Goal: Task Accomplishment & Management: Manage account settings

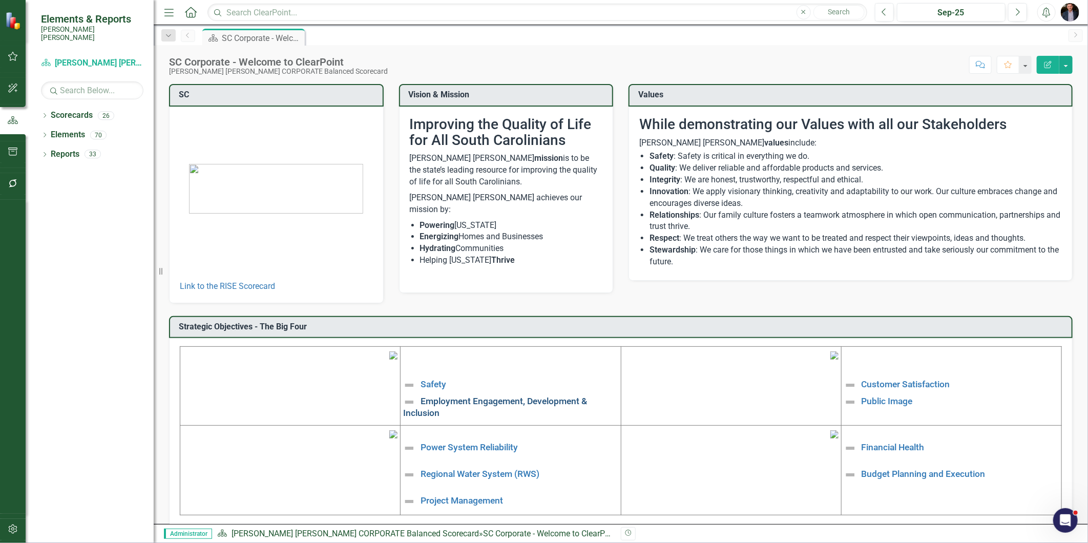
click at [512, 402] on link "Employment Engagement, Development & Inclusion" at bounding box center [495, 407] width 184 height 22
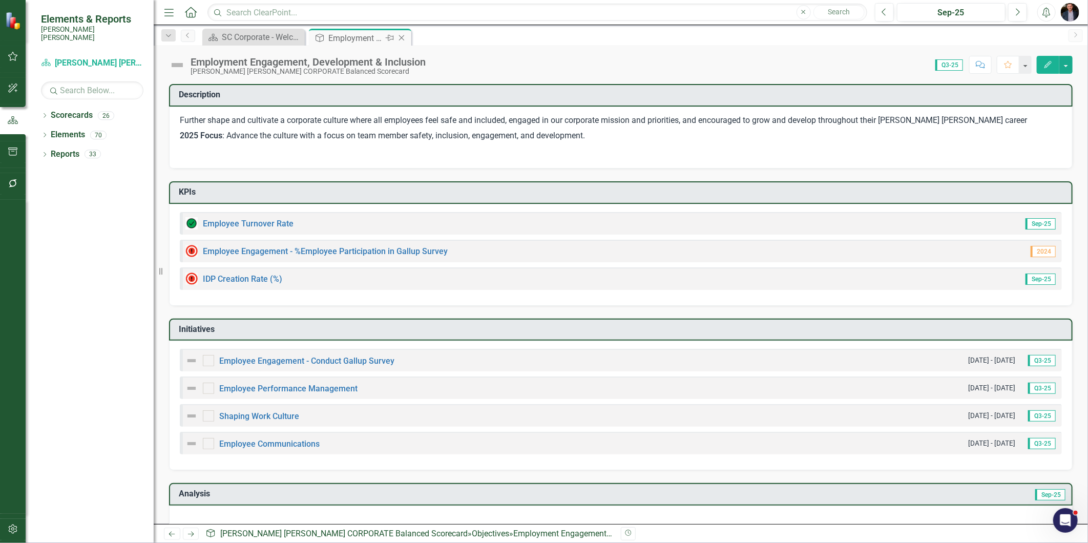
click at [399, 34] on icon "Close" at bounding box center [401, 38] width 10 height 8
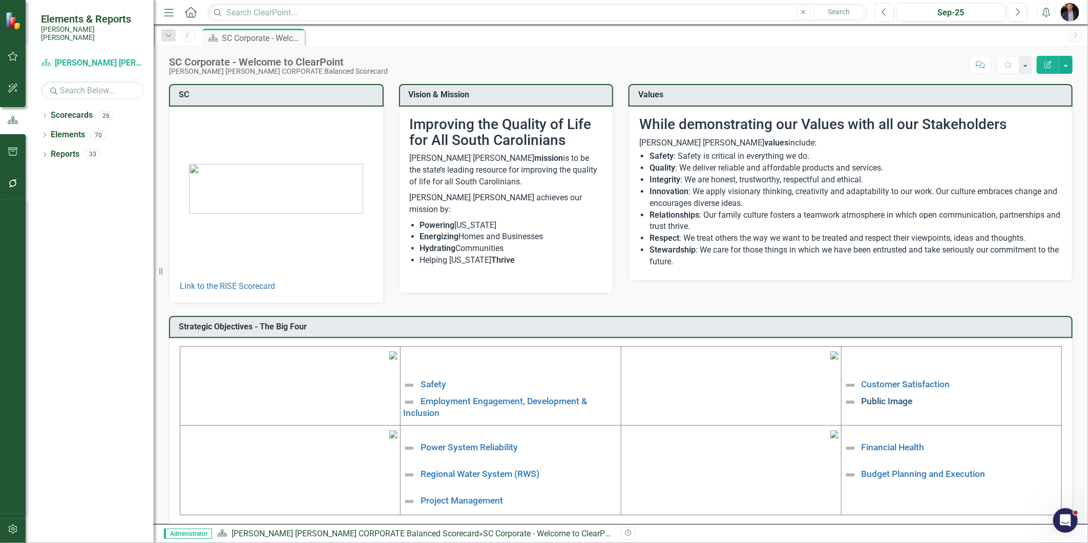
click at [898, 398] on link "Public Image" at bounding box center [886, 401] width 51 height 10
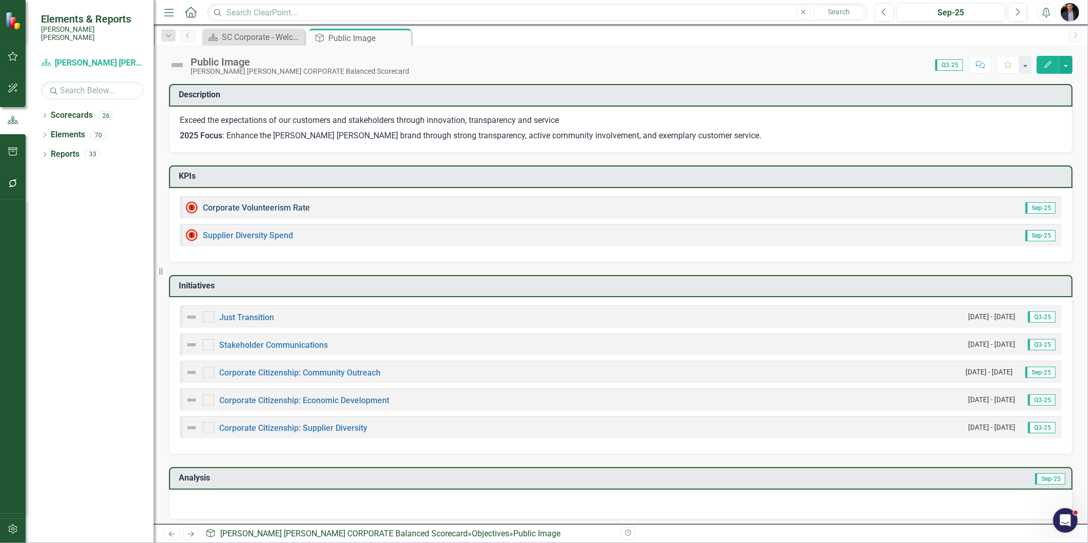
click at [277, 206] on link "Corporate Volunteerism Rate" at bounding box center [256, 208] width 107 height 10
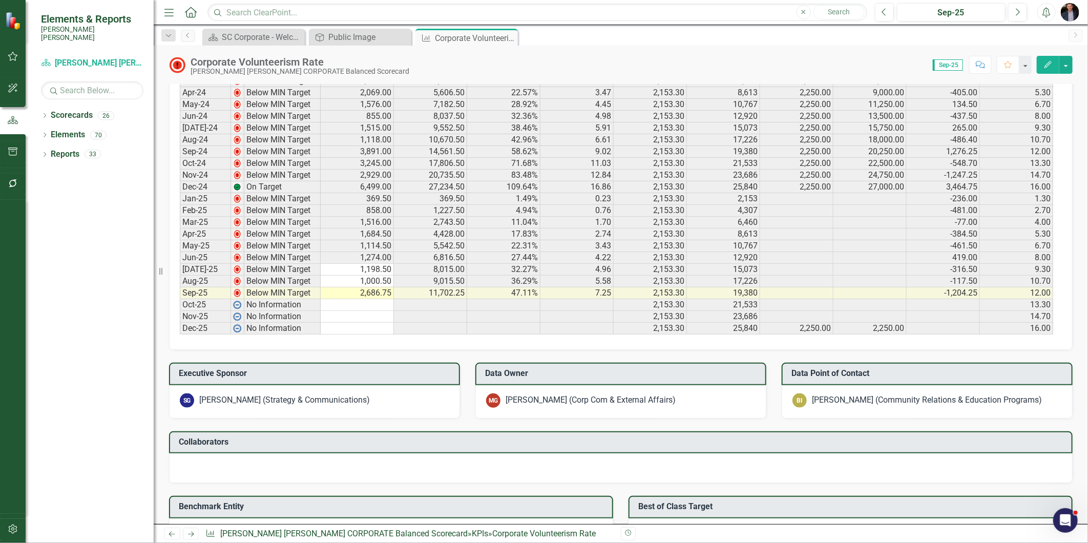
scroll to position [512, 0]
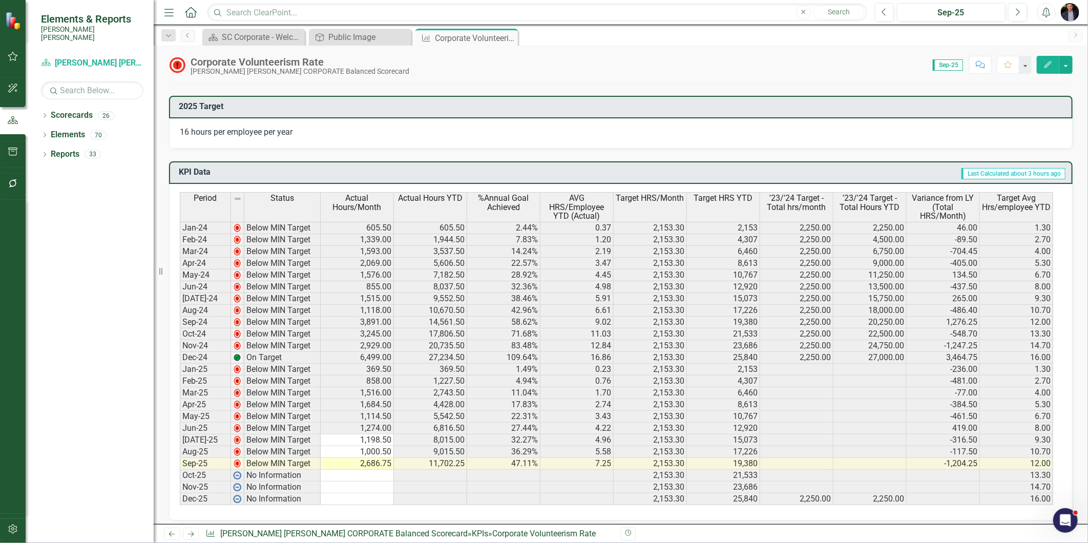
click at [795, 172] on td "Last Calculated about 3 hours ago" at bounding box center [726, 173] width 682 height 17
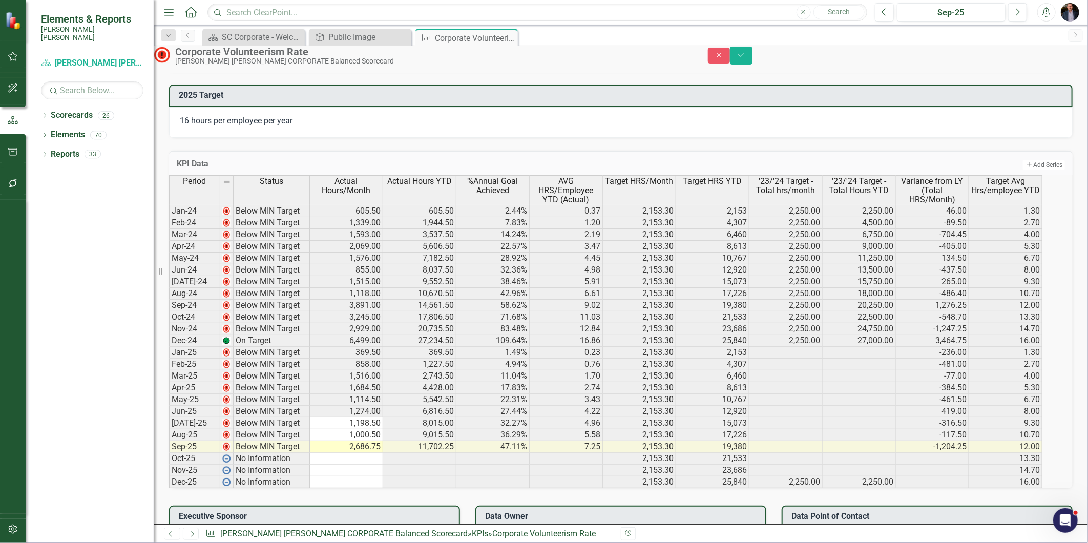
drag, startPoint x: 893, startPoint y: 158, endPoint x: 898, endPoint y: 156, distance: 5.5
click at [895, 157] on div "KPI Data Add Add Series" at bounding box center [620, 163] width 903 height 25
click at [724, 59] on icon "Close" at bounding box center [718, 55] width 9 height 7
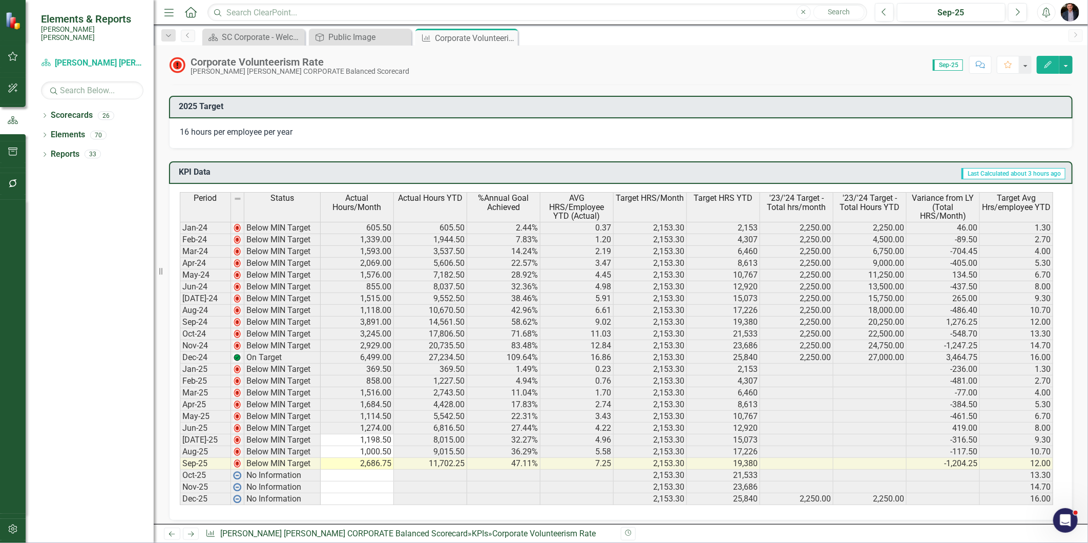
click at [196, 167] on h3 "KPI Data" at bounding box center [282, 171] width 206 height 9
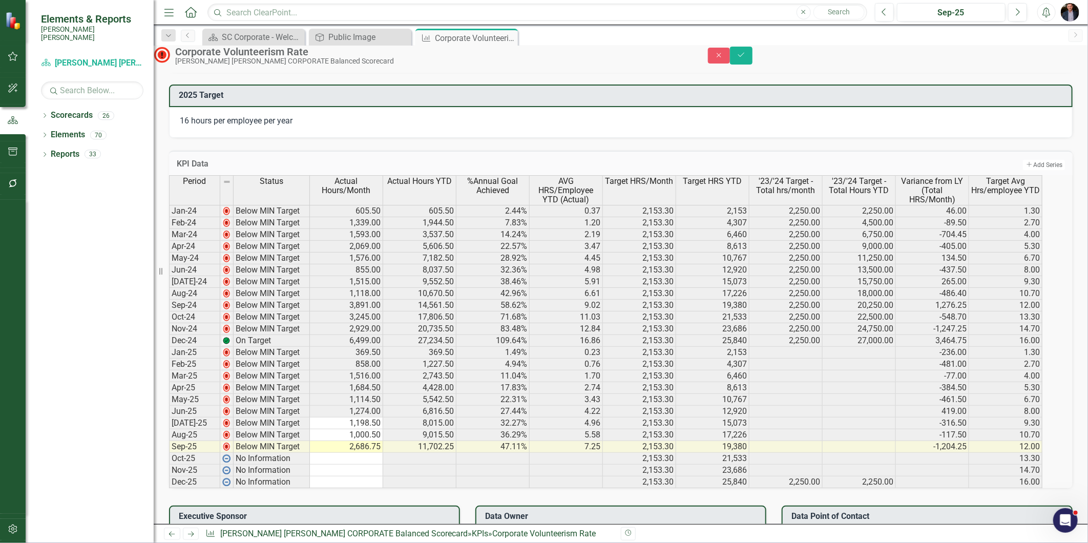
click at [169, 290] on div "Period Status Actual Hours/Month Actual Hours YTD %Annual Goal Achieved AVG HRS…" at bounding box center [169, 331] width 0 height 313
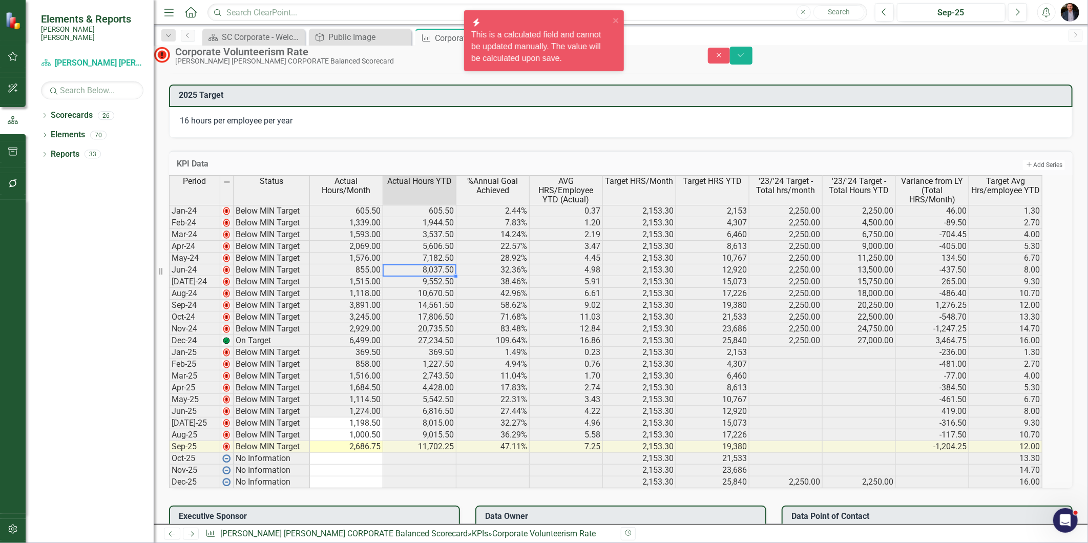
click at [443, 277] on div at bounding box center [419, 275] width 73 height 1
click at [724, 58] on icon "Close" at bounding box center [718, 55] width 9 height 7
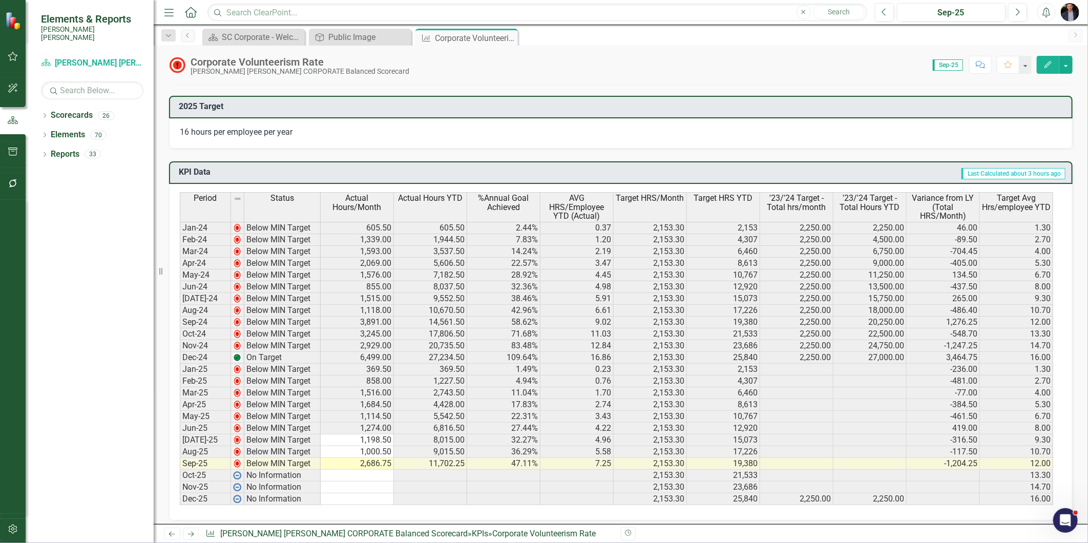
click at [478, 329] on td "71.68%" at bounding box center [503, 334] width 73 height 12
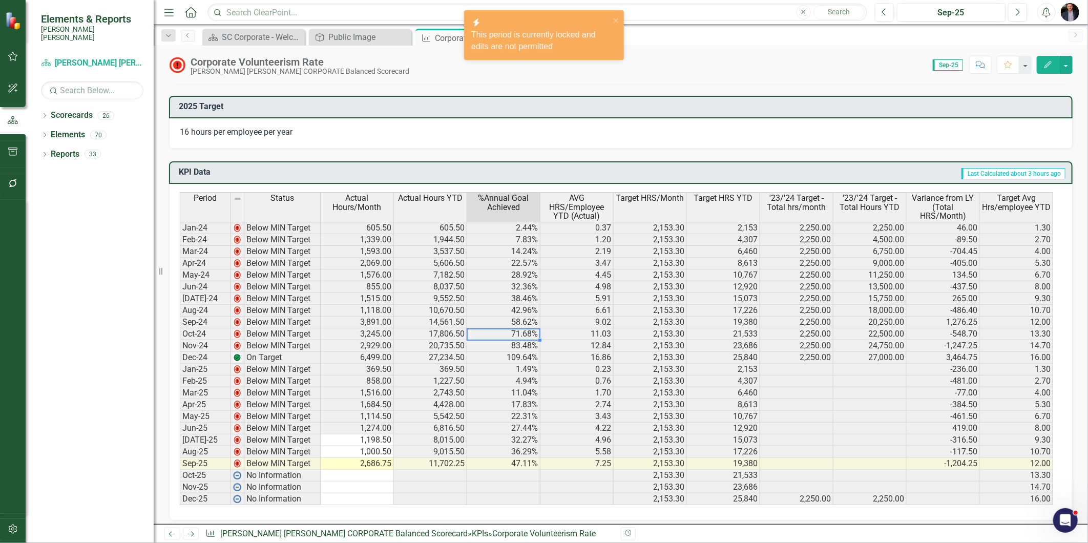
click at [478, 329] on td "71.68%" at bounding box center [503, 334] width 73 height 12
click at [1065, 59] on button "button" at bounding box center [1065, 65] width 13 height 18
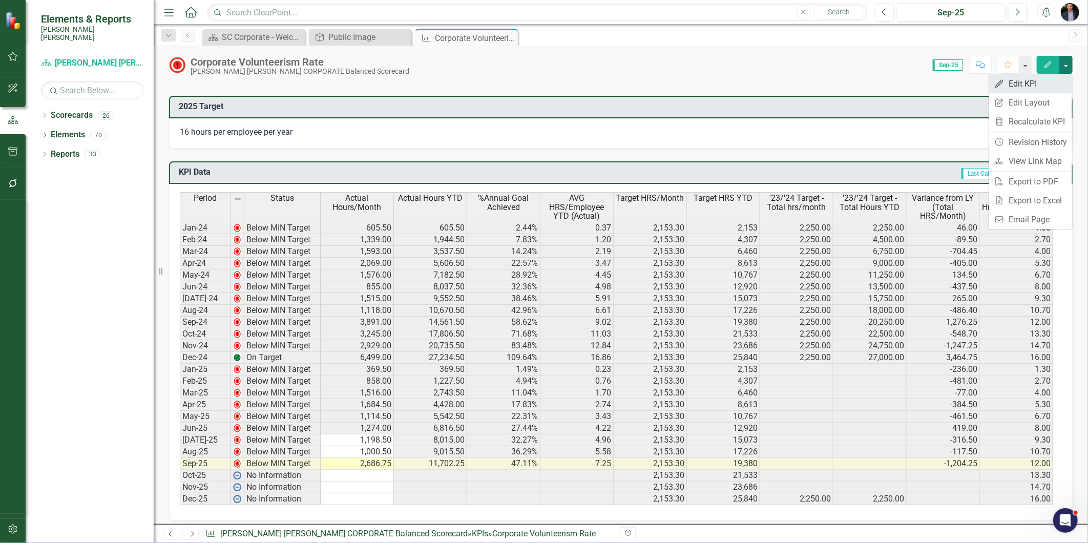
click at [1035, 84] on link "Edit Edit KPI" at bounding box center [1030, 83] width 83 height 19
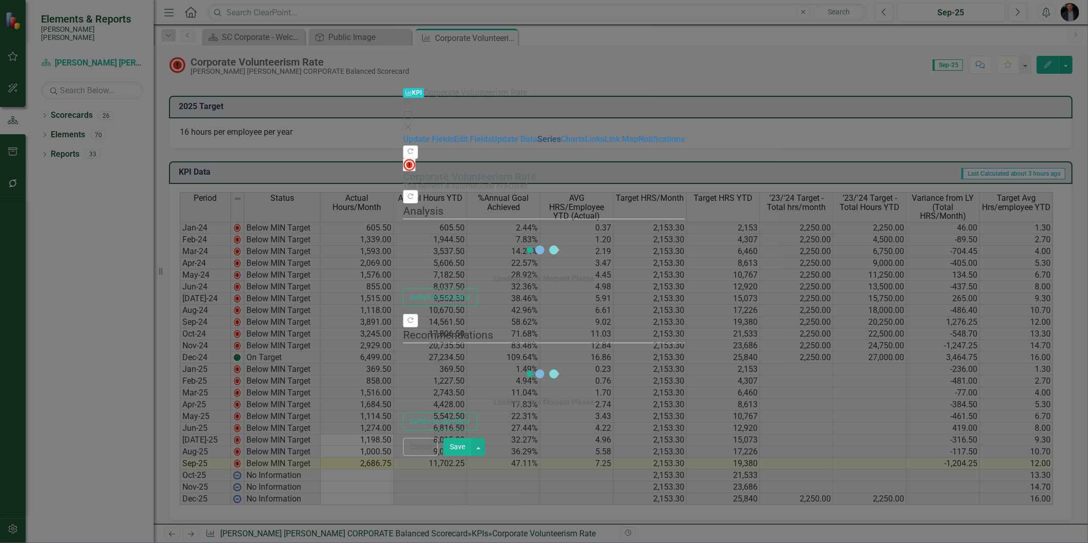
click at [537, 134] on link "Series" at bounding box center [549, 139] width 24 height 10
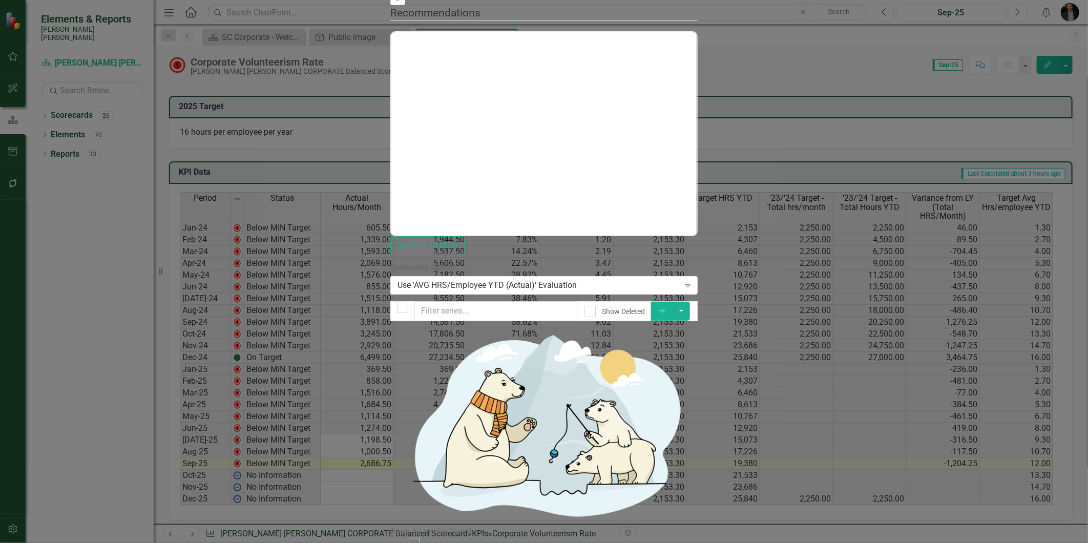
scroll to position [0, 0]
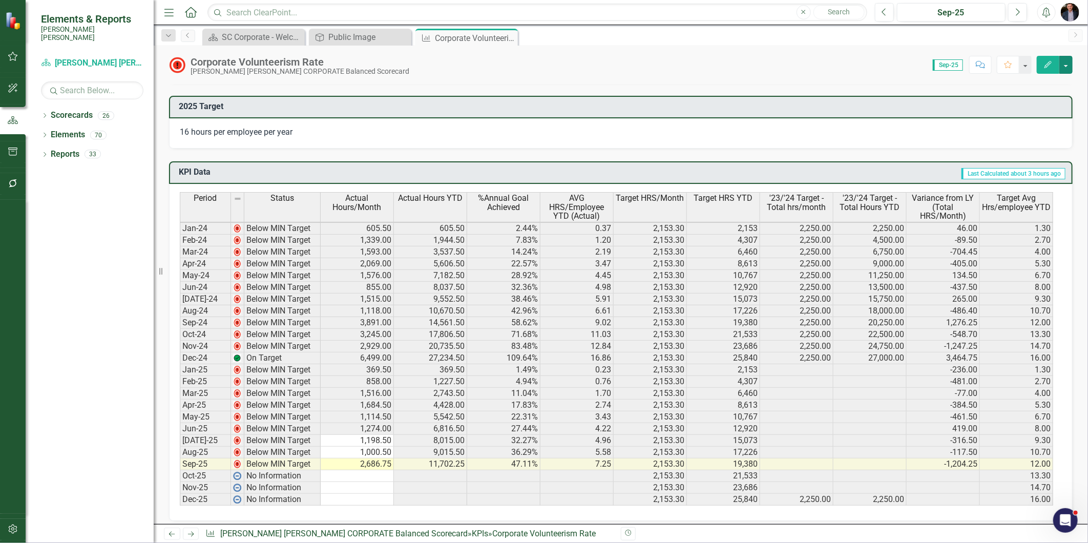
scroll to position [1, 0]
click at [1042, 65] on button "Edit" at bounding box center [1047, 65] width 23 height 18
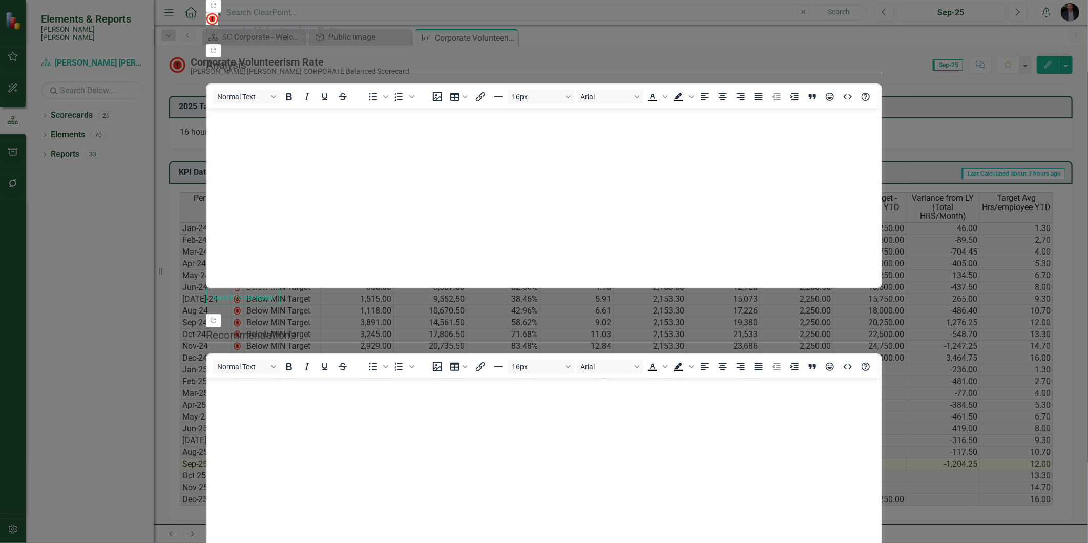
scroll to position [0, 0]
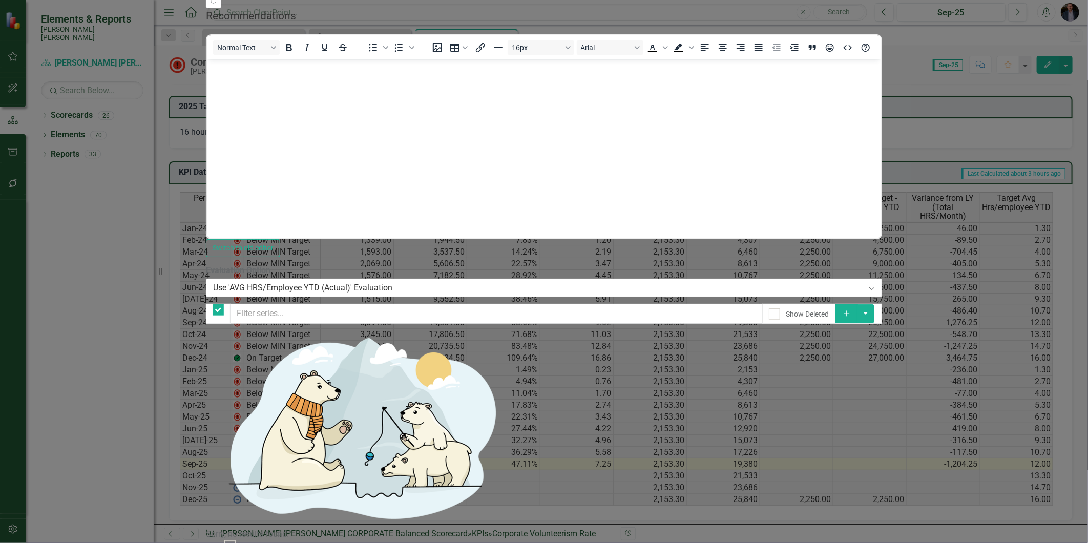
checkbox input "false"
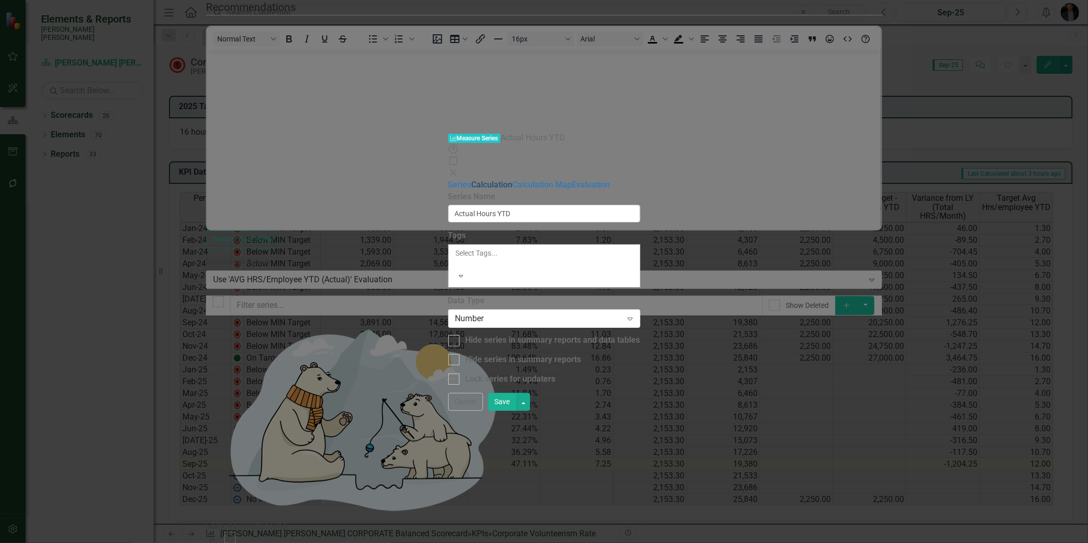
click at [472, 180] on link "Calculation" at bounding box center [492, 185] width 41 height 10
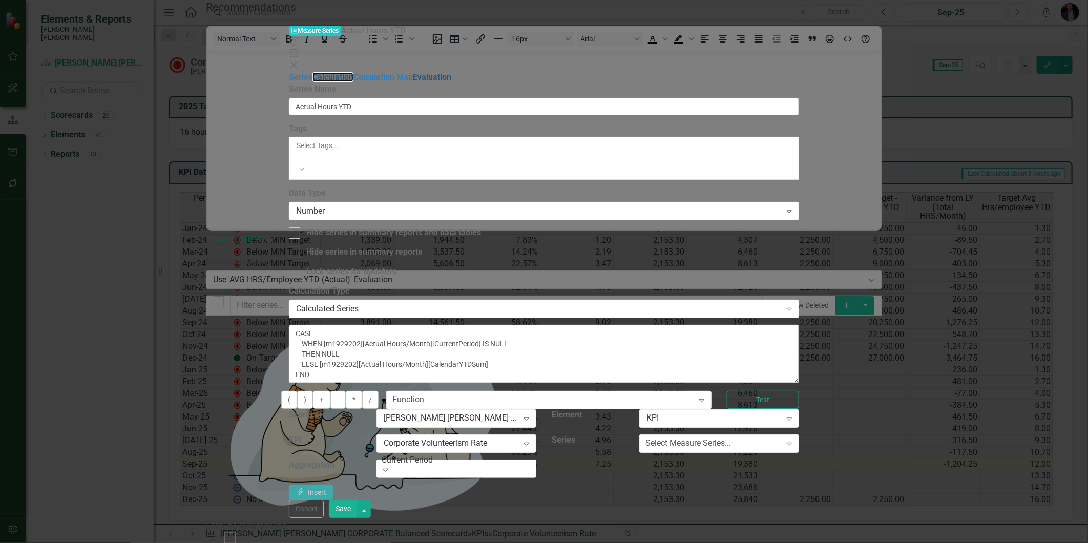
scroll to position [11, 0]
click at [353, 79] on link "Calculation Map" at bounding box center [382, 77] width 59 height 10
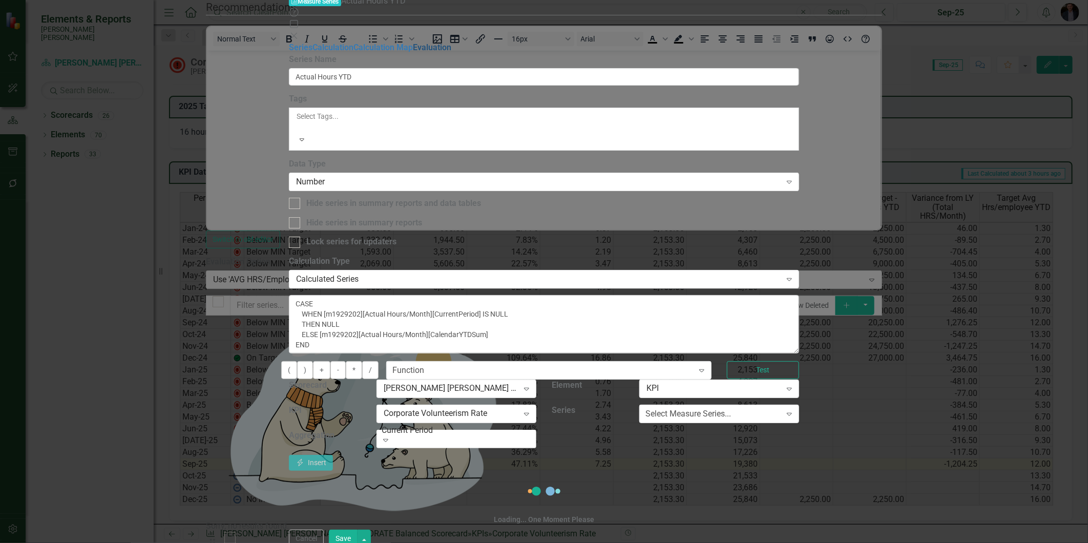
click at [413, 52] on link "Evaluation" at bounding box center [432, 48] width 38 height 10
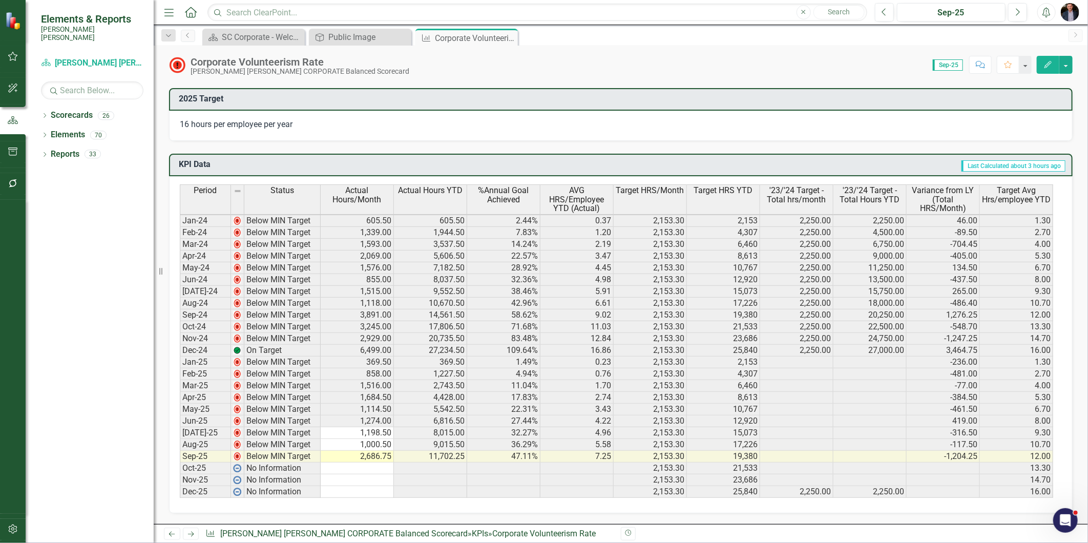
scroll to position [512, 0]
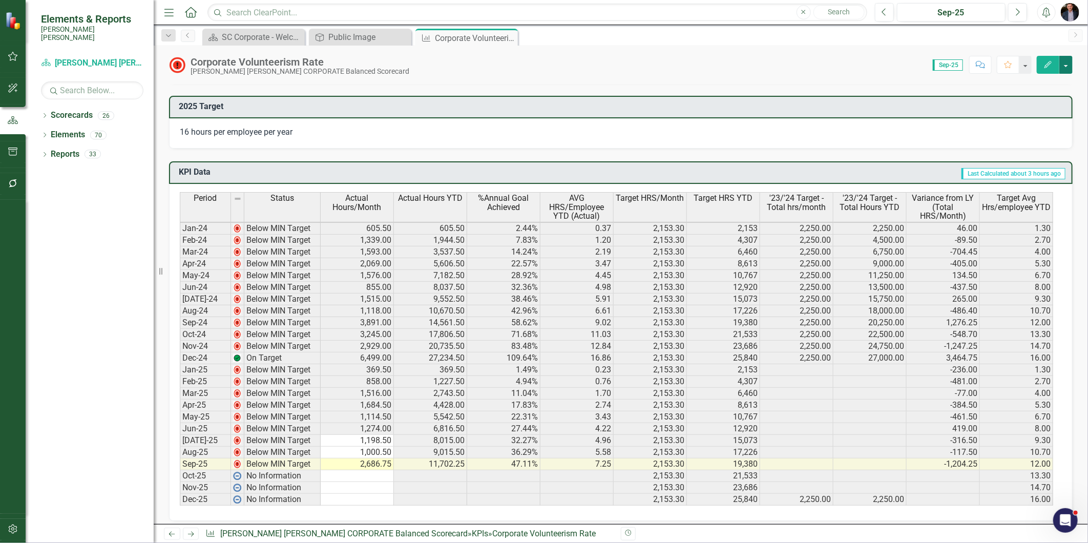
click at [1063, 61] on button "button" at bounding box center [1065, 65] width 13 height 18
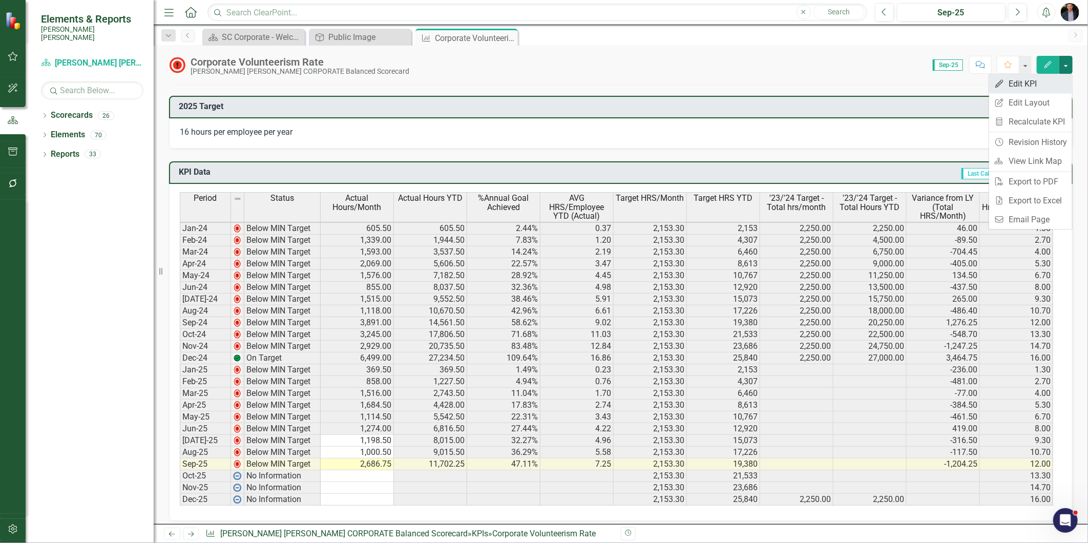
click at [1024, 87] on link "Edit Edit KPI" at bounding box center [1030, 83] width 83 height 19
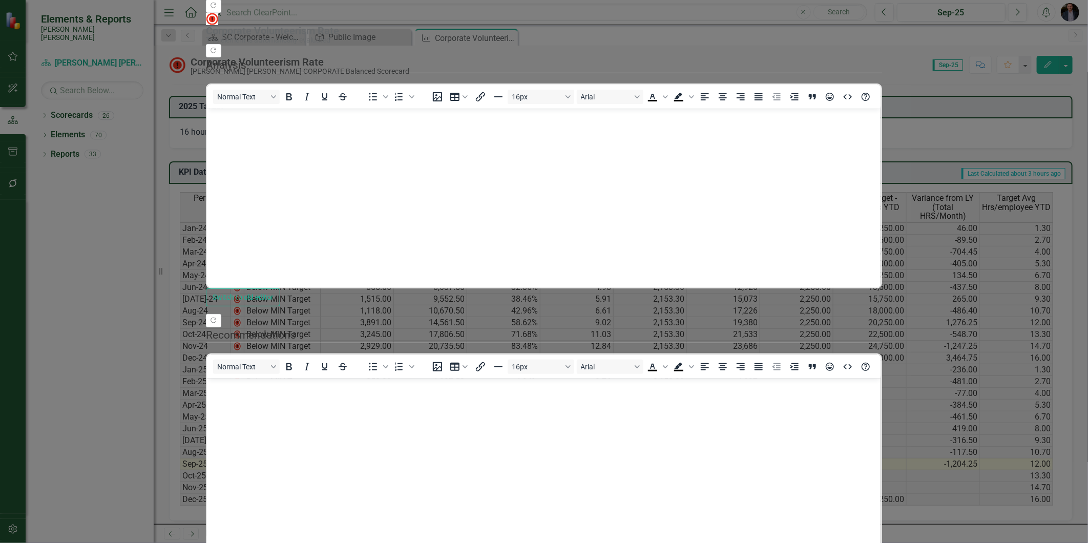
scroll to position [0, 0]
drag, startPoint x: 420, startPoint y: 17, endPoint x: 1775, endPoint y: 74, distance: 1355.6
click at [1087, 74] on html "Elements & Reports Santee Cooper Scorecard Santee Cooper CORPORATE Balanced Sco…" at bounding box center [544, 271] width 1088 height 543
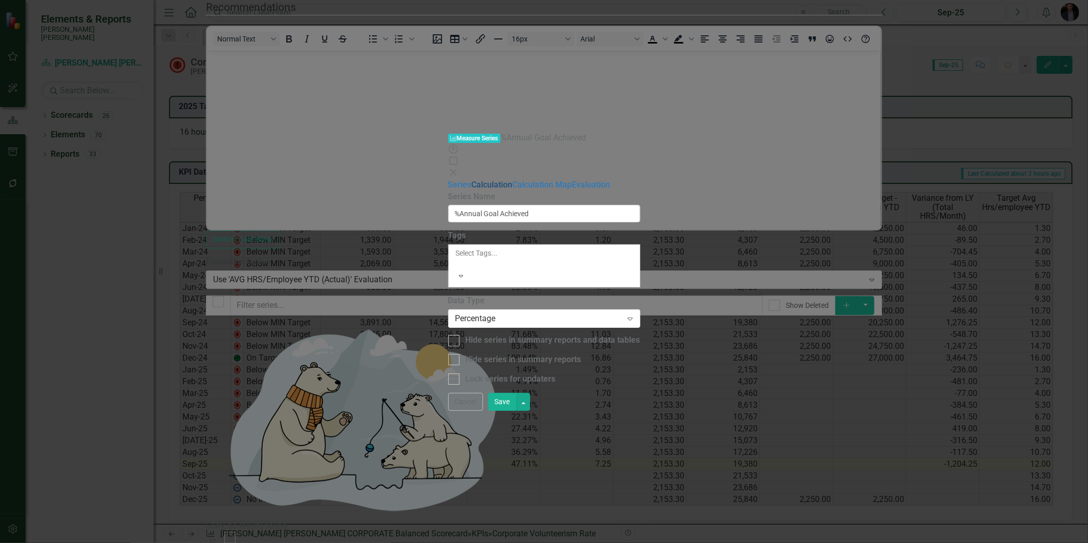
click at [472, 180] on link "Calculation" at bounding box center [492, 185] width 41 height 10
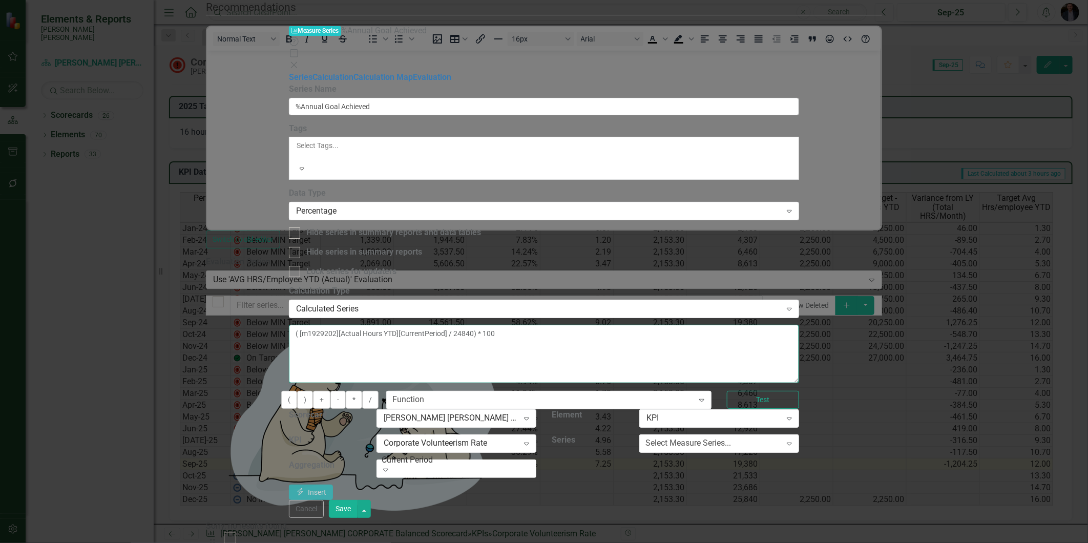
click at [633, 325] on textarea "( [m1929202][Actual Hours YTD][CurrentPeriod] / 24840) * 100" at bounding box center [544, 354] width 510 height 58
type textarea "( [m1929202][Actual Hours YTD][CurrentPeriod] / 25840) * 100"
click at [357, 518] on button "Save" at bounding box center [343, 509] width 29 height 18
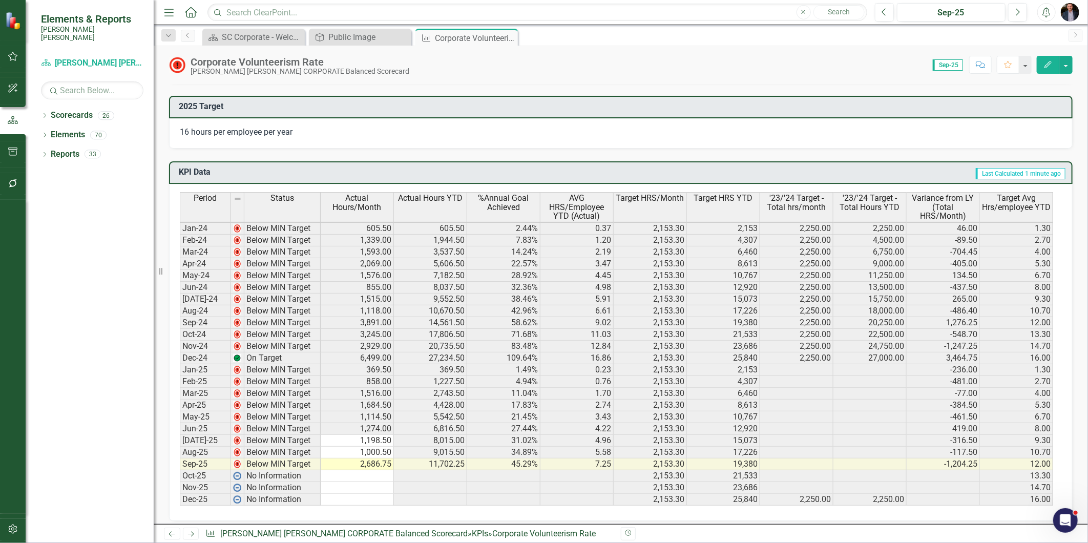
click at [1048, 65] on icon "button" at bounding box center [1047, 64] width 7 height 7
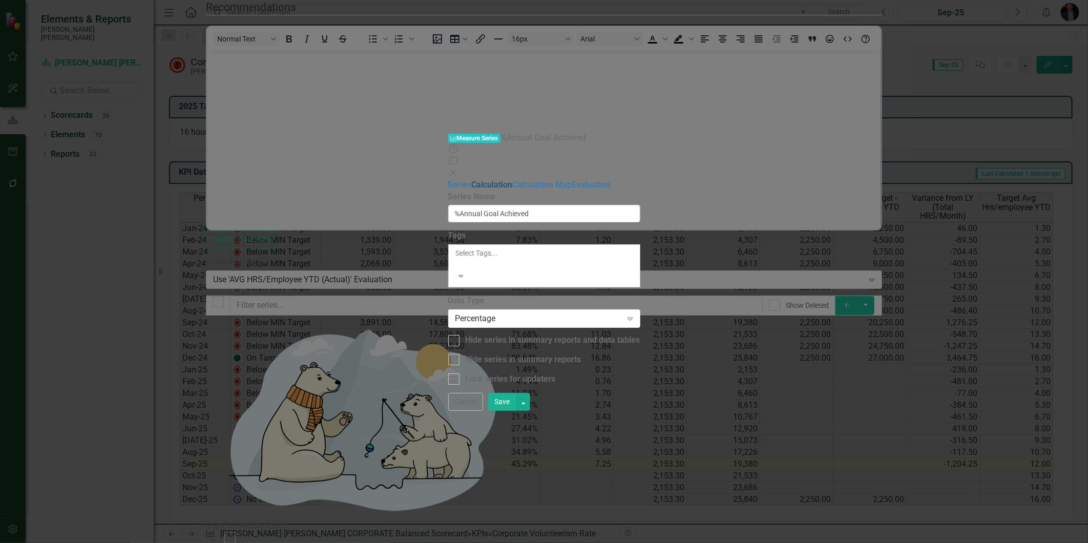
click at [472, 180] on link "Calculation" at bounding box center [492, 185] width 41 height 10
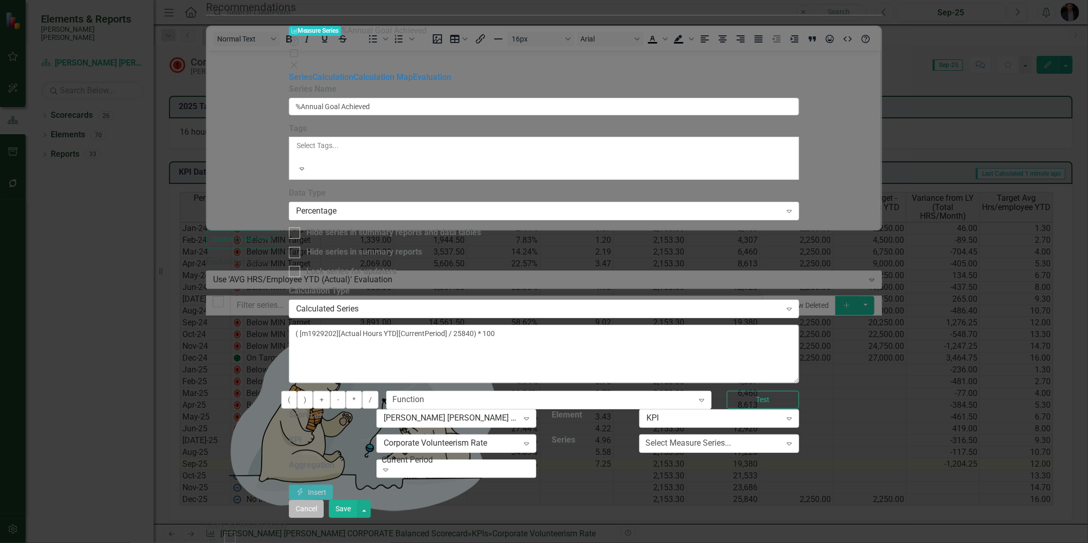
click at [324, 518] on button "Cancel" at bounding box center [306, 509] width 35 height 18
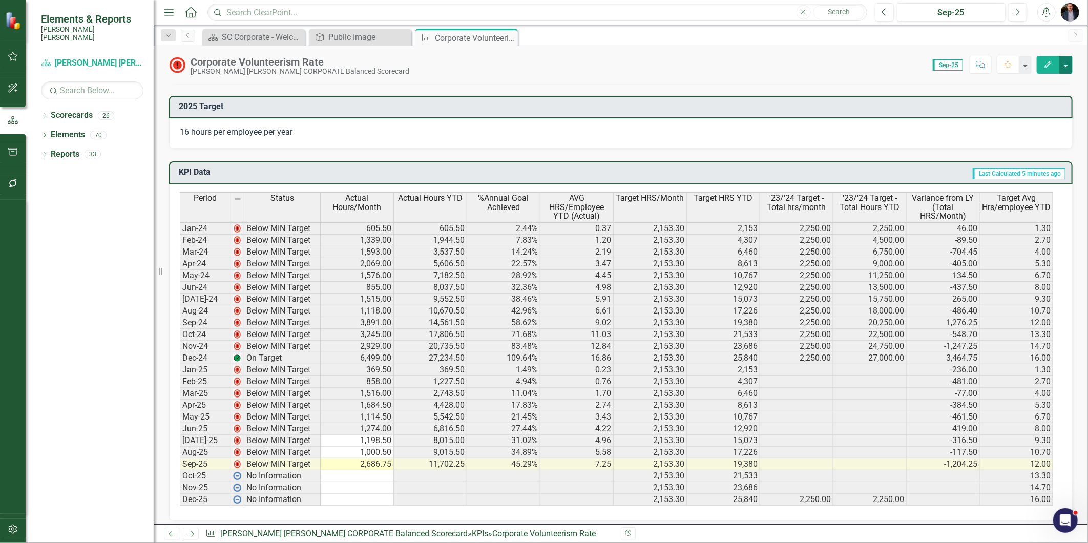
click at [1063, 64] on button "button" at bounding box center [1065, 65] width 13 height 18
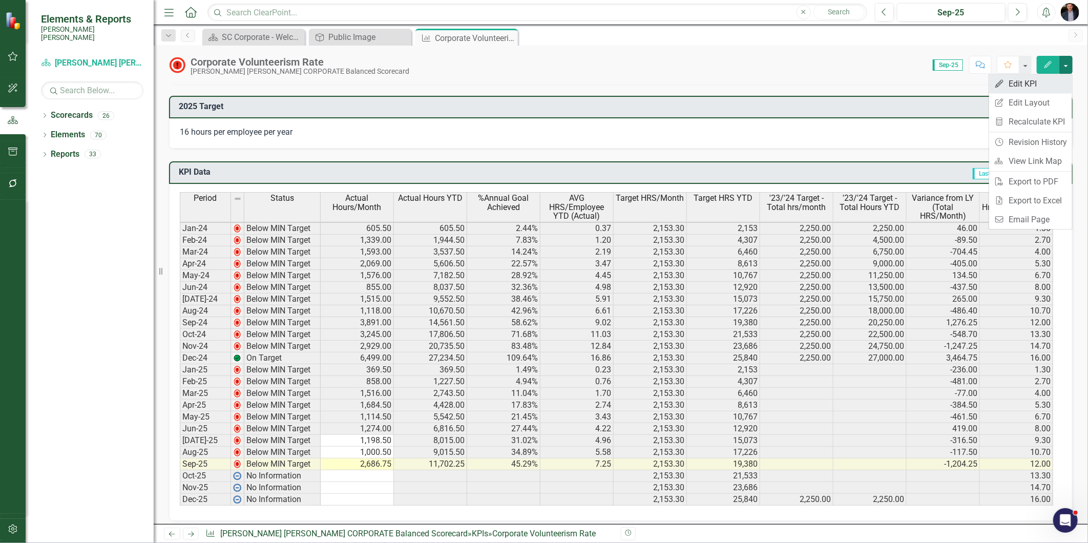
click at [1041, 86] on link "Edit Edit KPI" at bounding box center [1030, 83] width 83 height 19
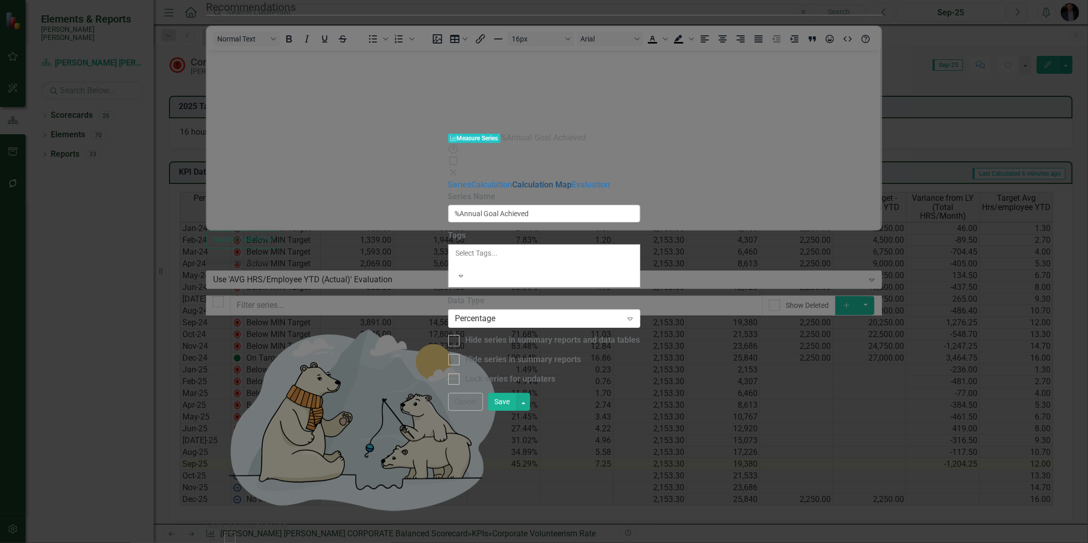
click at [513, 180] on link "Calculation Map" at bounding box center [542, 185] width 59 height 10
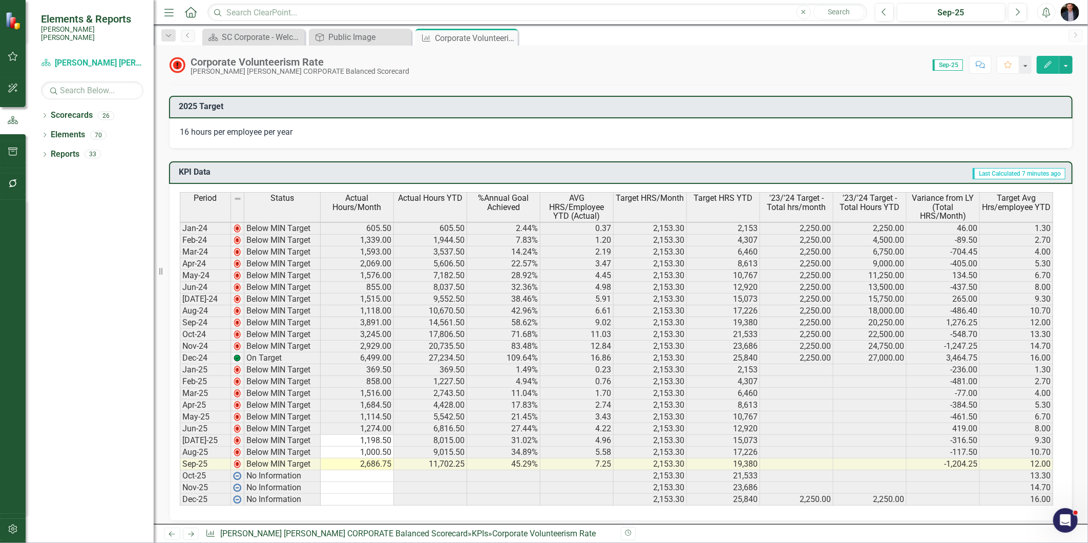
click at [1054, 68] on button "Edit" at bounding box center [1047, 65] width 23 height 18
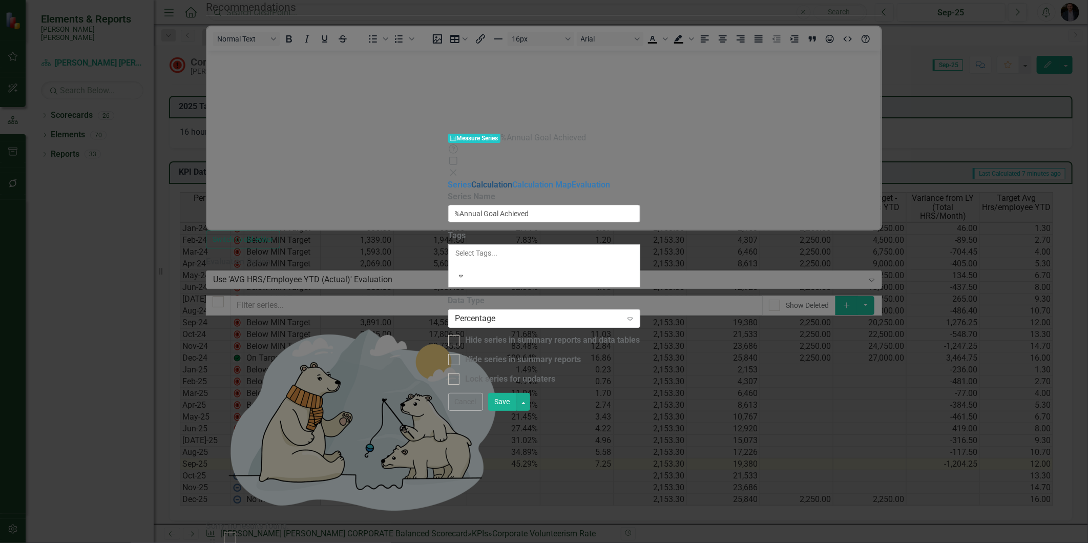
click at [472, 180] on link "Calculation" at bounding box center [492, 185] width 41 height 10
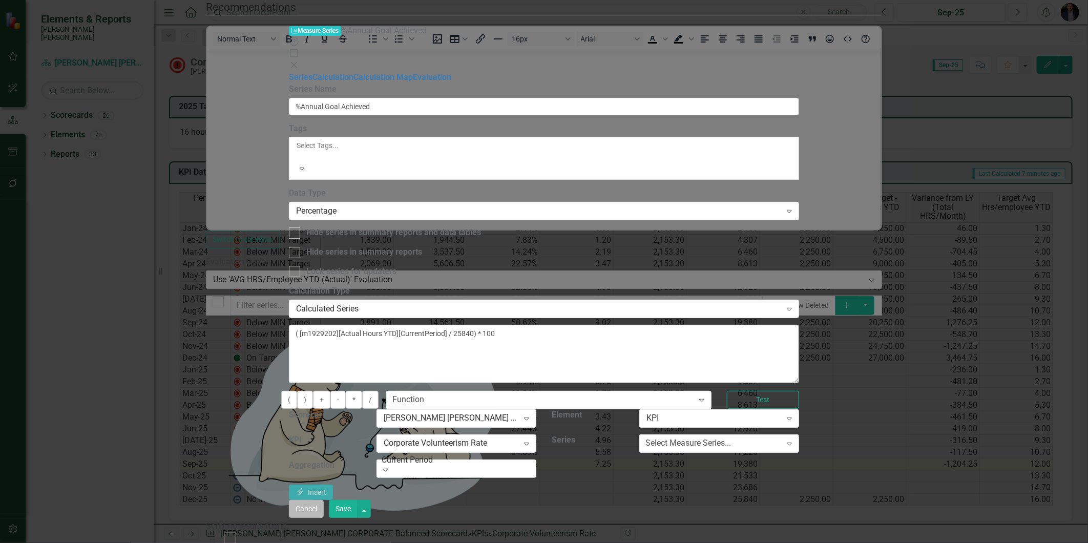
click at [324, 518] on button "Cancel" at bounding box center [306, 509] width 35 height 18
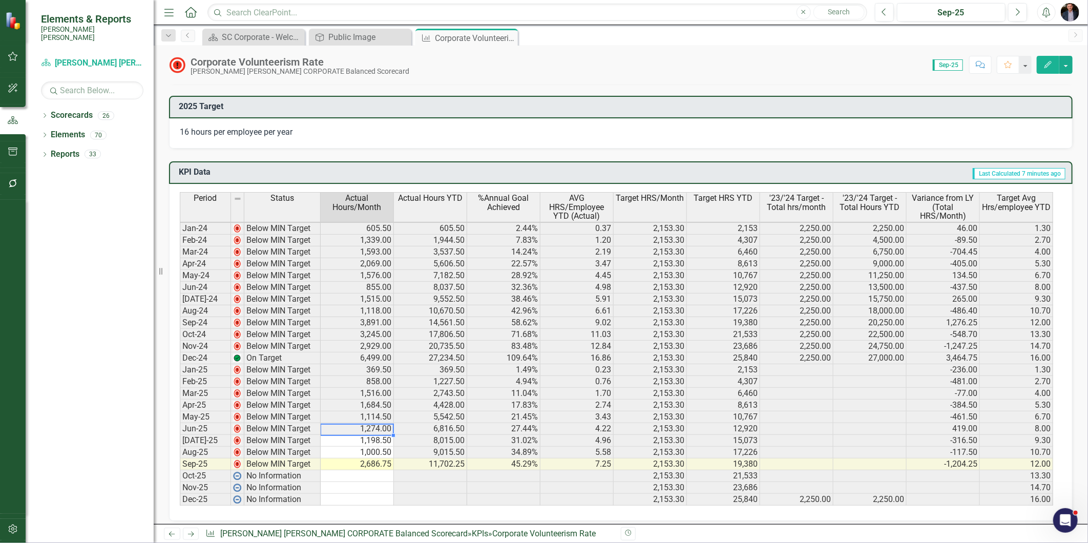
click at [369, 425] on td "1,274.00" at bounding box center [357, 429] width 73 height 12
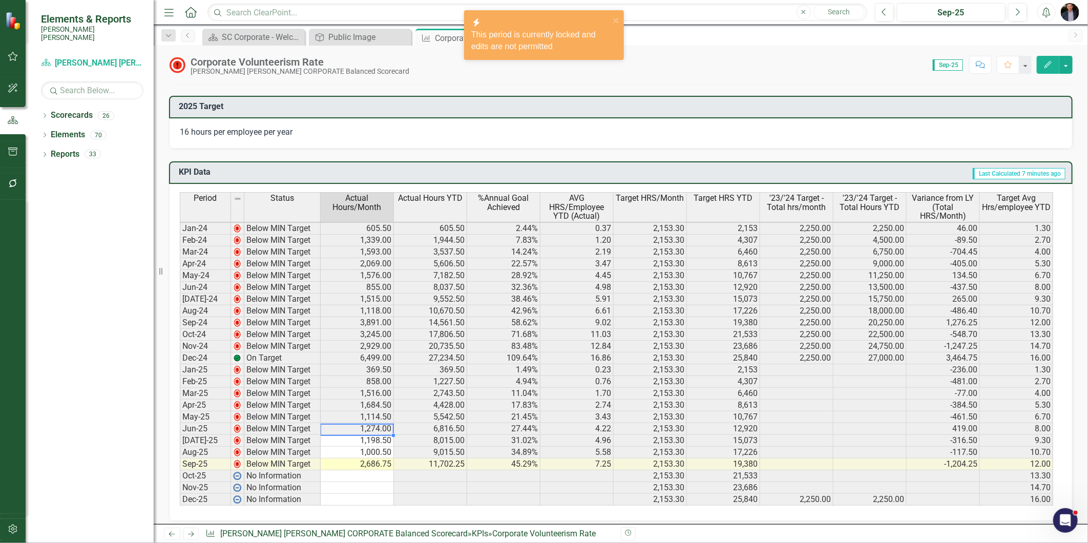
click at [488, 423] on td "27.44%" at bounding box center [503, 429] width 73 height 12
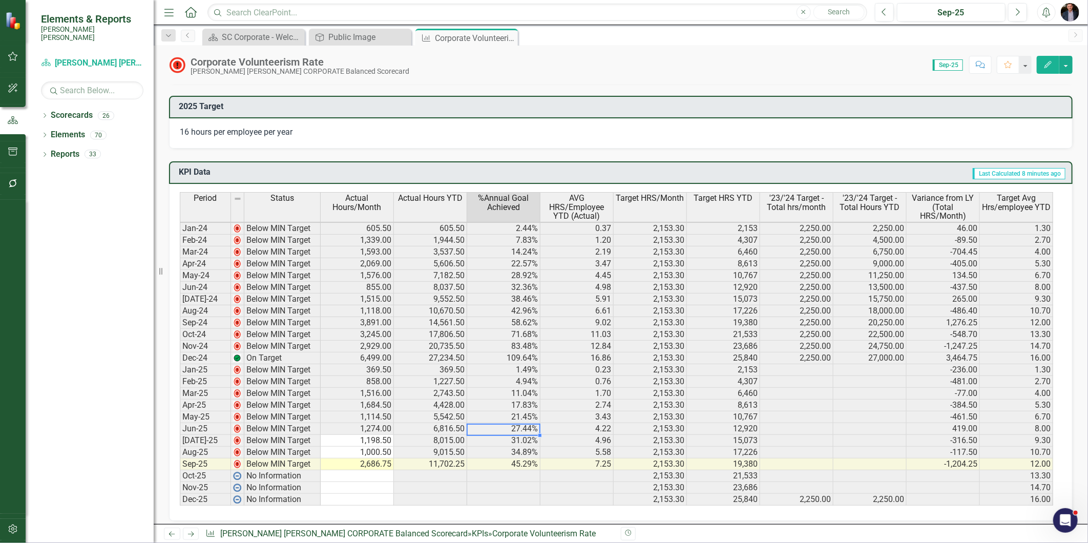
click at [1051, 67] on icon "Edit" at bounding box center [1047, 64] width 9 height 7
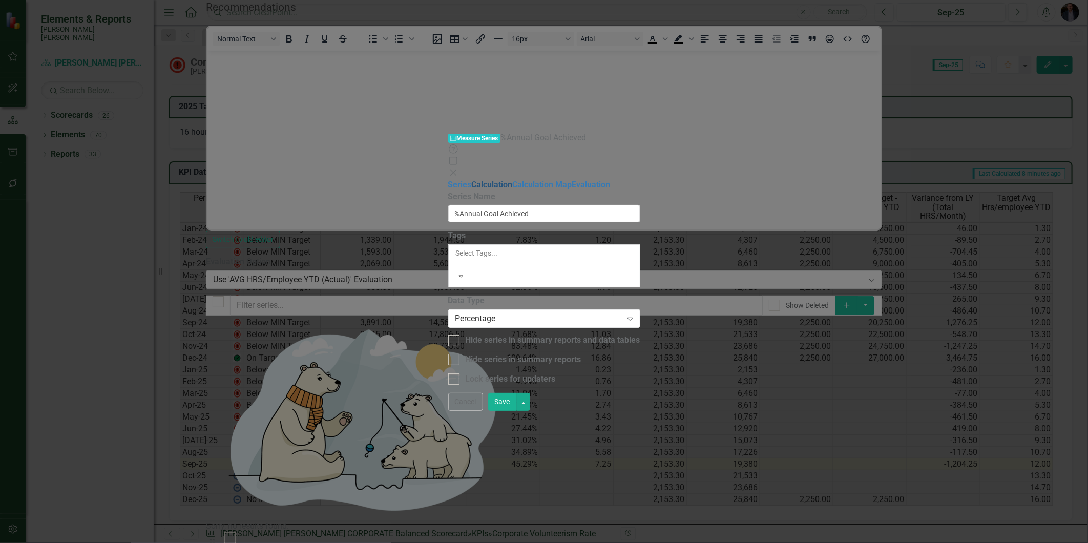
click at [472, 180] on link "Calculation" at bounding box center [492, 185] width 41 height 10
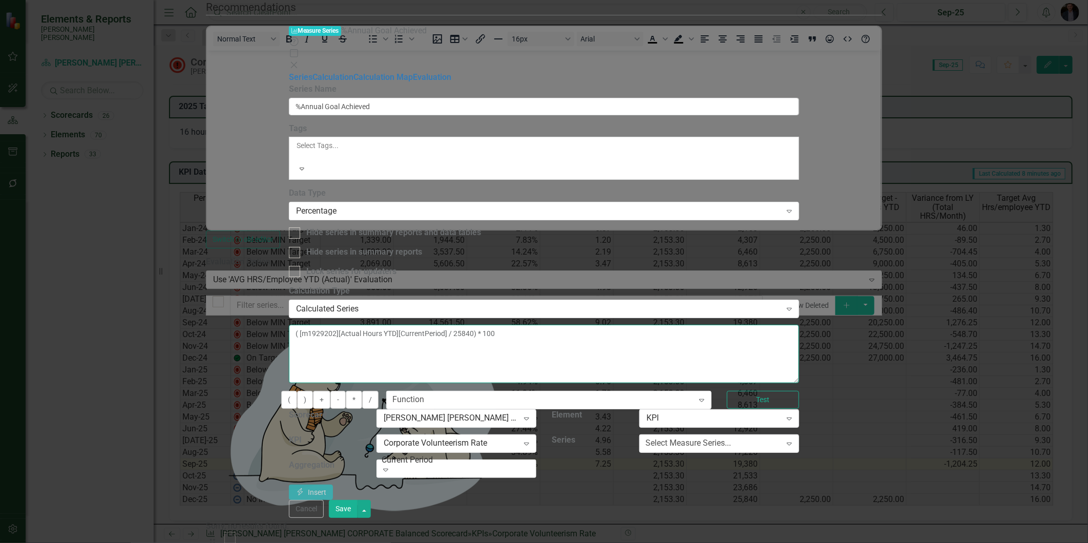
drag, startPoint x: 643, startPoint y: 84, endPoint x: 217, endPoint y: 90, distance: 426.1
click at [289, 90] on div "Measure Series Measure Series %Annual Goal Achieved Help Maximize Close Series …" at bounding box center [544, 271] width 510 height 493
click at [419, 325] on textarea at bounding box center [544, 354] width 510 height 58
click at [424, 394] on div "Function" at bounding box center [408, 400] width 32 height 12
click at [689, 349] on div "By default, series in ClearPoint are not calculated. So, if you leave the form …" at bounding box center [544, 392] width 510 height 215
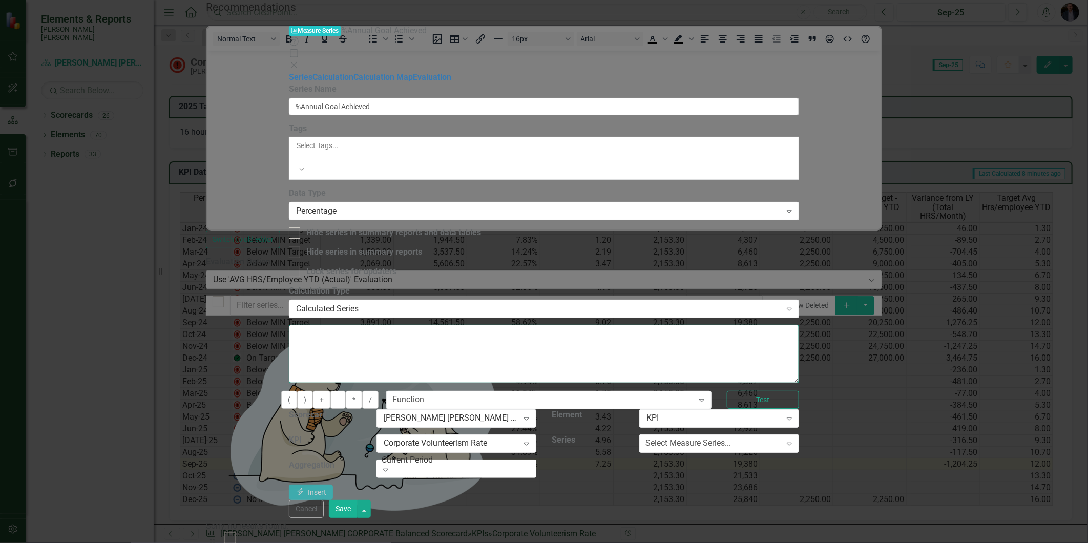
click at [434, 325] on textarea at bounding box center [544, 354] width 510 height 58
click at [731, 437] on div "Select Measure Series..." at bounding box center [688, 443] width 86 height 12
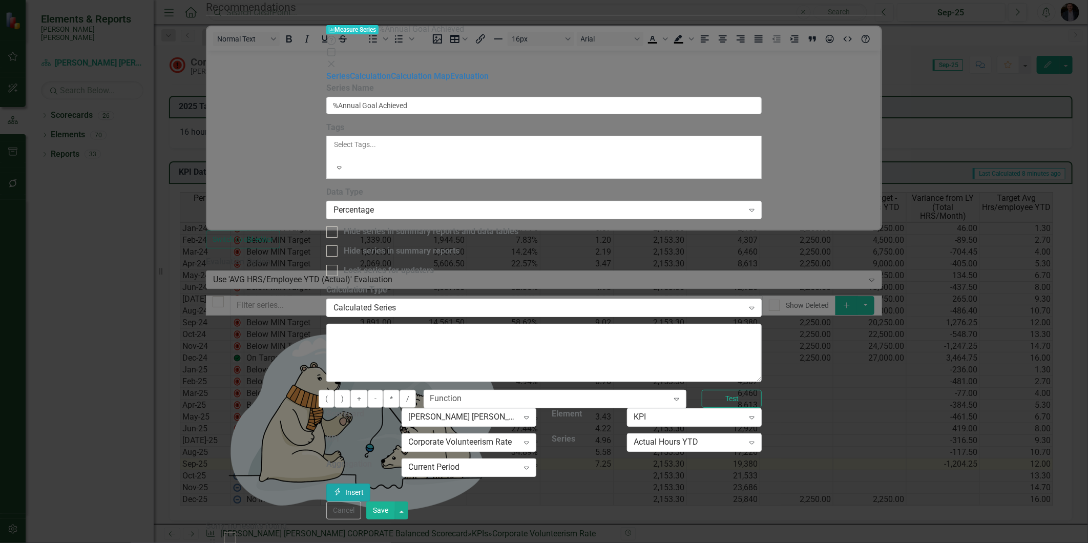
click at [370, 483] on button "Insert Insert" at bounding box center [348, 492] width 44 height 18
click at [416, 390] on button "/" at bounding box center [407, 399] width 16 height 18
click at [350, 390] on button ")" at bounding box center [342, 399] width 16 height 18
click at [407, 324] on textarea "[m1929202][Actual Hours YTD][CurrentPeriod] / 25840)" at bounding box center [543, 353] width 435 height 58
click at [334, 390] on button "(" at bounding box center [326, 399] width 16 height 18
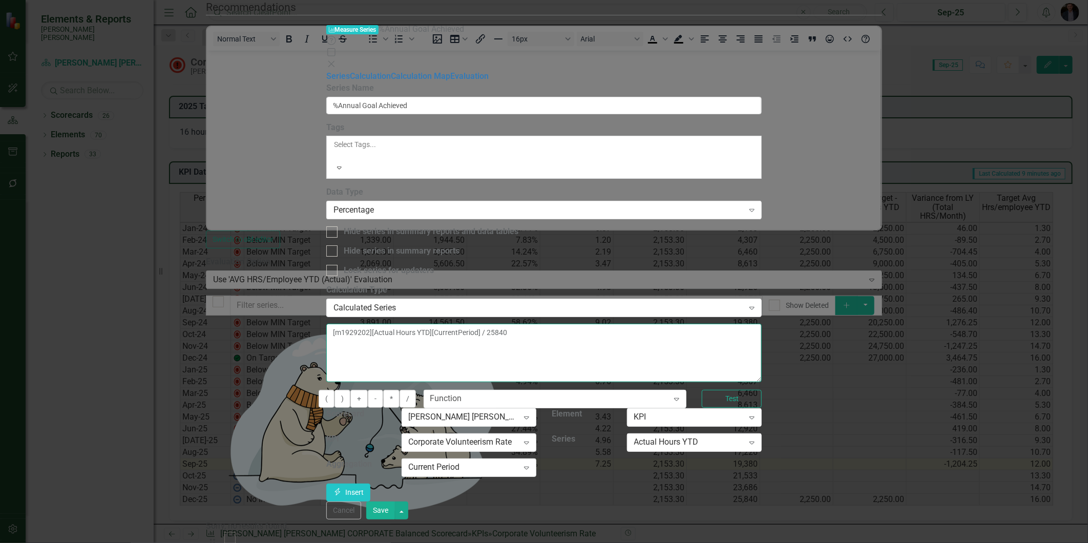
click at [702, 324] on textarea "([m1929202][Actual Hours YTD][CurrentPeriod] / 25840)" at bounding box center [543, 353] width 435 height 58
click at [399, 390] on button "*" at bounding box center [391, 399] width 16 height 18
type textarea "([m1929202][Actual Hours YTD][CurrentPeriod] / 25840) * 100"
click at [395, 519] on button "Save" at bounding box center [380, 510] width 29 height 18
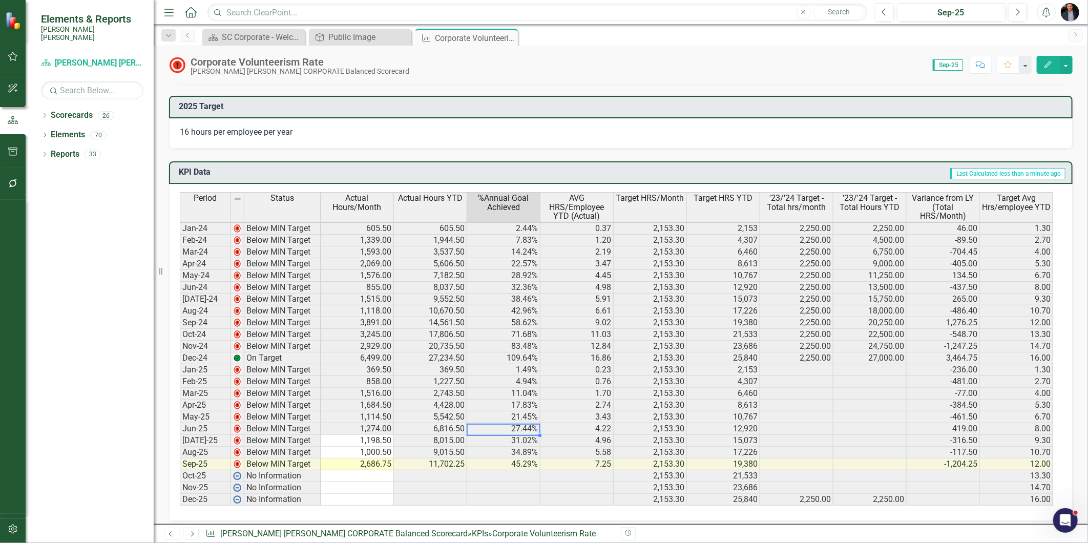
click at [524, 426] on td "27.44%" at bounding box center [503, 429] width 73 height 12
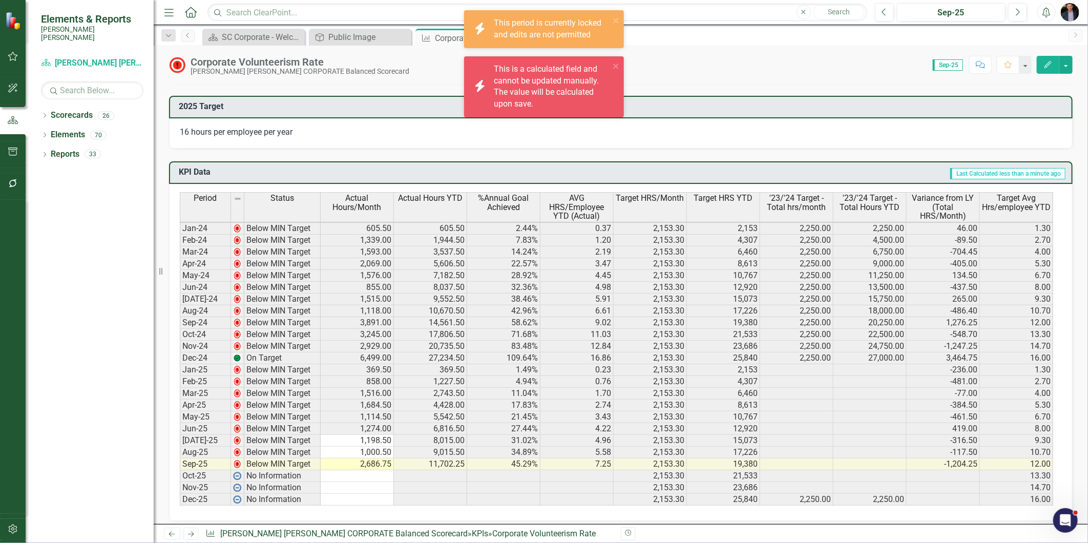
click at [714, 148] on div "KPI Data Last Calculated less than a minute ago Period Status Actual Hours/Mont…" at bounding box center [620, 334] width 919 height 372
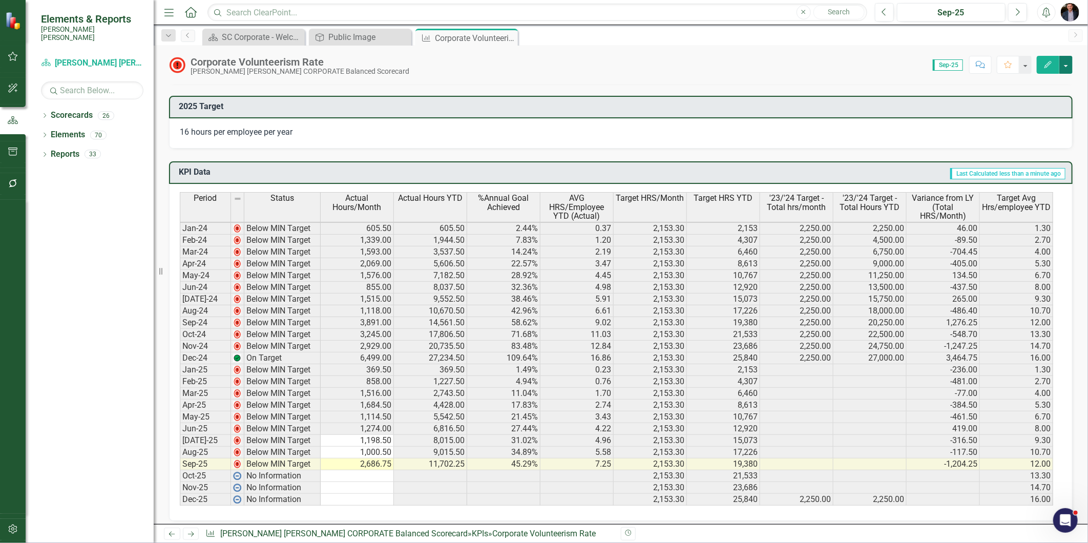
click at [1066, 65] on button "button" at bounding box center [1065, 65] width 13 height 18
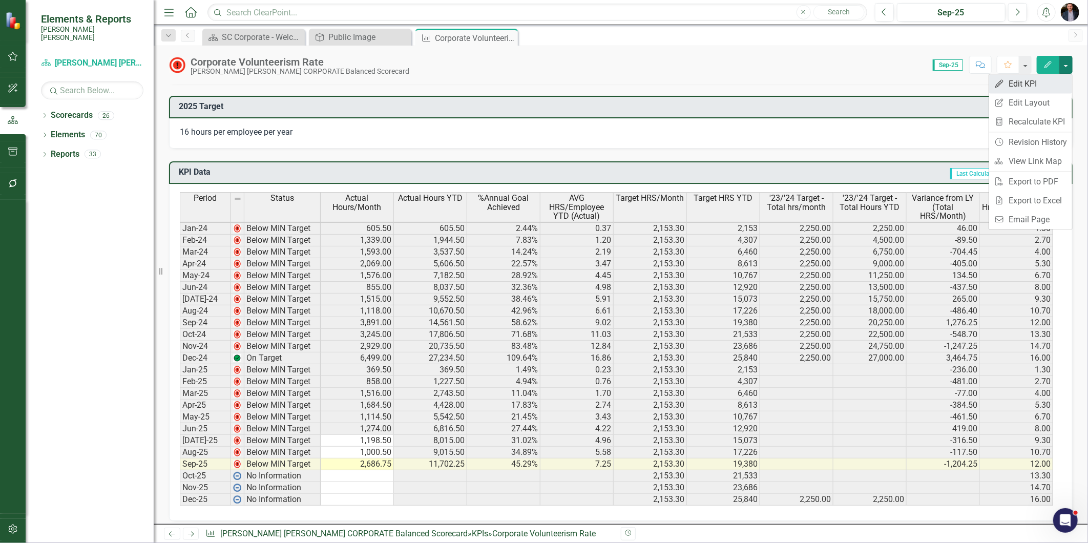
click at [1028, 87] on link "Edit Edit KPI" at bounding box center [1030, 83] width 83 height 19
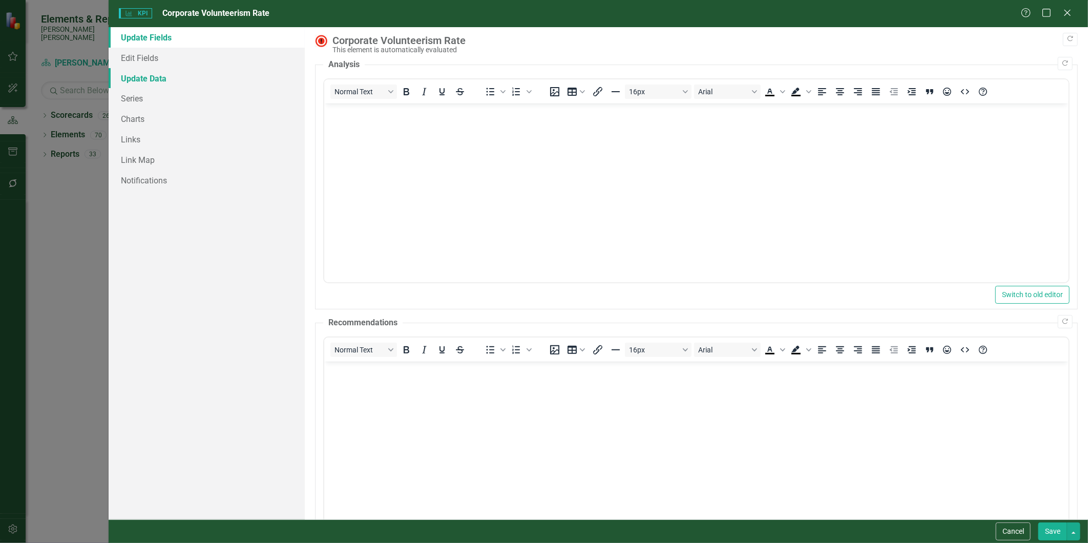
click at [165, 77] on link "Update Data" at bounding box center [207, 78] width 196 height 20
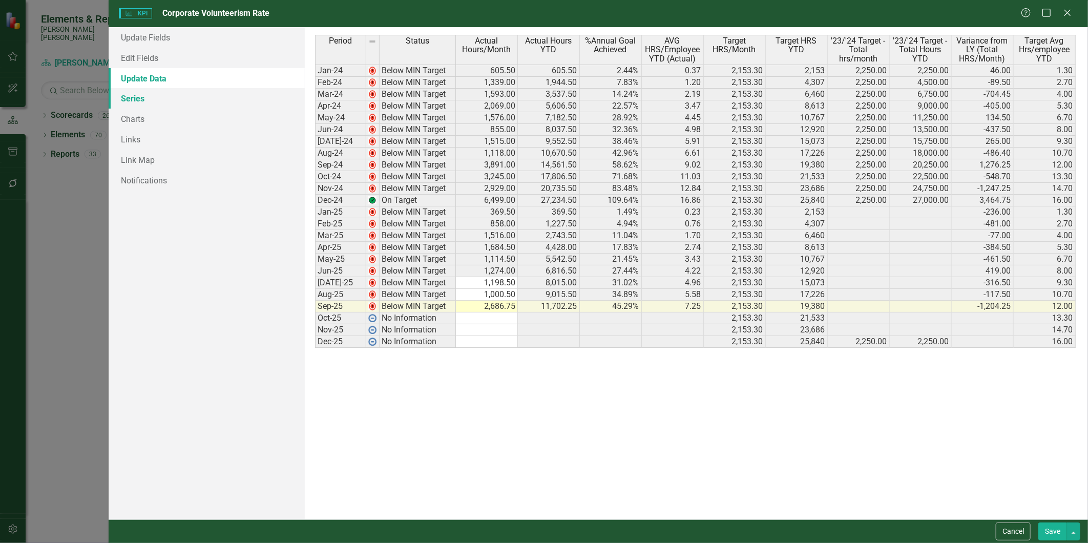
click at [132, 95] on link "Series" at bounding box center [207, 98] width 196 height 20
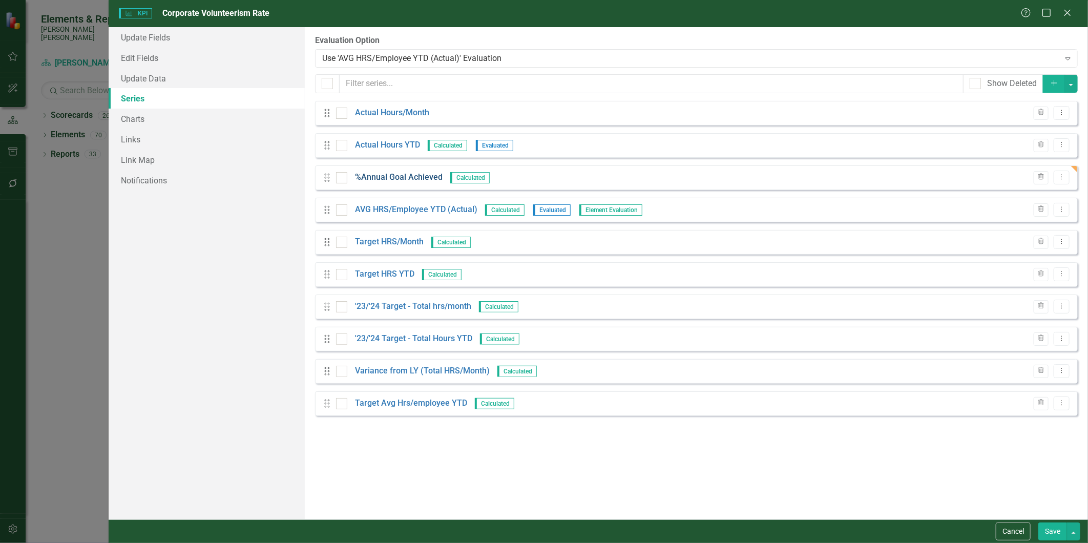
click at [396, 182] on link "%Annual Goal Achieved" at bounding box center [399, 178] width 88 height 12
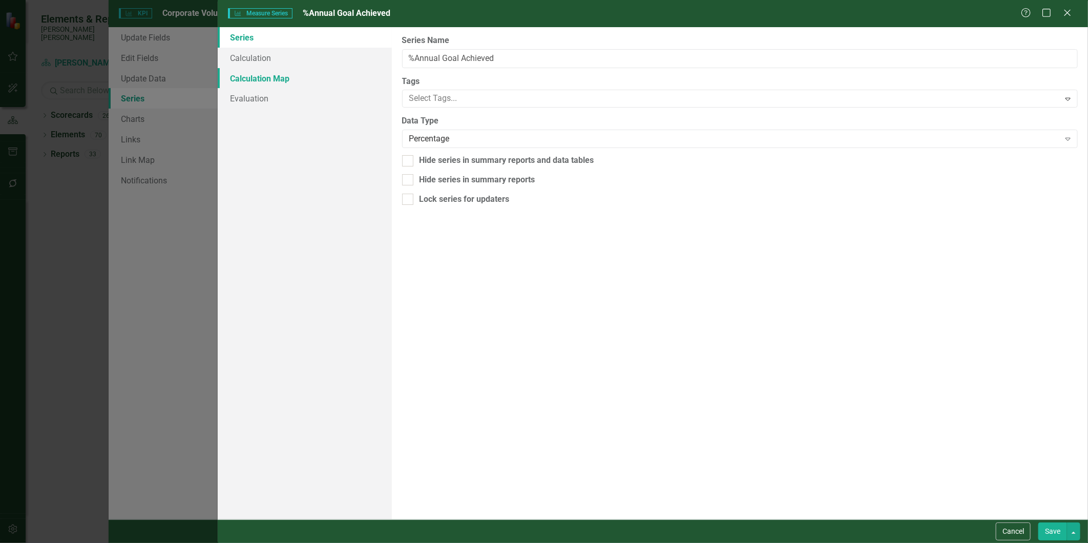
click at [268, 80] on link "Calculation Map" at bounding box center [305, 78] width 174 height 20
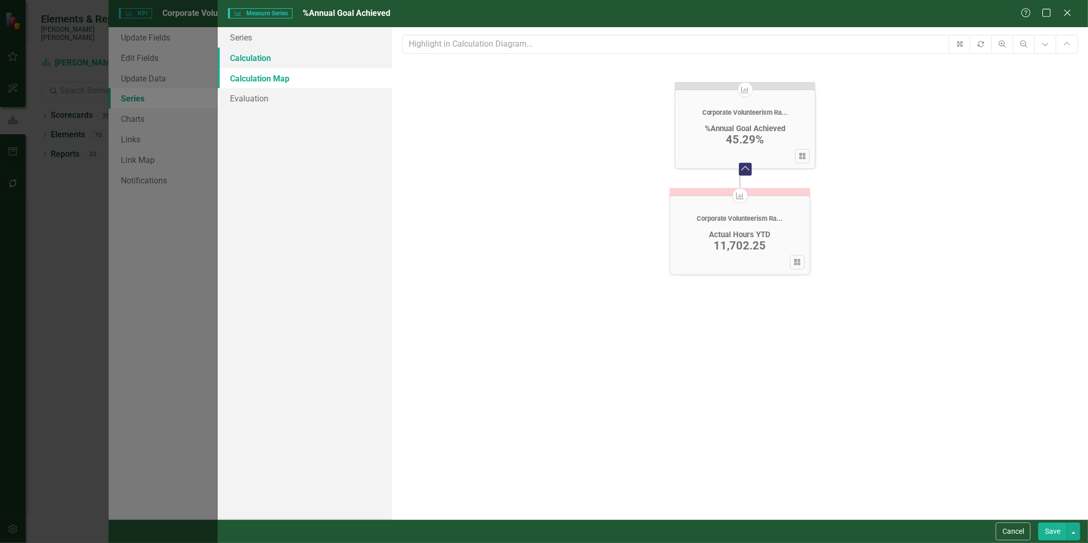
click at [261, 59] on link "Calculation" at bounding box center [305, 58] width 174 height 20
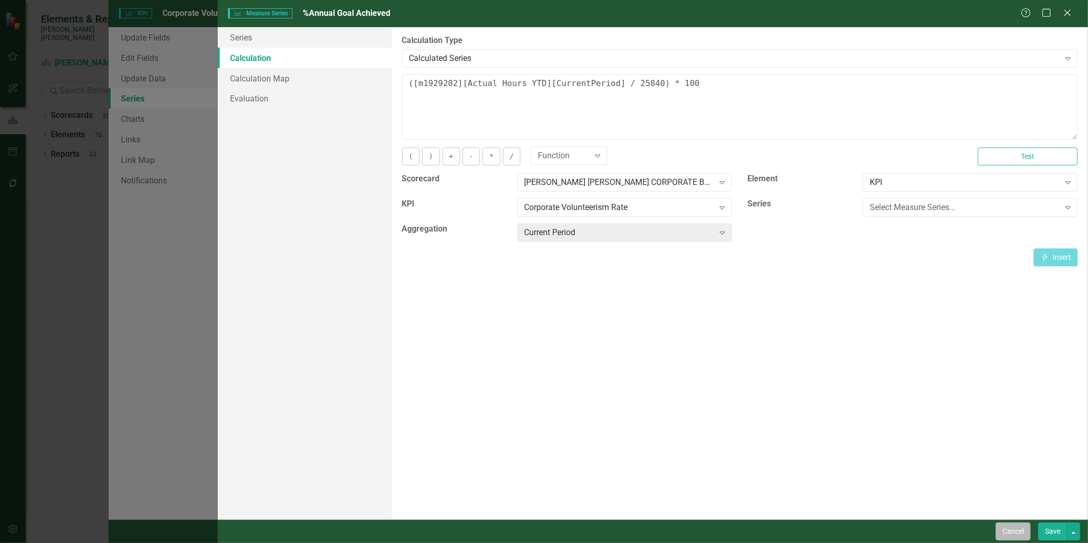
click at [1015, 537] on button "Cancel" at bounding box center [1012, 531] width 35 height 18
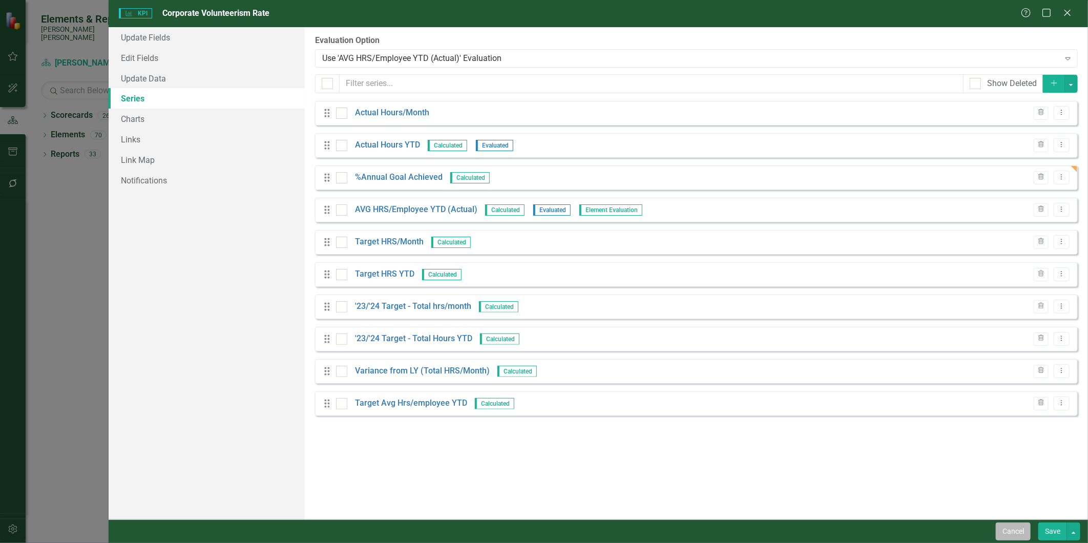
click at [1022, 533] on button "Cancel" at bounding box center [1012, 531] width 35 height 18
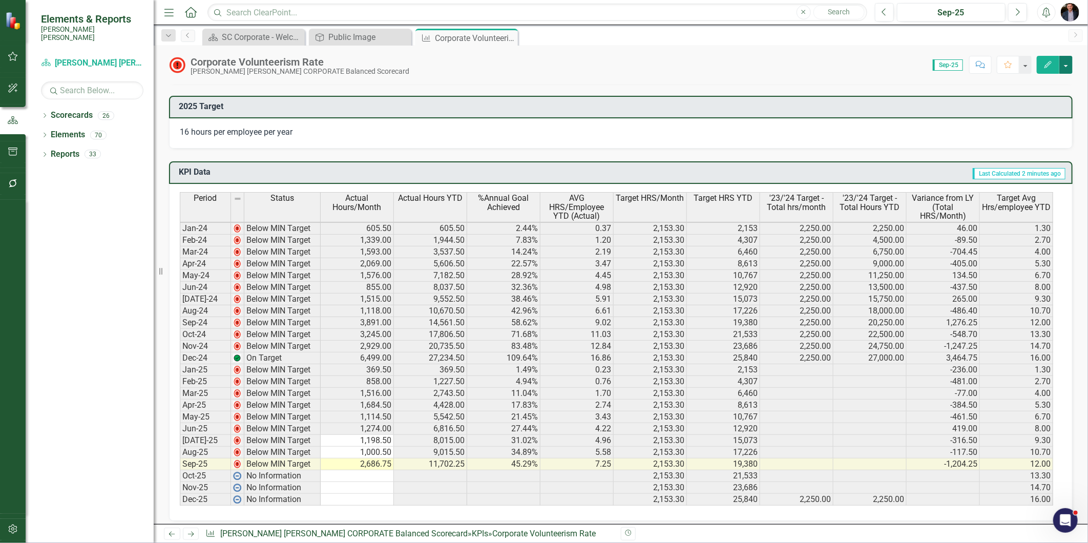
click at [1061, 68] on button "button" at bounding box center [1065, 65] width 13 height 18
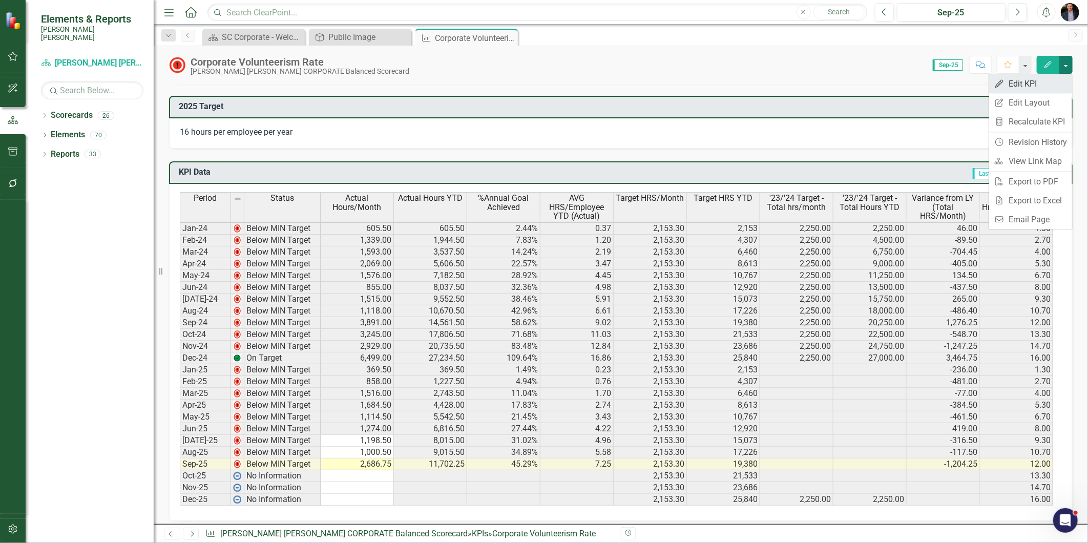
click at [1028, 86] on link "Edit Edit KPI" at bounding box center [1030, 83] width 83 height 19
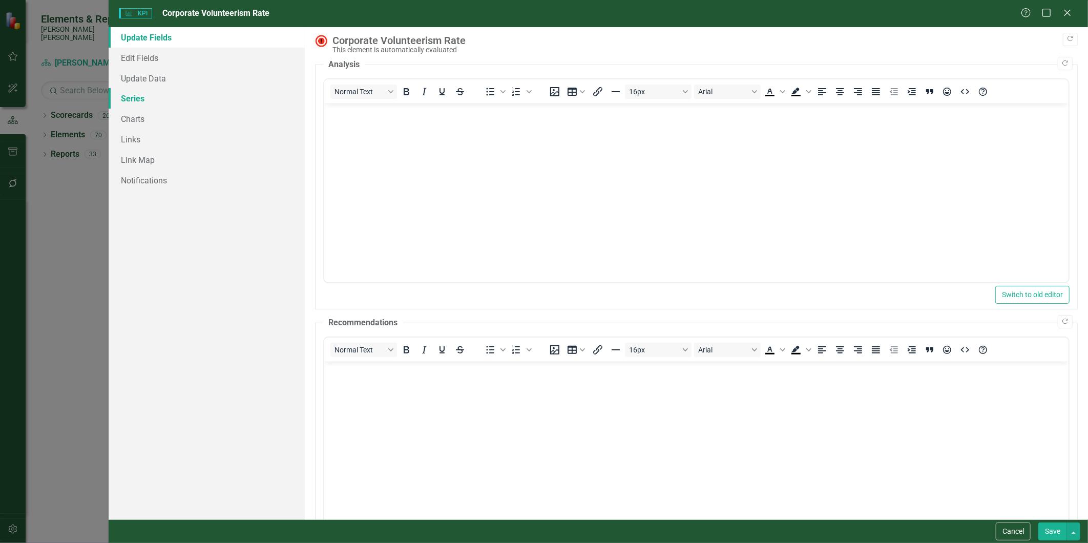
click at [142, 101] on link "Series" at bounding box center [207, 98] width 196 height 20
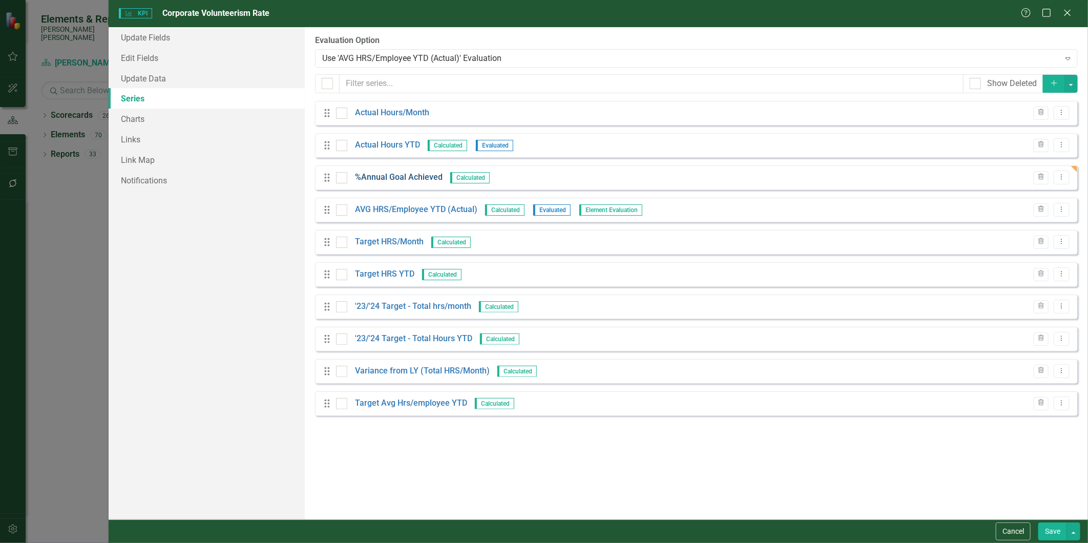
click at [410, 178] on link "%Annual Goal Achieved" at bounding box center [399, 178] width 88 height 12
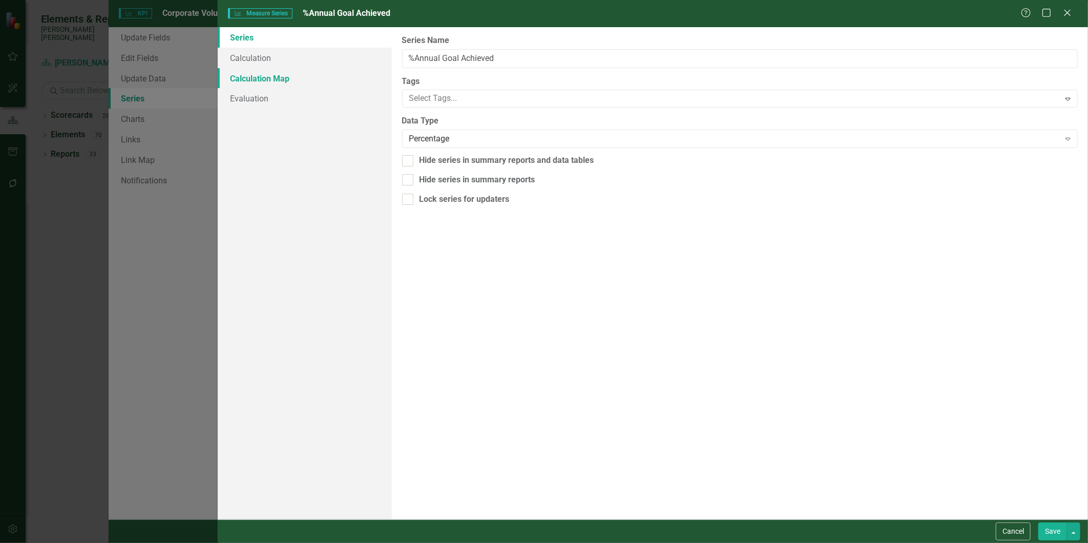
click at [259, 77] on link "Calculation Map" at bounding box center [305, 78] width 174 height 20
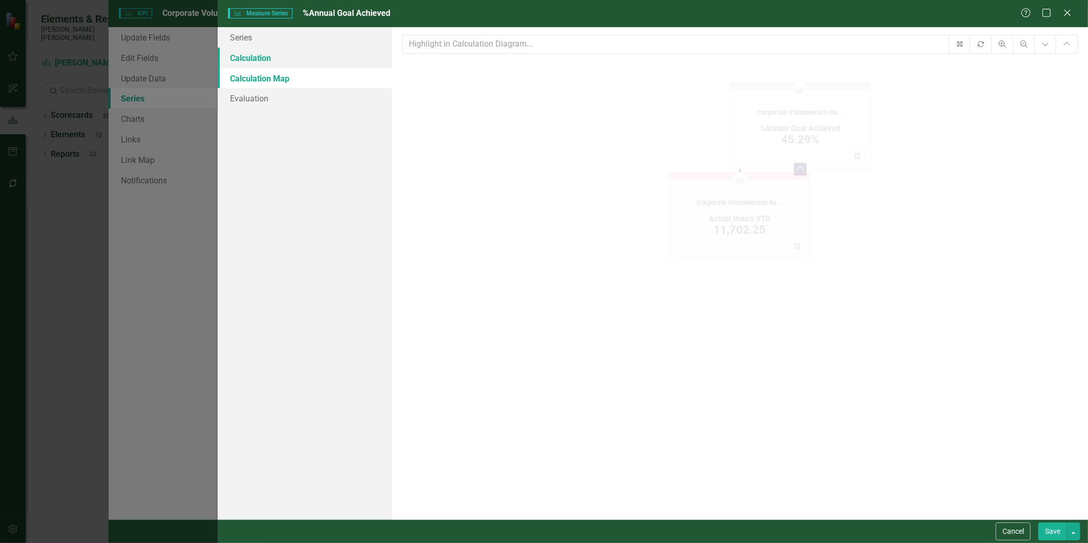
click at [258, 53] on link "Calculation" at bounding box center [305, 58] width 174 height 20
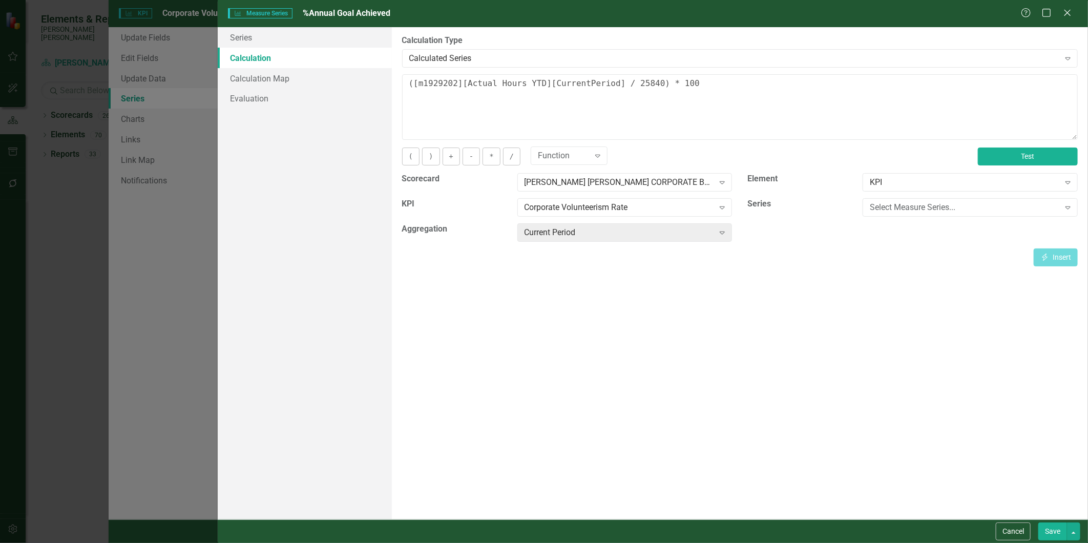
click at [1037, 154] on button "Test" at bounding box center [1028, 156] width 100 height 18
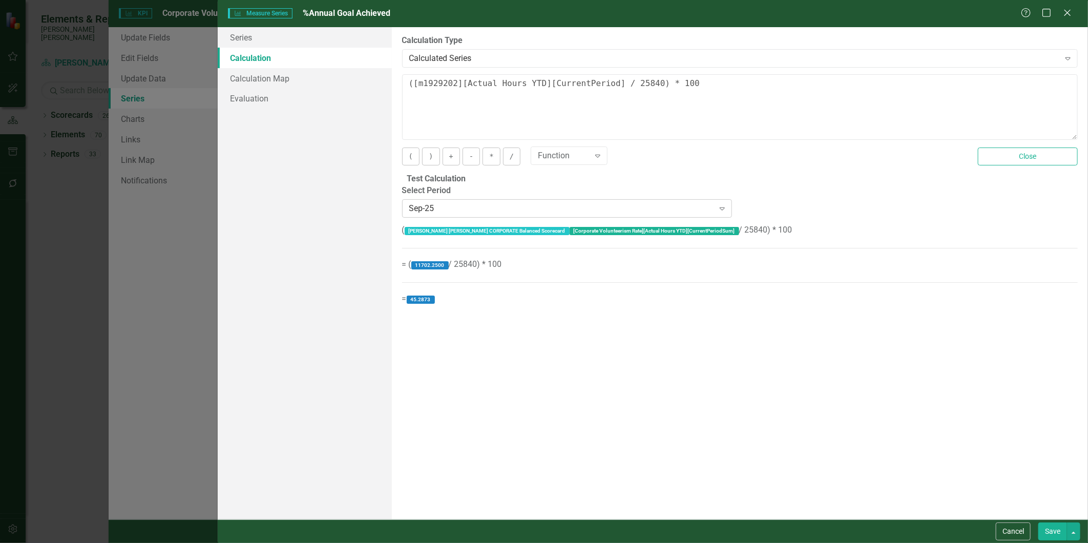
click at [605, 207] on div "Sep-25" at bounding box center [561, 208] width 305 height 12
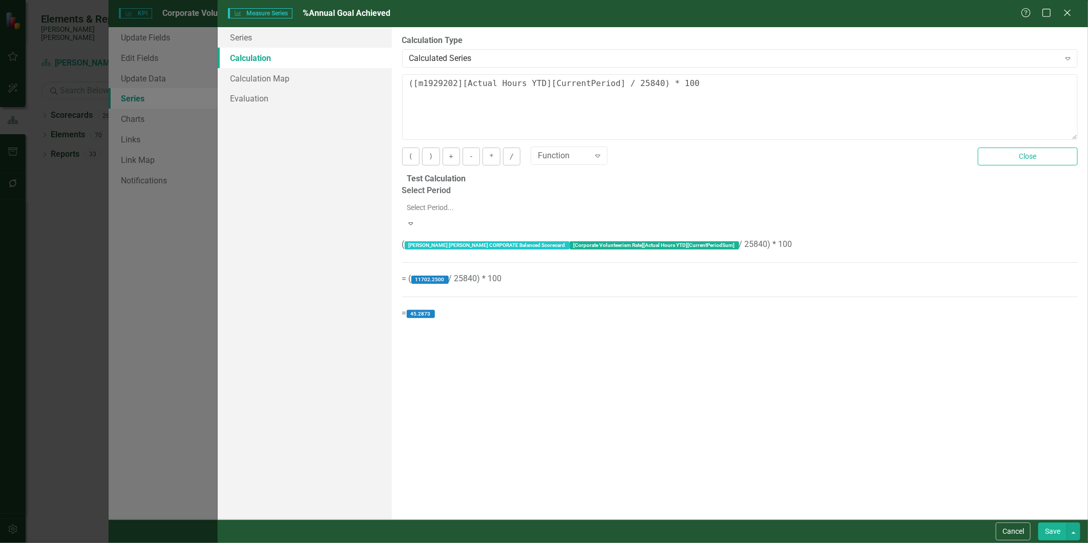
scroll to position [902, 0]
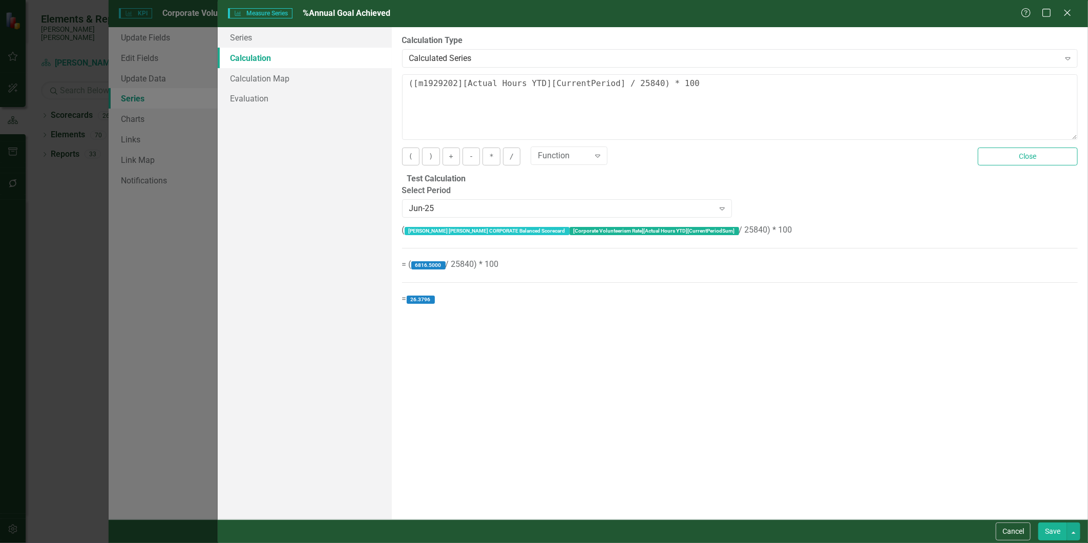
click at [1053, 534] on button "Save" at bounding box center [1052, 531] width 29 height 18
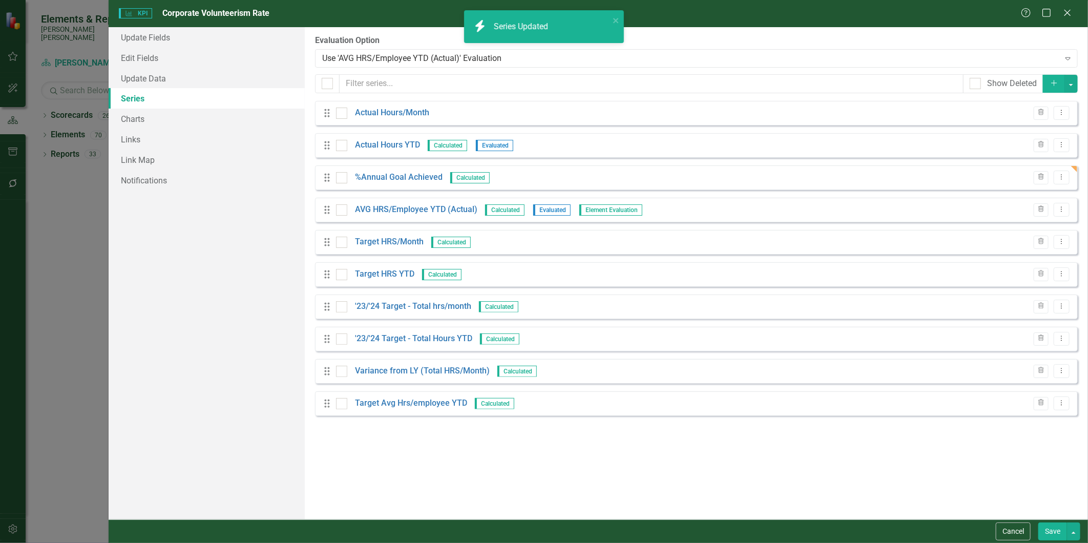
click at [1048, 533] on button "Save" at bounding box center [1052, 531] width 29 height 18
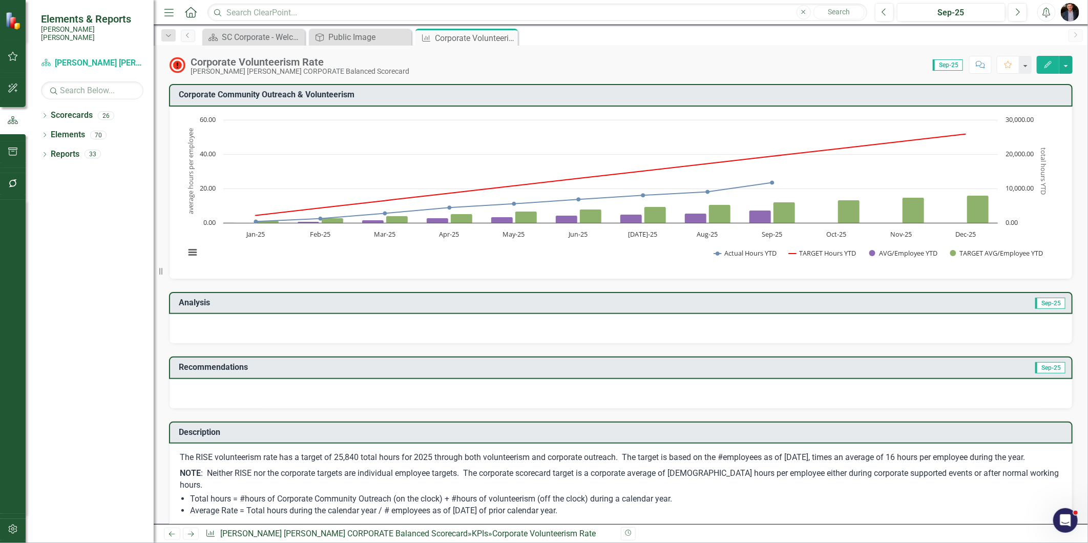
scroll to position [626, 0]
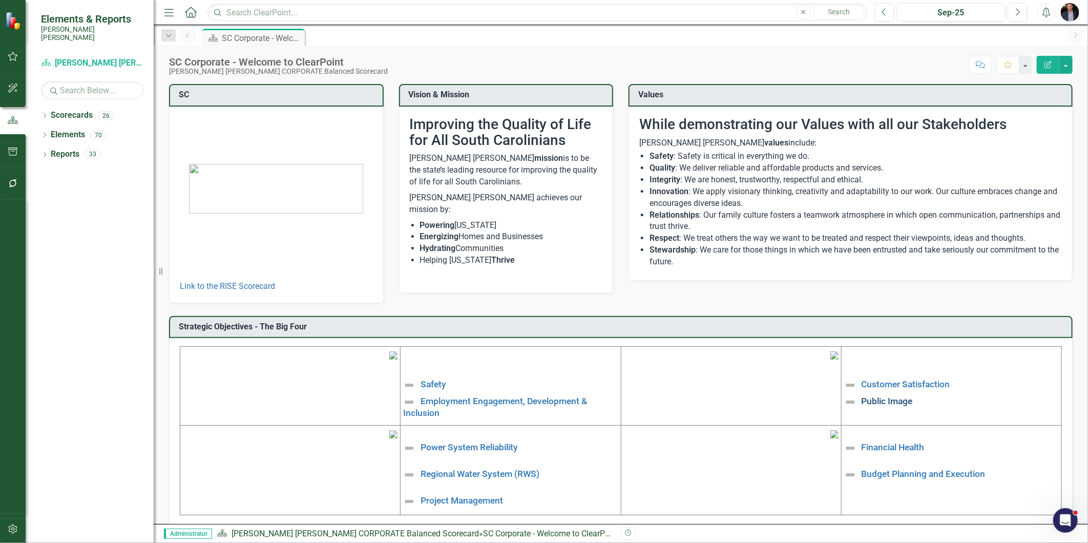
click at [868, 399] on link "Public Image" at bounding box center [886, 401] width 51 height 10
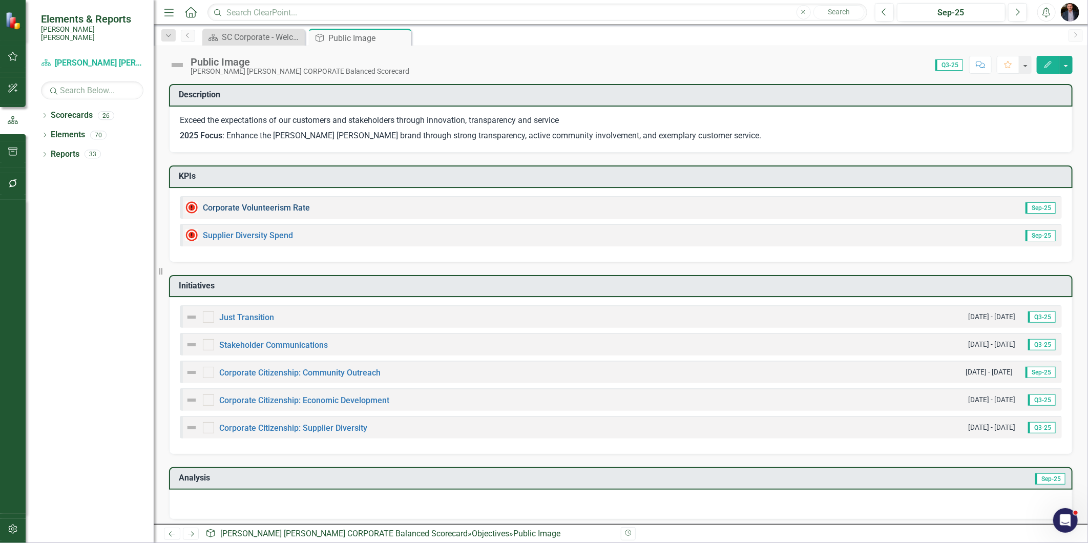
click at [275, 203] on link "Corporate Volunteerism Rate" at bounding box center [256, 208] width 107 height 10
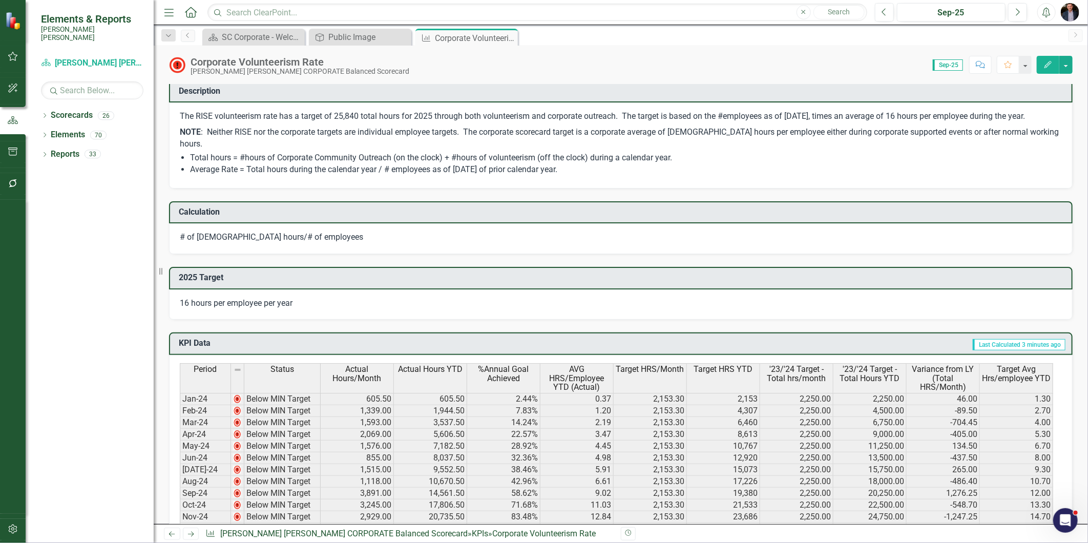
scroll to position [626, 0]
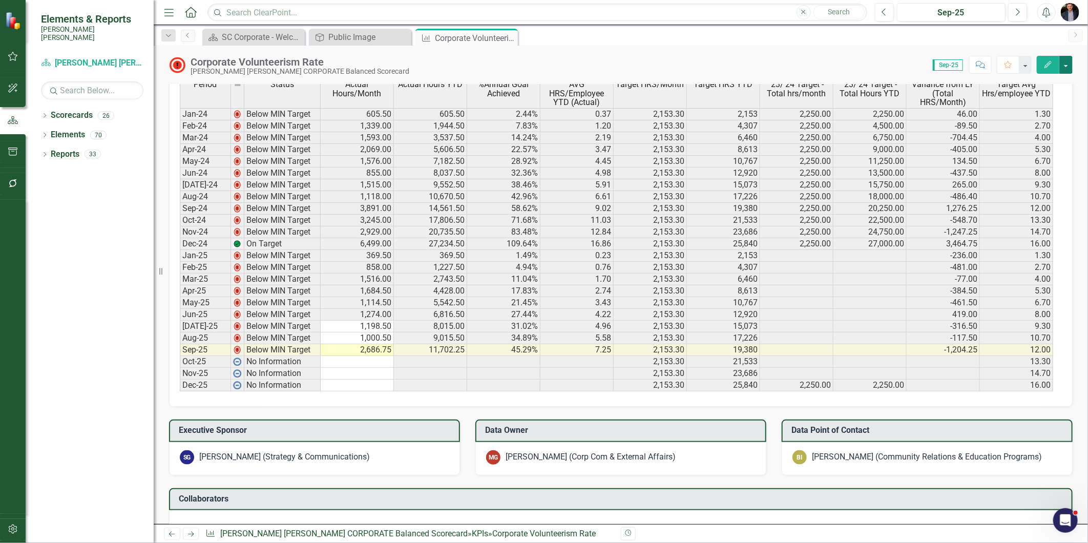
click at [1065, 68] on button "button" at bounding box center [1065, 65] width 13 height 18
click at [1042, 83] on link "Edit Edit KPI" at bounding box center [1030, 83] width 83 height 19
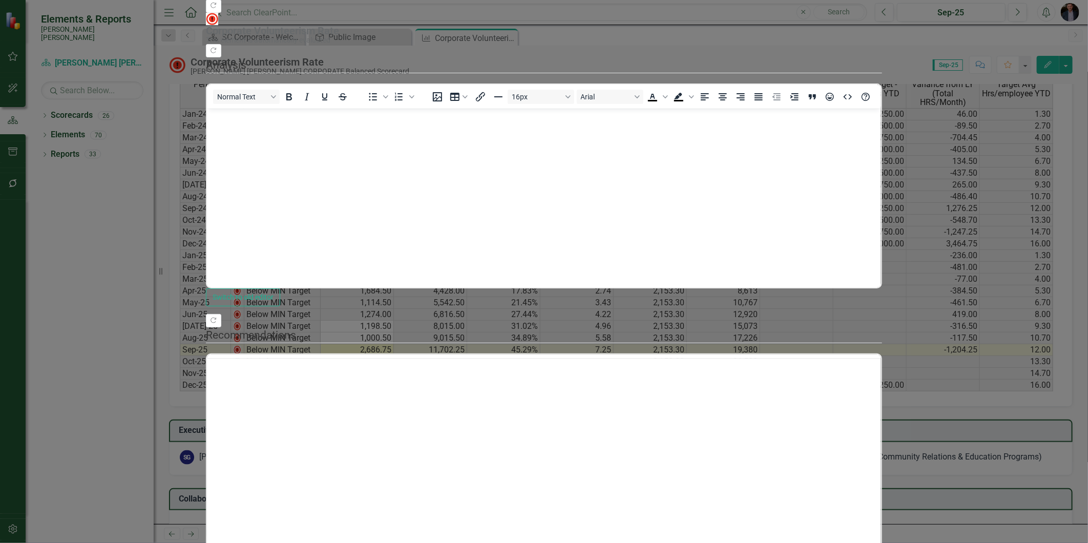
scroll to position [0, 0]
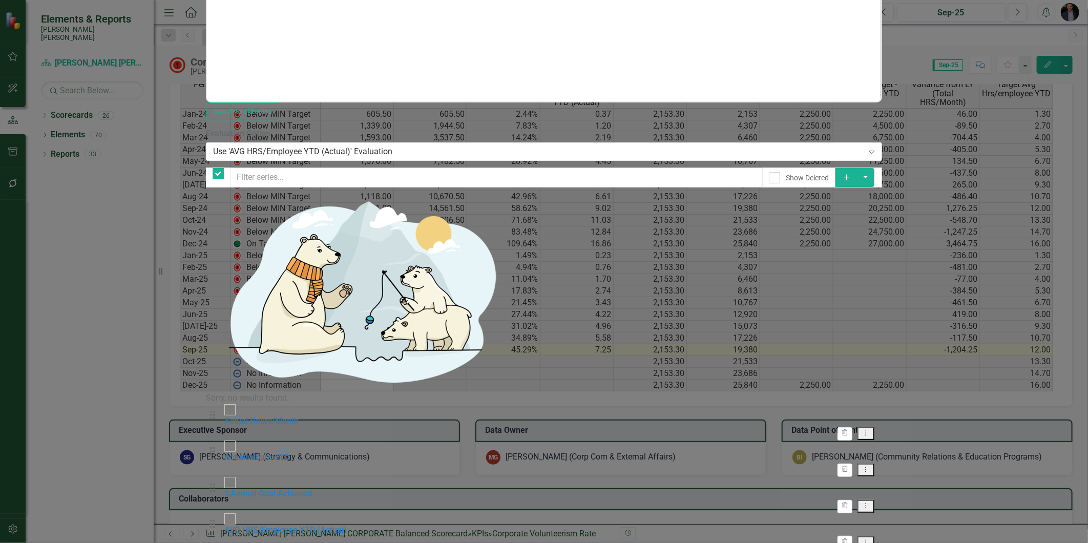
checkbox input "false"
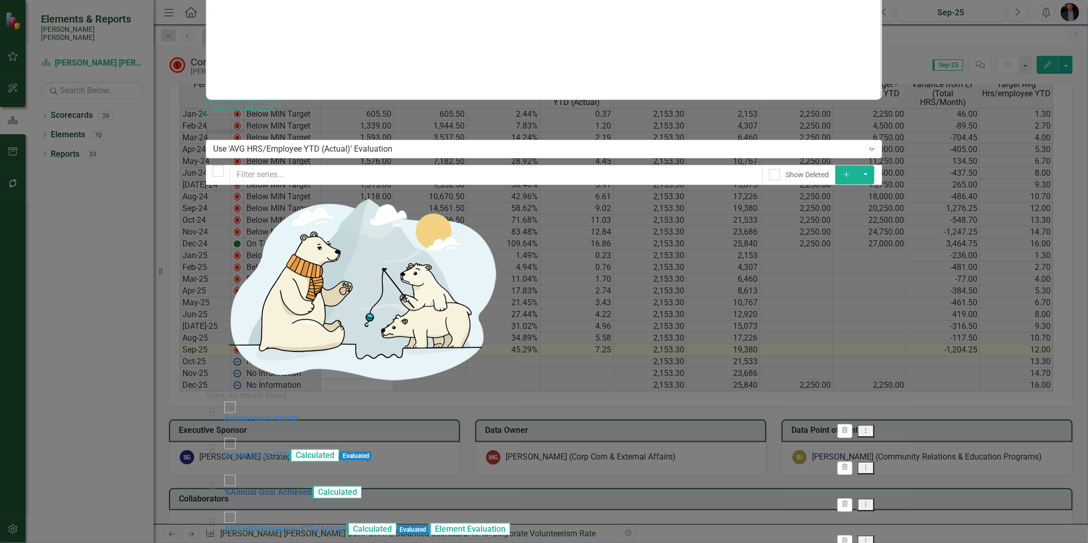
click at [312, 487] on link "%Annual Goal Achieved" at bounding box center [268, 492] width 88 height 10
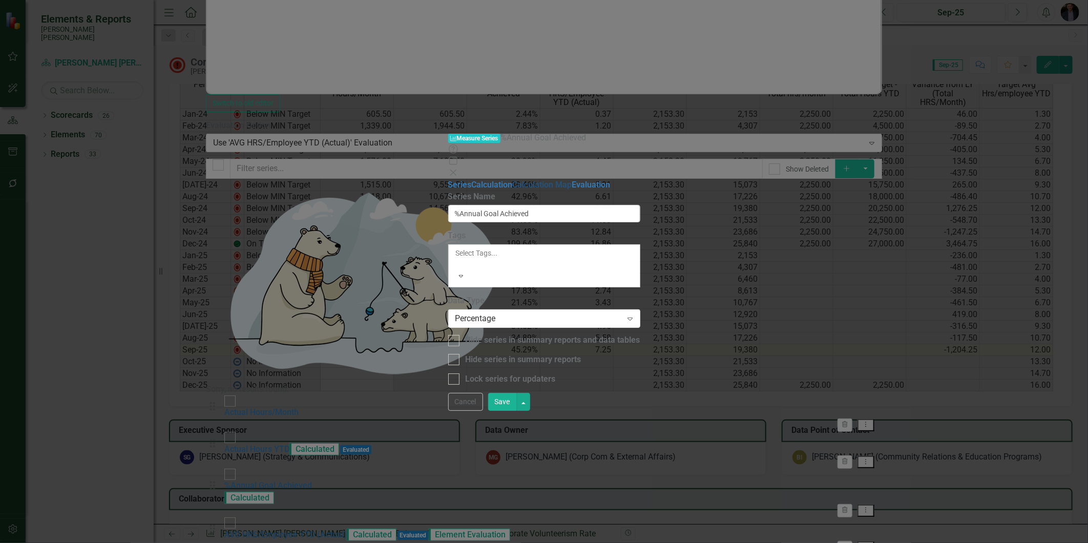
click at [513, 180] on link "Calculation Map" at bounding box center [542, 185] width 59 height 10
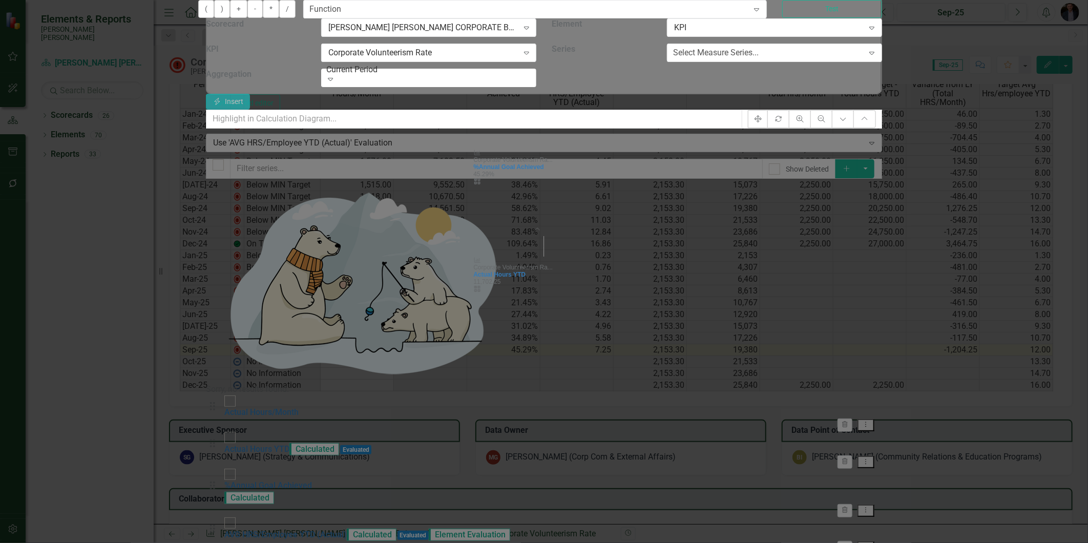
drag, startPoint x: 265, startPoint y: 59, endPoint x: 402, endPoint y: 104, distance: 145.1
click at [882, 18] on button "Test" at bounding box center [832, 9] width 100 height 18
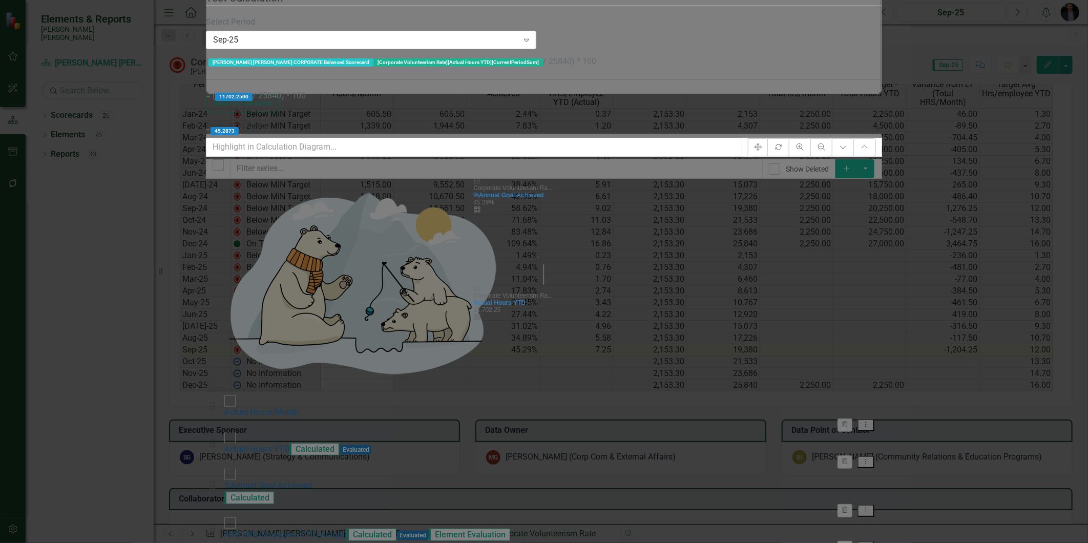
click at [421, 46] on div "Sep-25" at bounding box center [365, 40] width 305 height 12
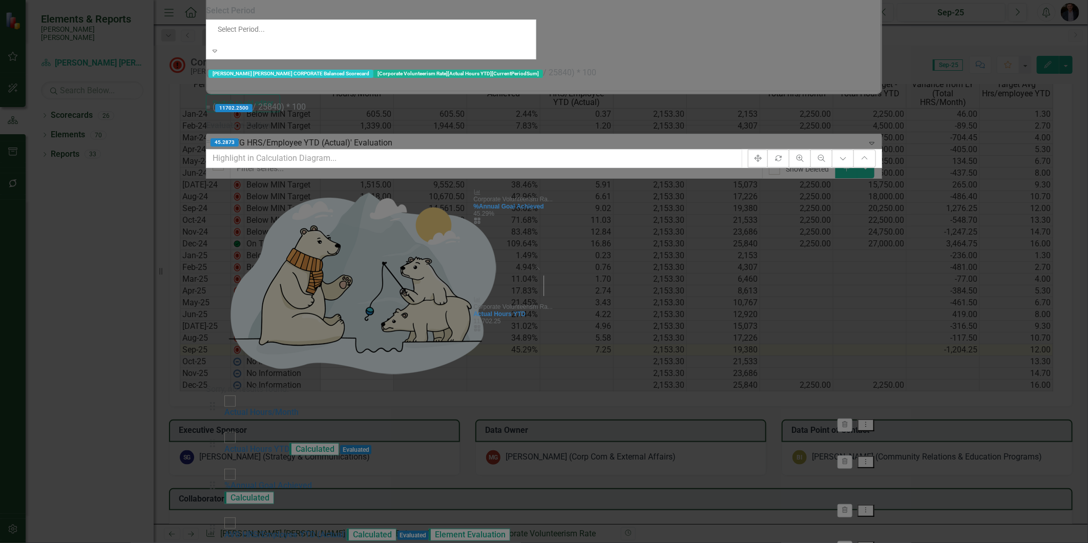
scroll to position [845, 0]
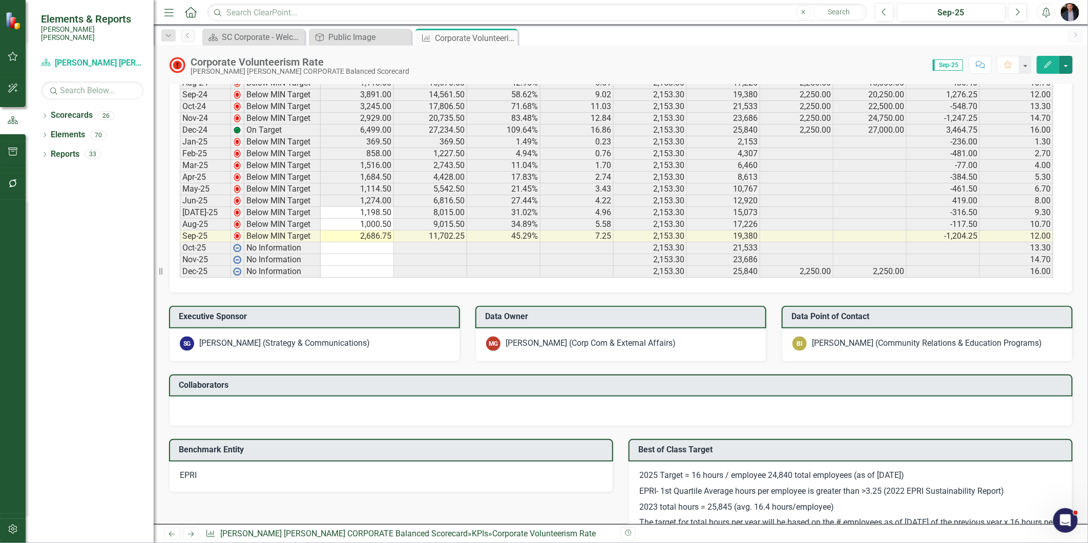
scroll to position [398, 0]
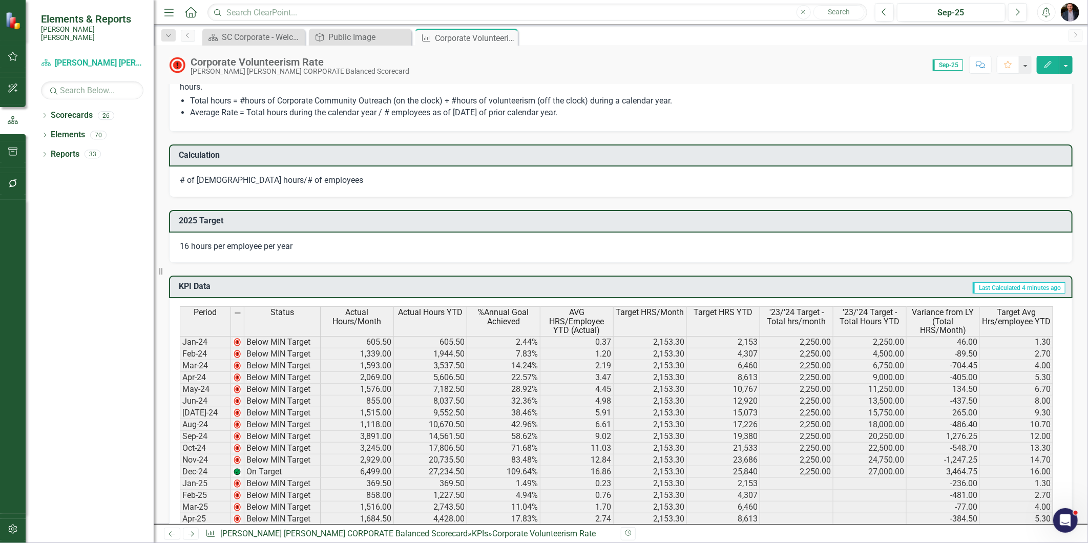
click at [12, 527] on icon "button" at bounding box center [12, 528] width 9 height 9
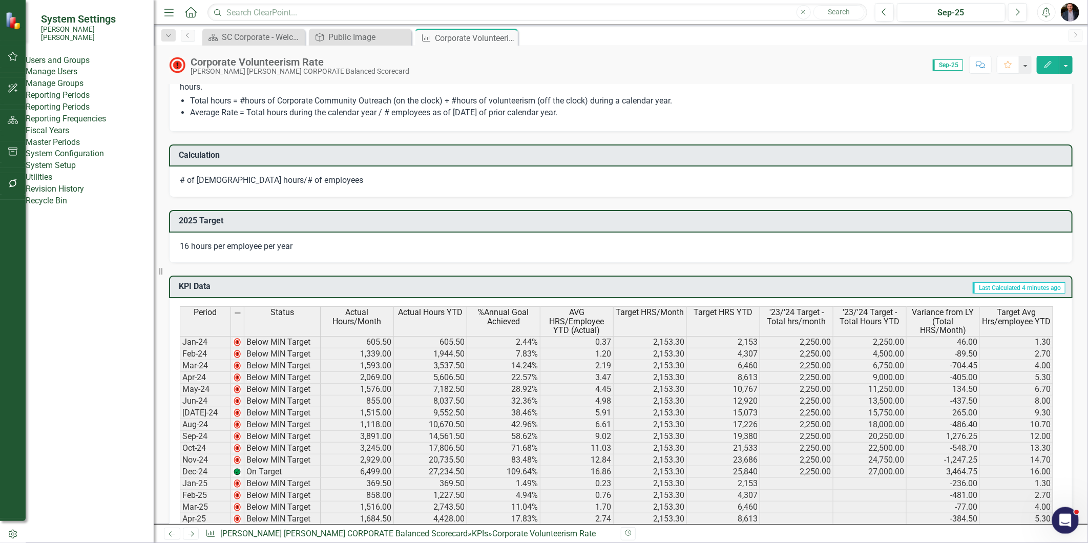
click at [1066, 519] on icon "Open Intercom Messenger" at bounding box center [1063, 519] width 17 height 17
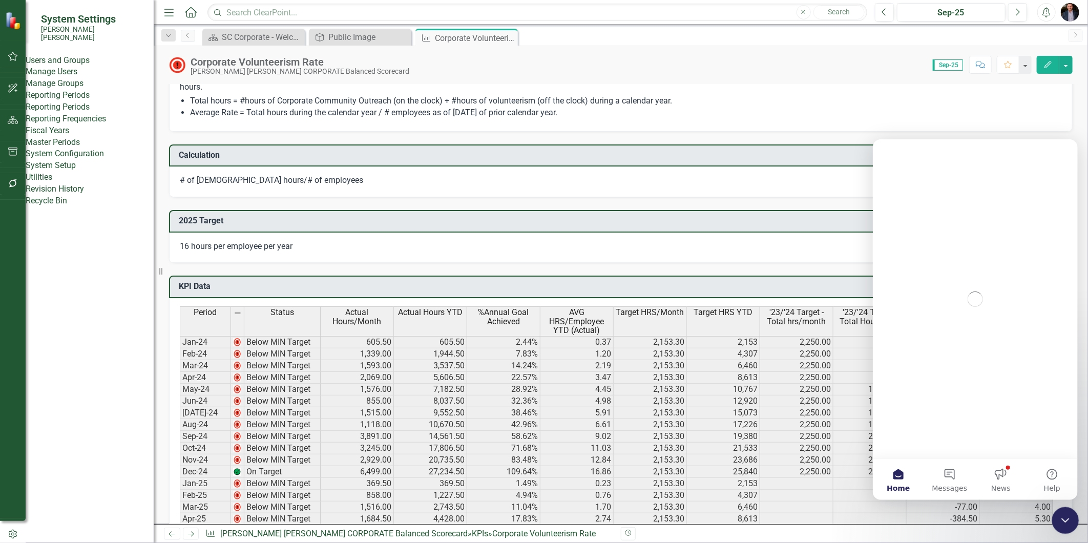
scroll to position [0, 0]
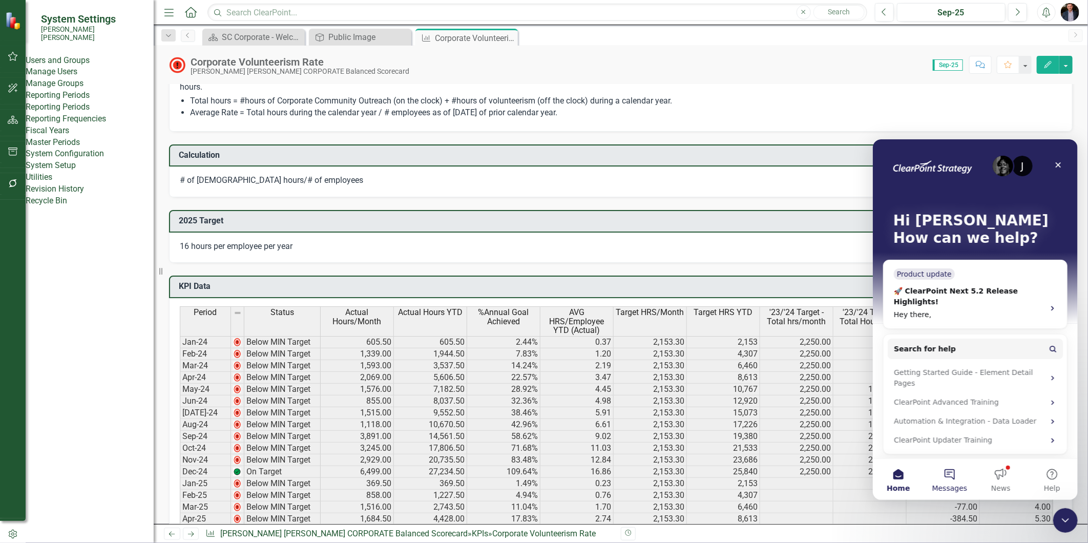
click at [951, 474] on button "Messages" at bounding box center [948, 478] width 51 height 41
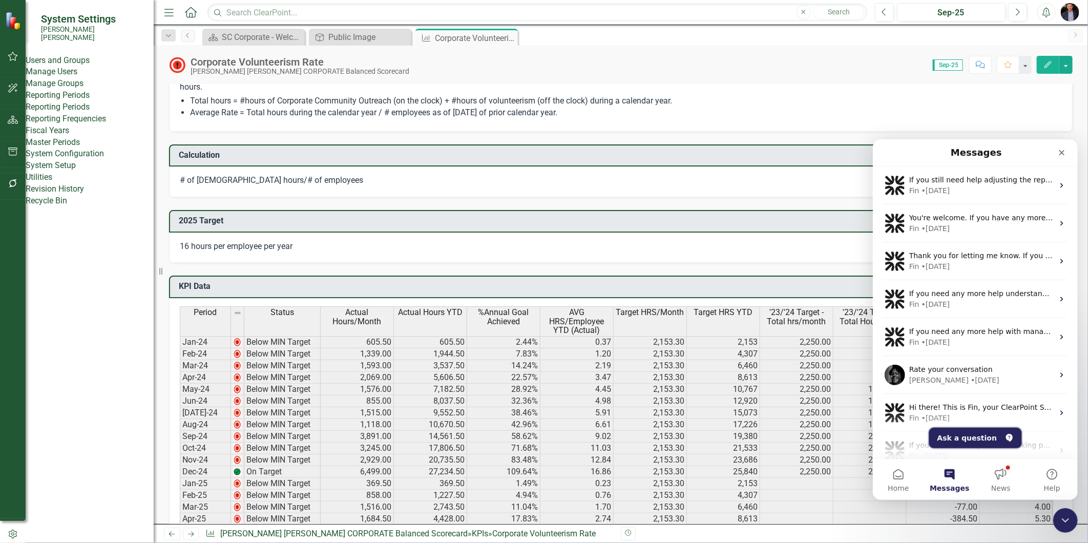
click at [974, 433] on button "Ask a question" at bounding box center [974, 437] width 93 height 20
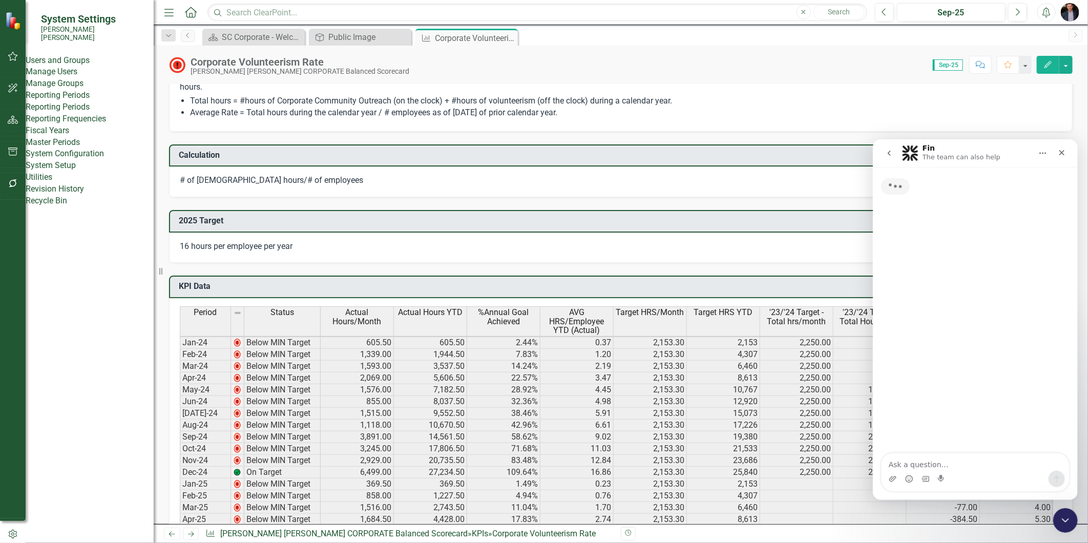
scroll to position [1, 0]
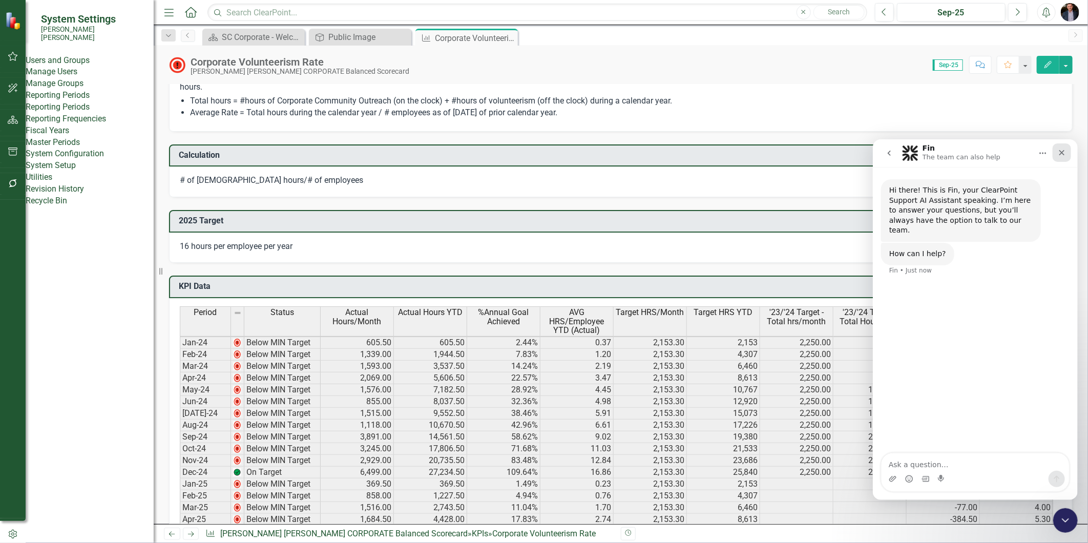
click at [1065, 149] on div "Close" at bounding box center [1061, 152] width 18 height 18
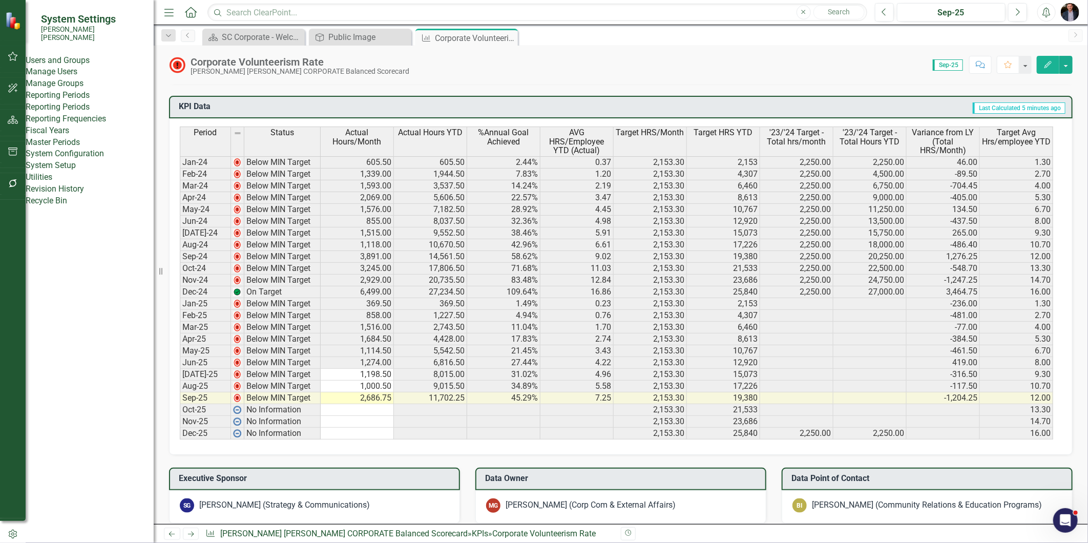
scroll to position [455, 0]
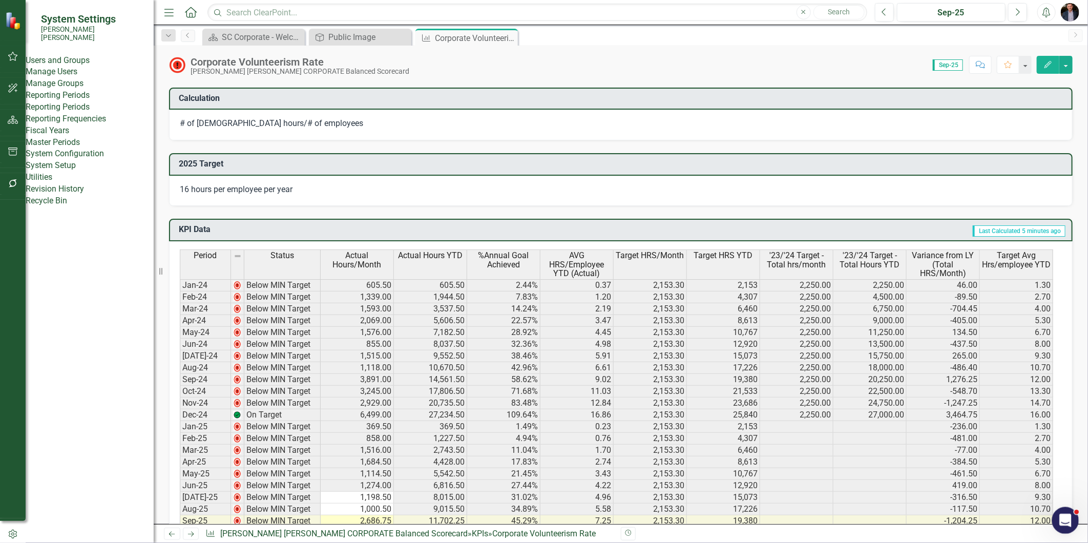
click at [1055, 525] on div "Open Intercom Messenger" at bounding box center [1064, 519] width 34 height 34
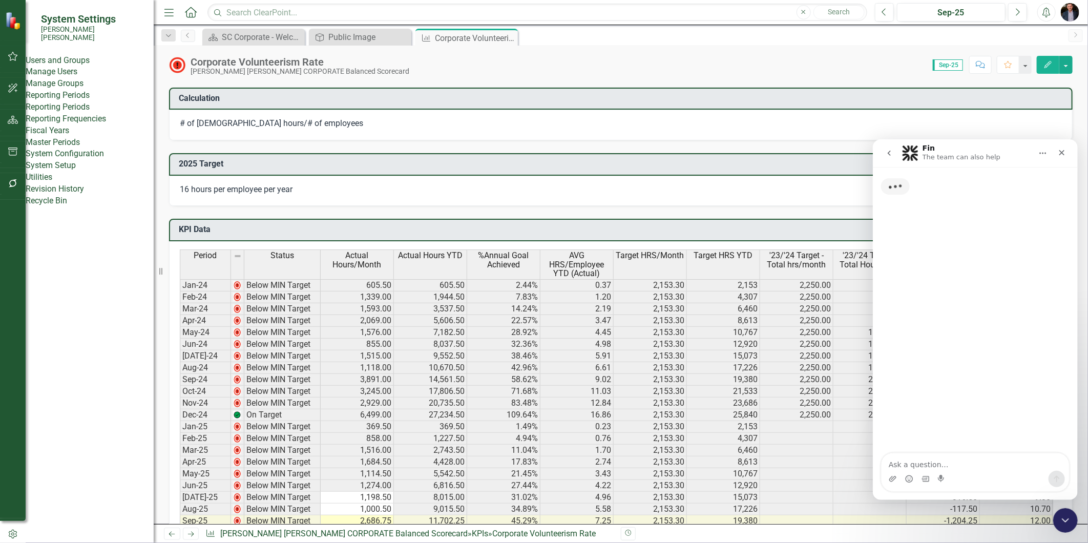
click at [955, 462] on textarea "Ask a question…" at bounding box center [974, 461] width 187 height 17
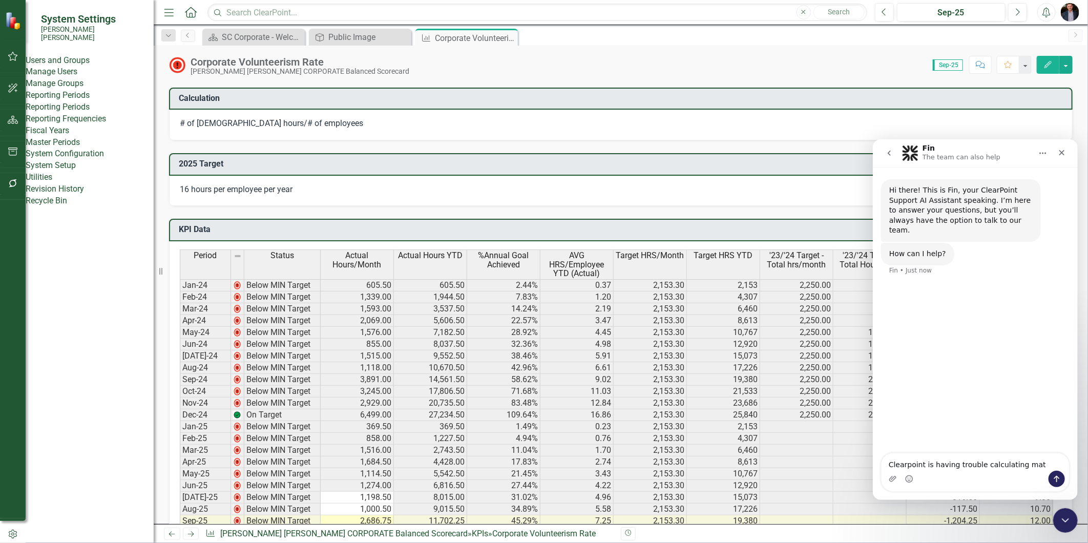
type textarea "Clearpoint is having trouble calculating math"
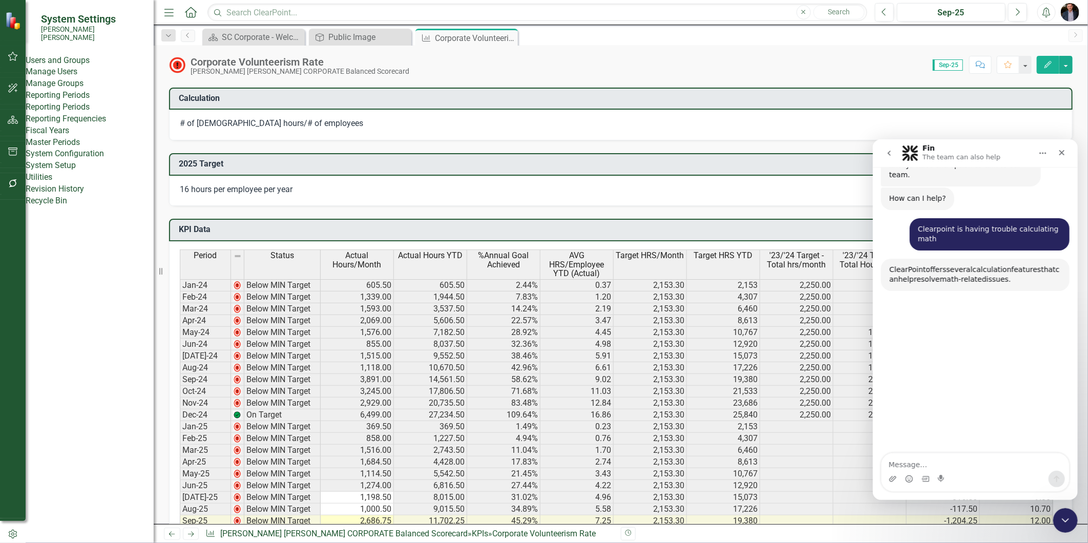
scroll to position [99, 0]
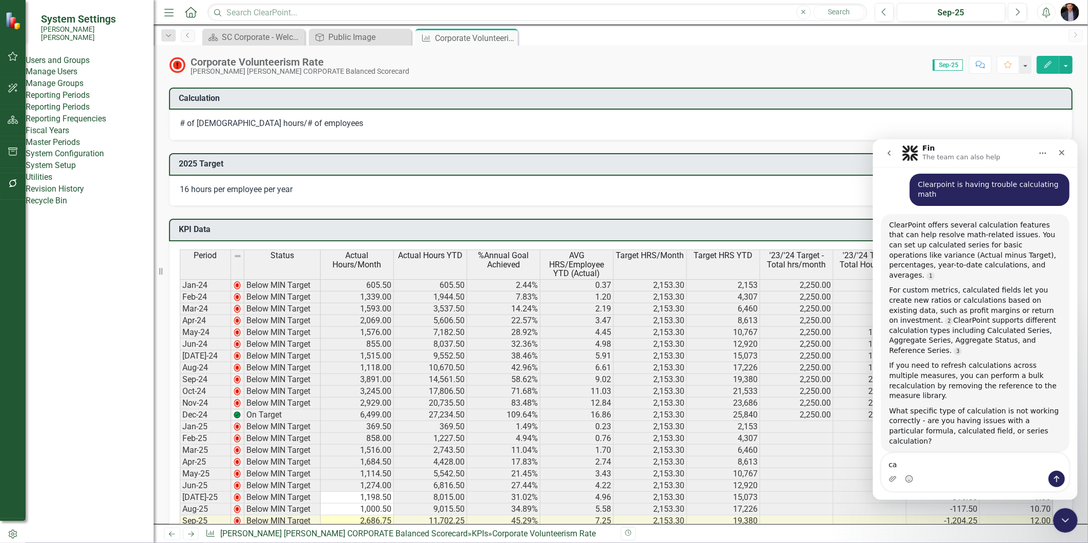
type textarea "c"
type textarea "Displays wrong numbers in KPI data table"
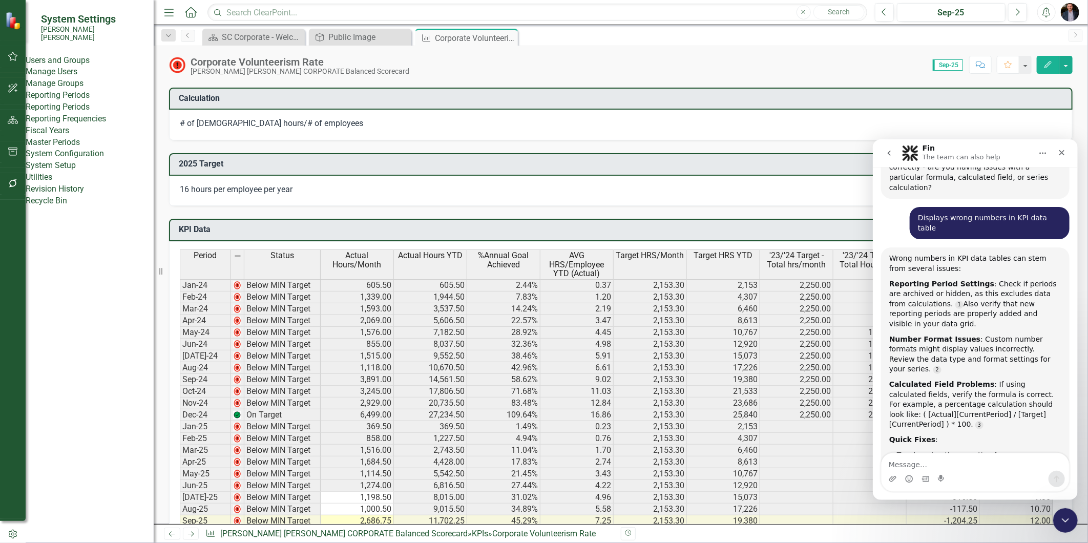
scroll to position [2, 0]
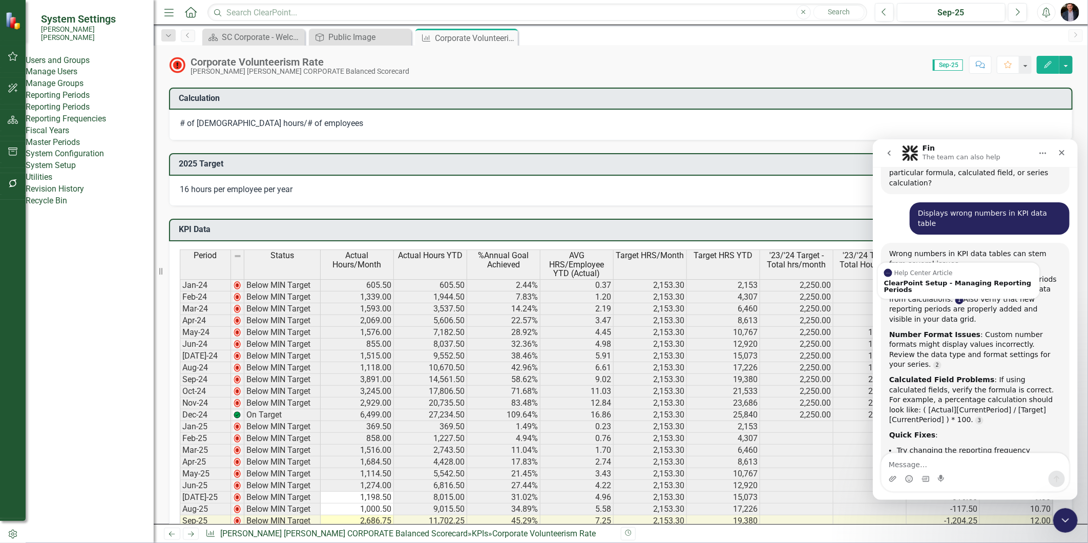
click at [954, 295] on link "Source reference 8917298:" at bounding box center [958, 299] width 8 height 8
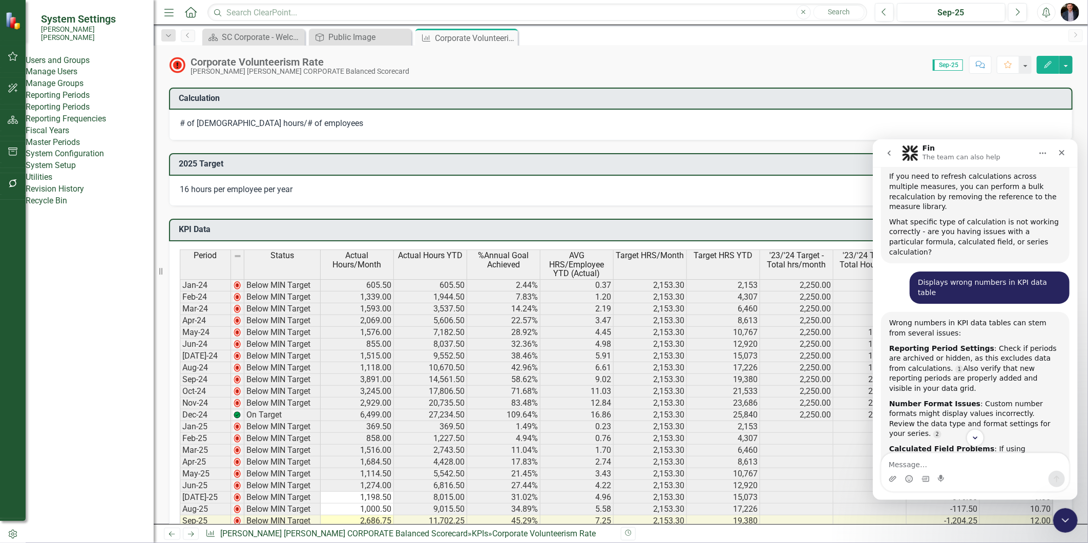
scroll to position [306, 0]
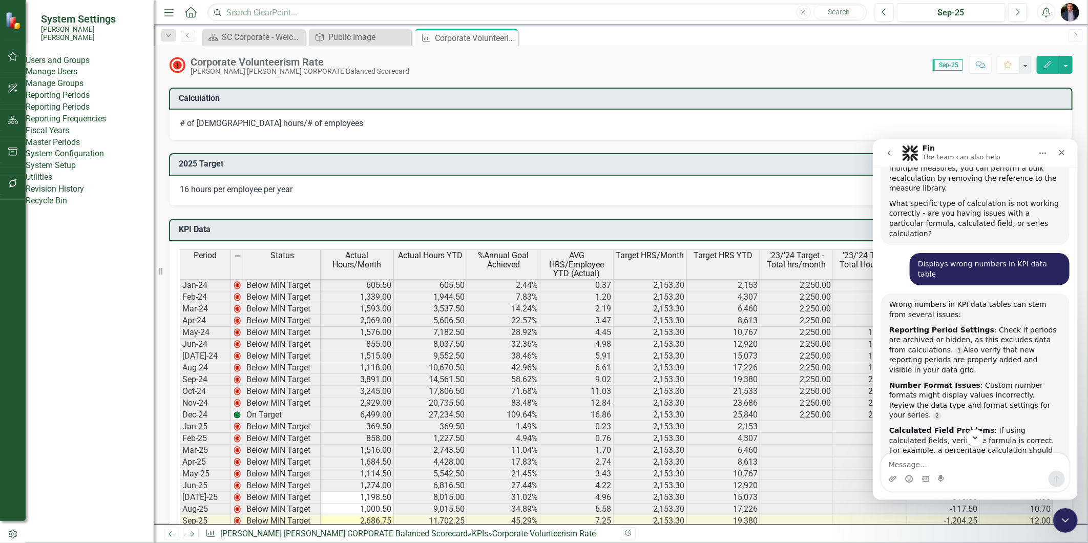
click at [84, 113] on link "Reporting Periods" at bounding box center [90, 107] width 128 height 12
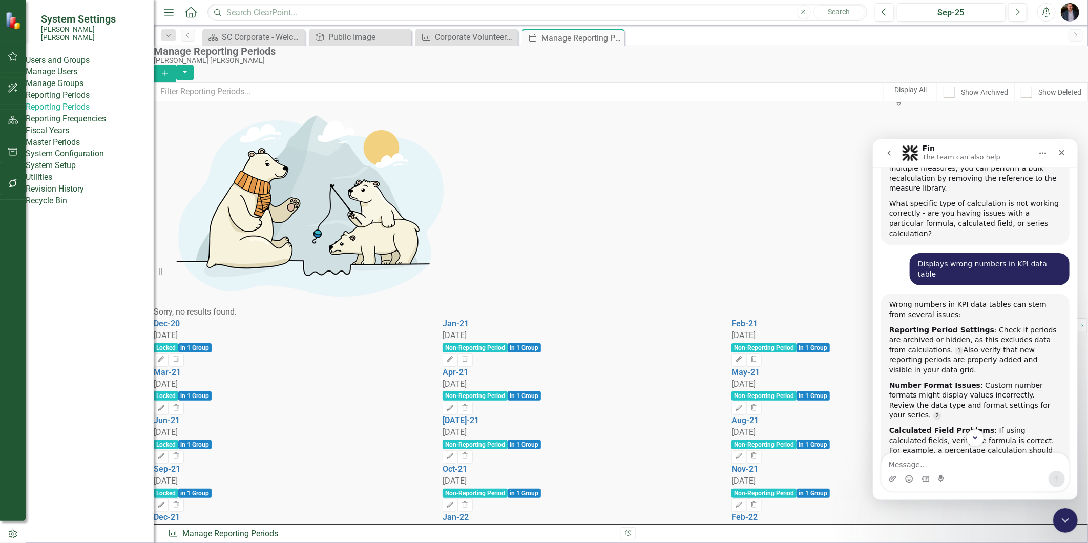
click at [1052, 332] on link "4" at bounding box center [1058, 325] width 12 height 14
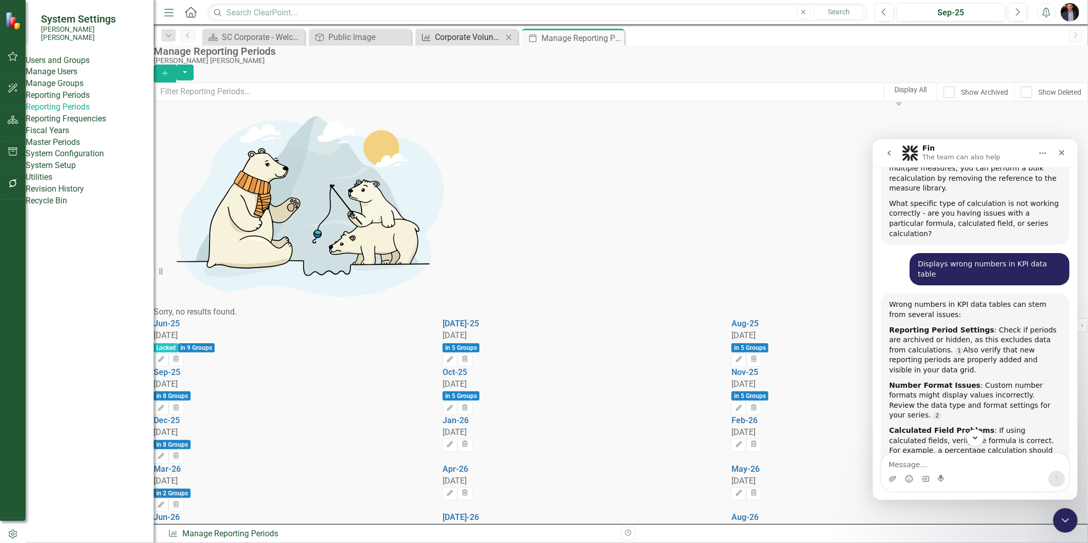
click at [438, 41] on div "Corporate Volunteerism Rate" at bounding box center [469, 37] width 68 height 13
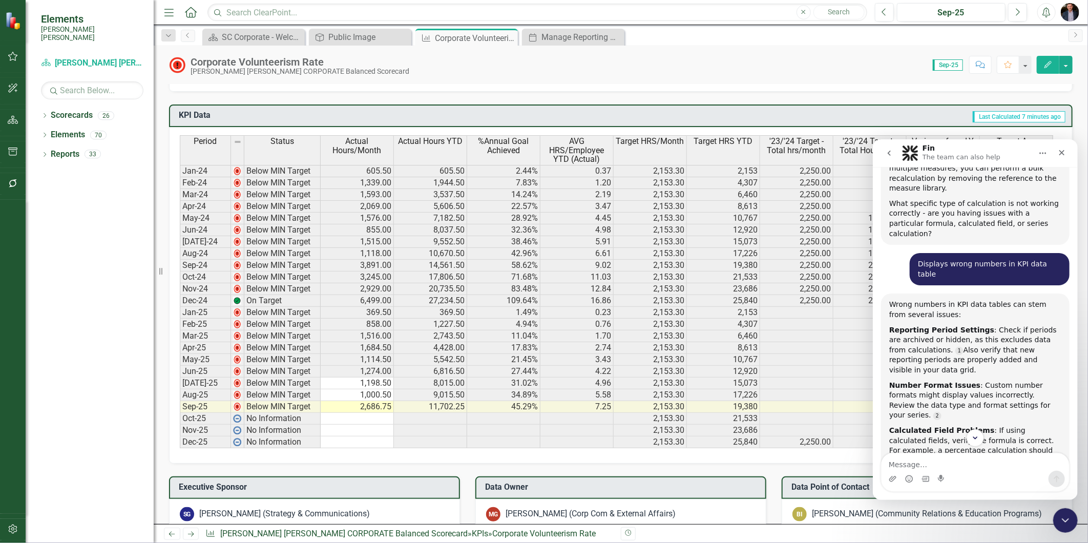
scroll to position [363, 0]
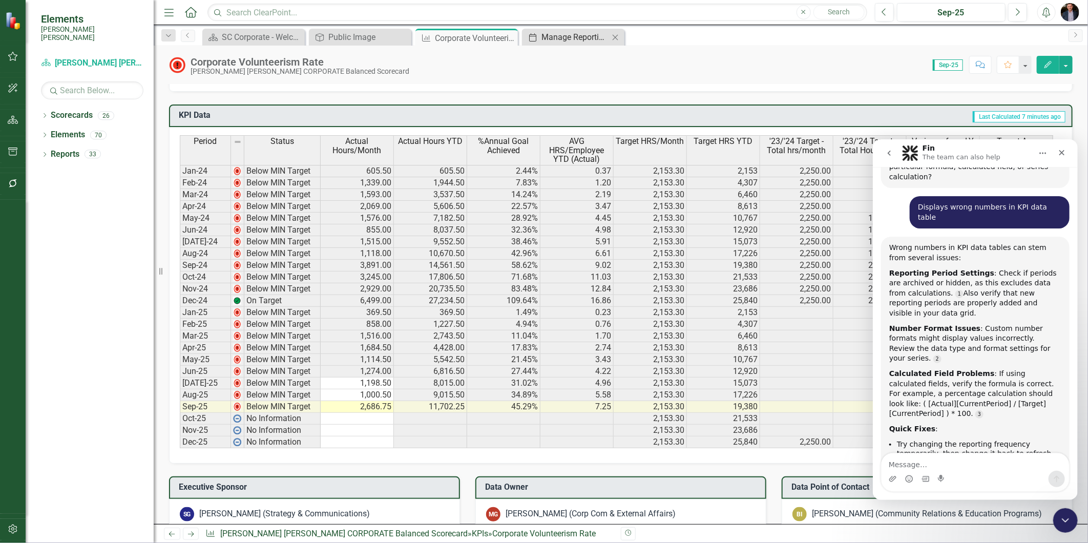
click at [576, 41] on div "Manage Reporting Periods" at bounding box center [575, 37] width 68 height 13
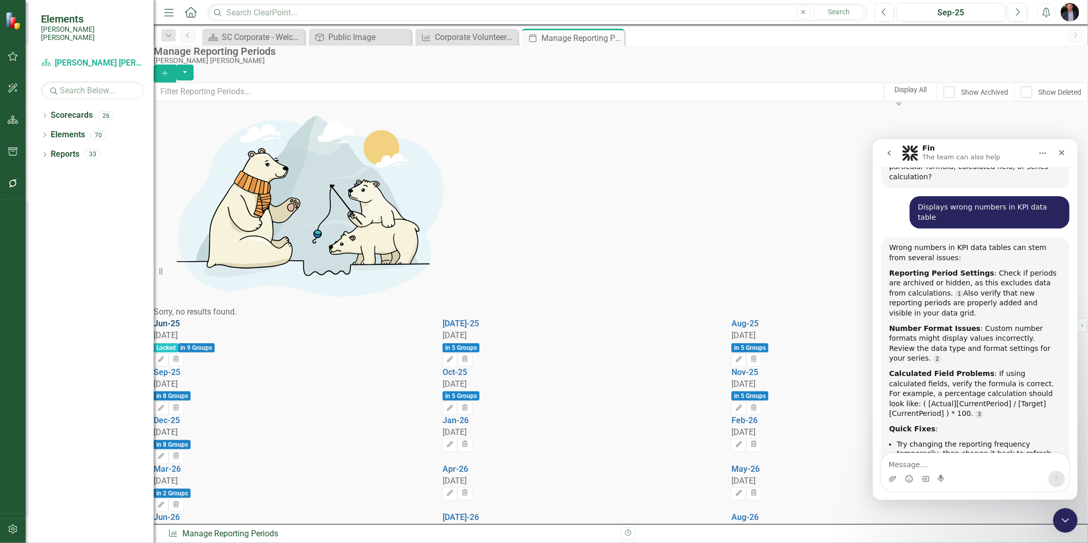
click at [180, 318] on link "Jun-25" at bounding box center [167, 323] width 26 height 10
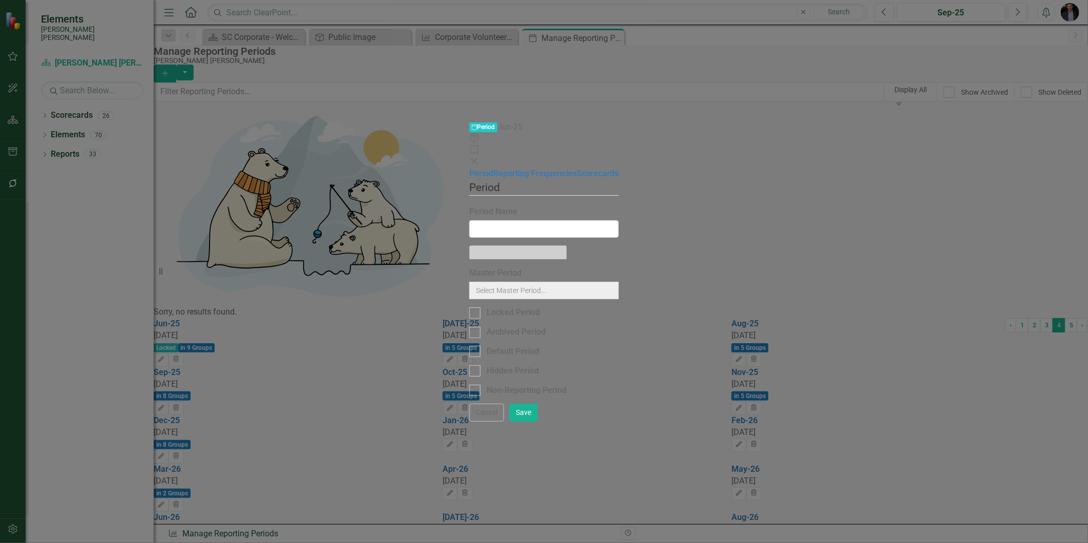
type input "Jun-25"
checkbox input "true"
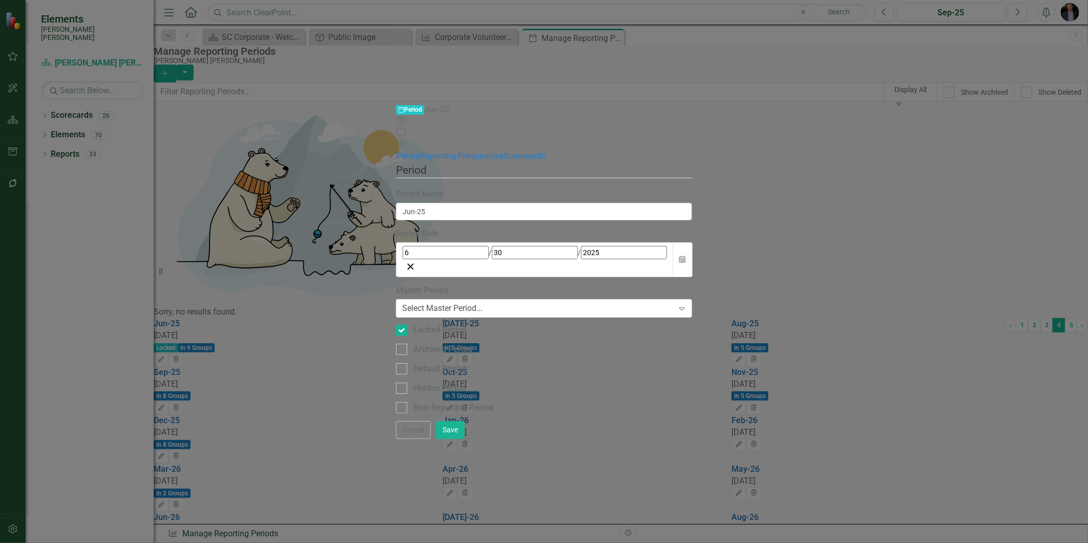
click at [406, 140] on icon "Close" at bounding box center [401, 144] width 10 height 8
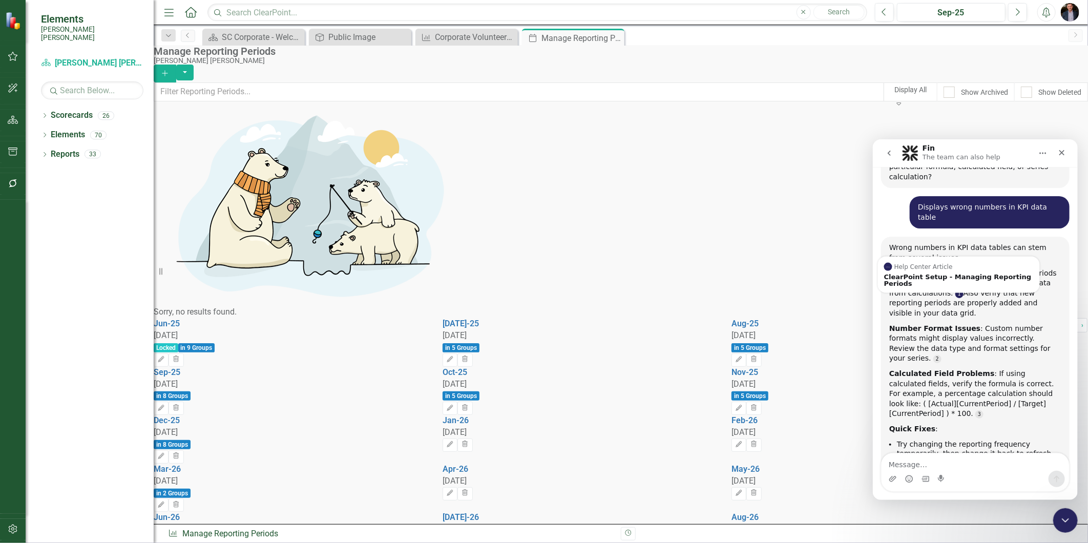
click at [954, 289] on link "Source reference 8917298:" at bounding box center [958, 293] width 8 height 8
drag, startPoint x: 934, startPoint y: 223, endPoint x: 935, endPoint y: 209, distance: 14.4
click at [954, 289] on link "Source reference 8917298:" at bounding box center [958, 293] width 8 height 8
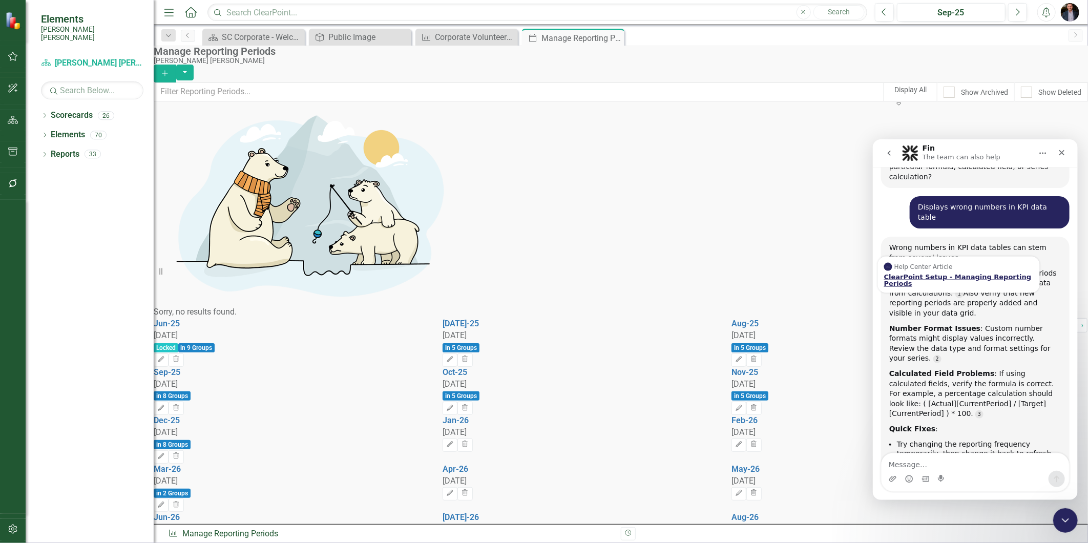
click at [938, 273] on div "ClearPoint Setup - Managing Reporting Periods" at bounding box center [958, 279] width 150 height 13
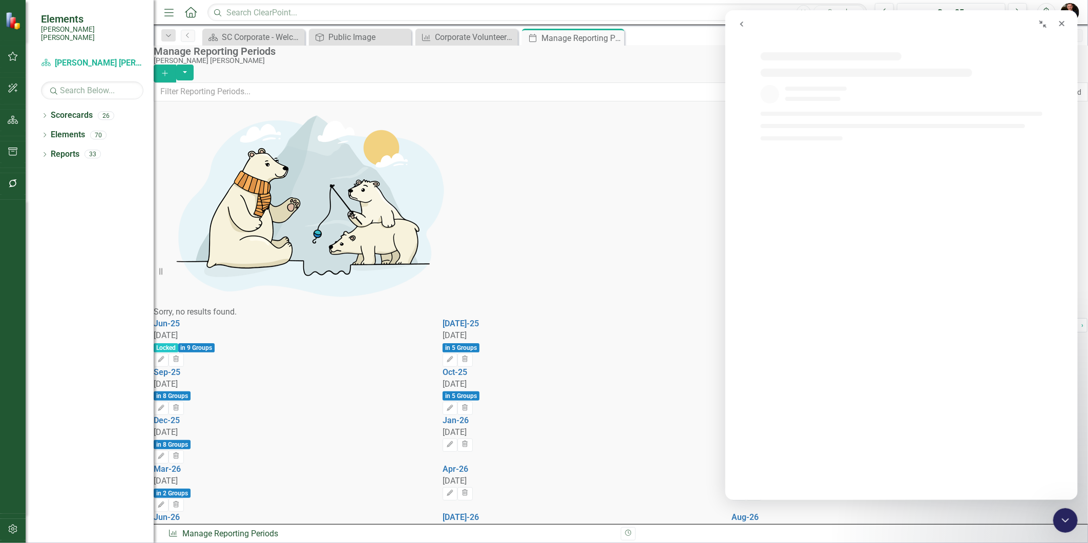
scroll to position [197, 0]
click at [886, 96] on div "Intercom messenger" at bounding box center [901, 142] width 352 height 98
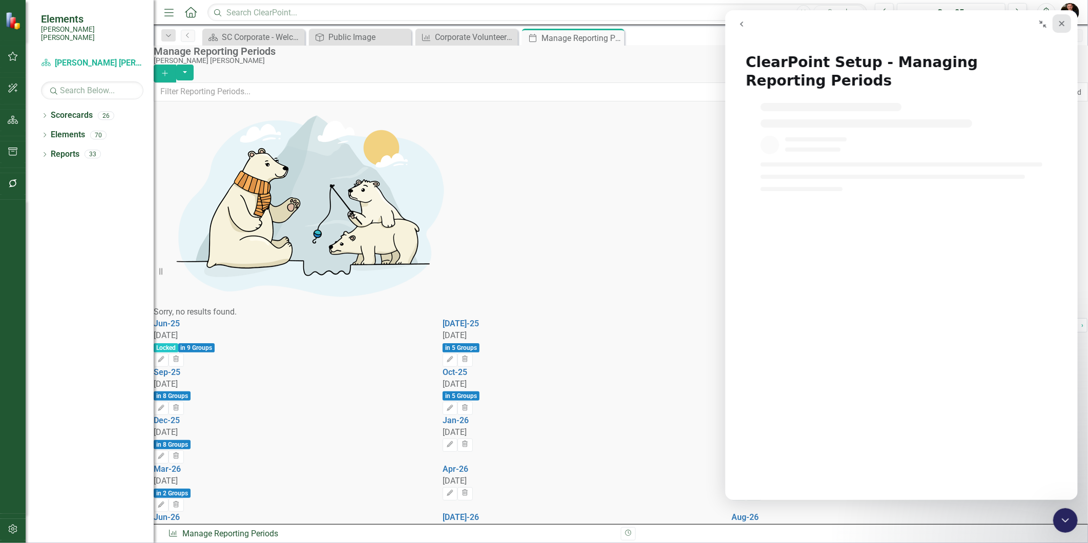
click at [1065, 19] on icon "Close" at bounding box center [1061, 23] width 8 height 8
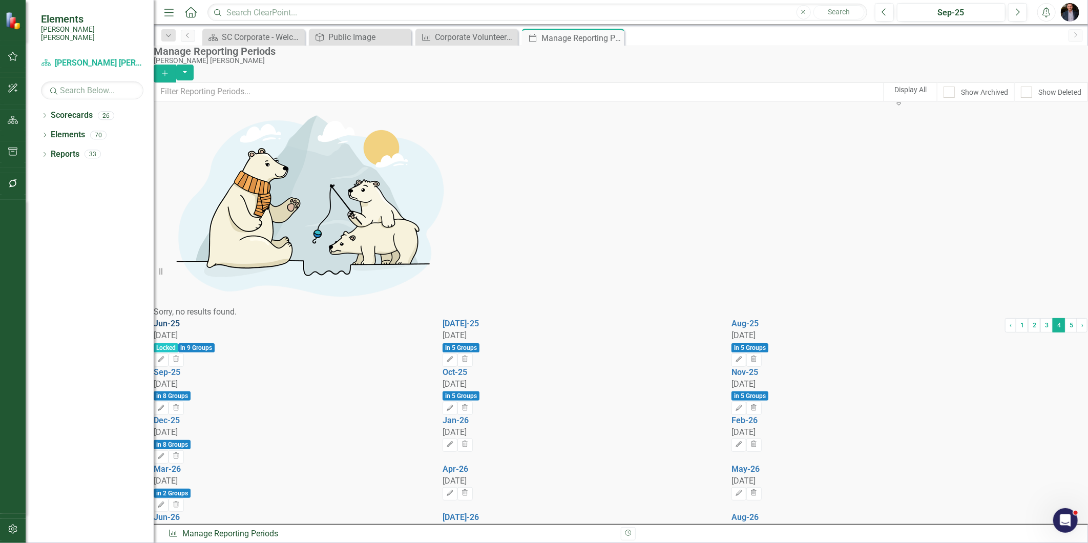
click at [180, 318] on link "Jun-25" at bounding box center [167, 323] width 26 height 10
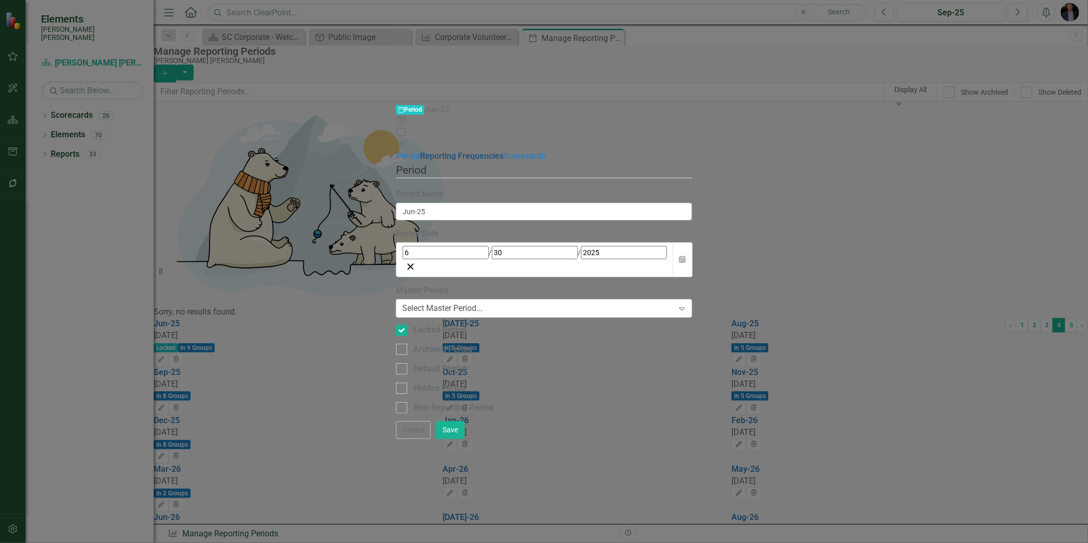
click at [420, 151] on link "Reporting Frequencies" at bounding box center [461, 156] width 83 height 10
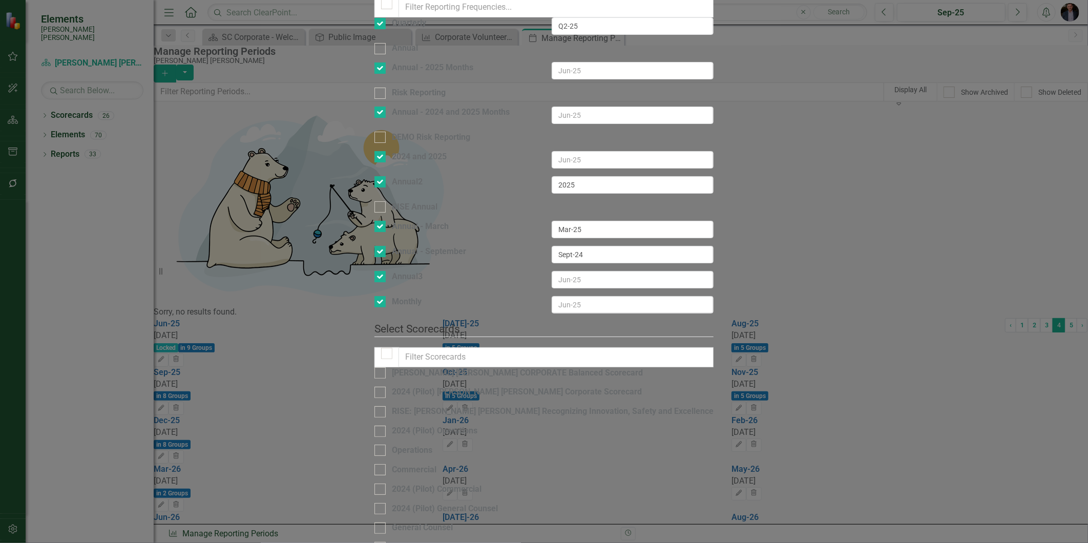
scroll to position [0, 0]
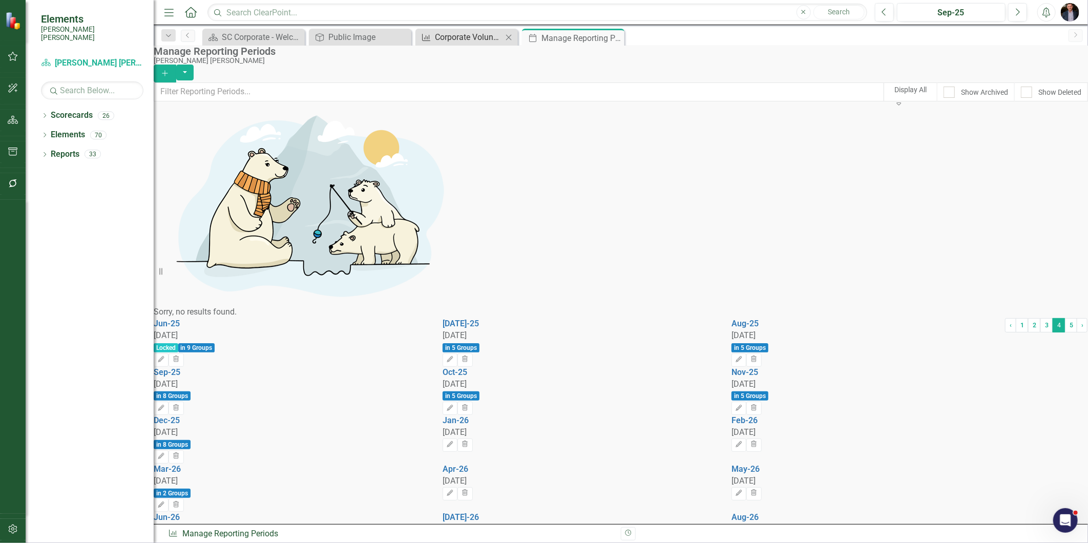
click at [458, 38] on div "Corporate Volunteerism Rate" at bounding box center [469, 37] width 68 height 13
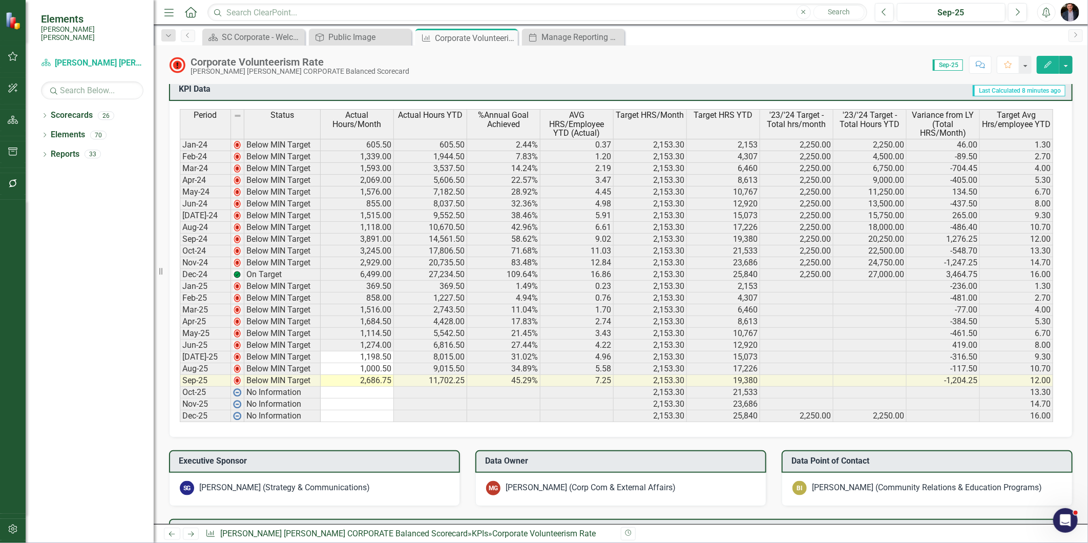
scroll to position [253, 0]
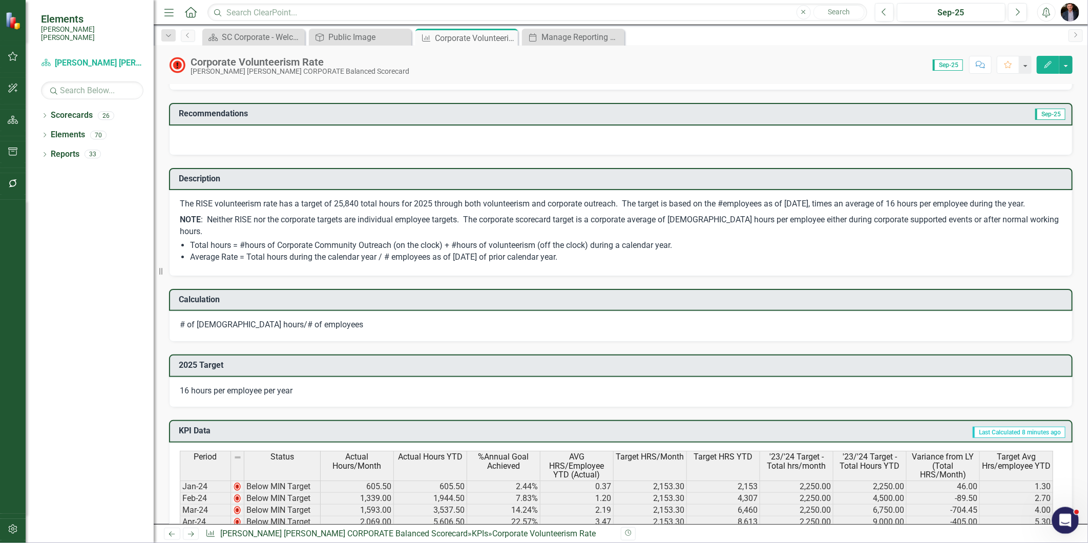
click at [1066, 509] on div "Open Intercom Messenger" at bounding box center [1064, 519] width 34 height 34
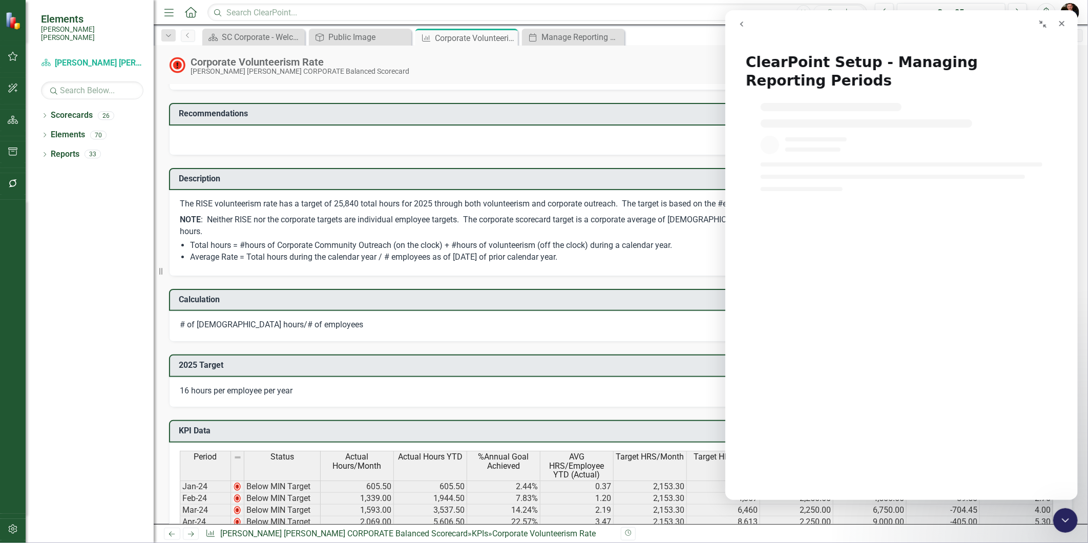
drag, startPoint x: 748, startPoint y: 25, endPoint x: 1581, endPoint y: 59, distance: 833.8
click at [748, 25] on button "go back" at bounding box center [740, 23] width 19 height 19
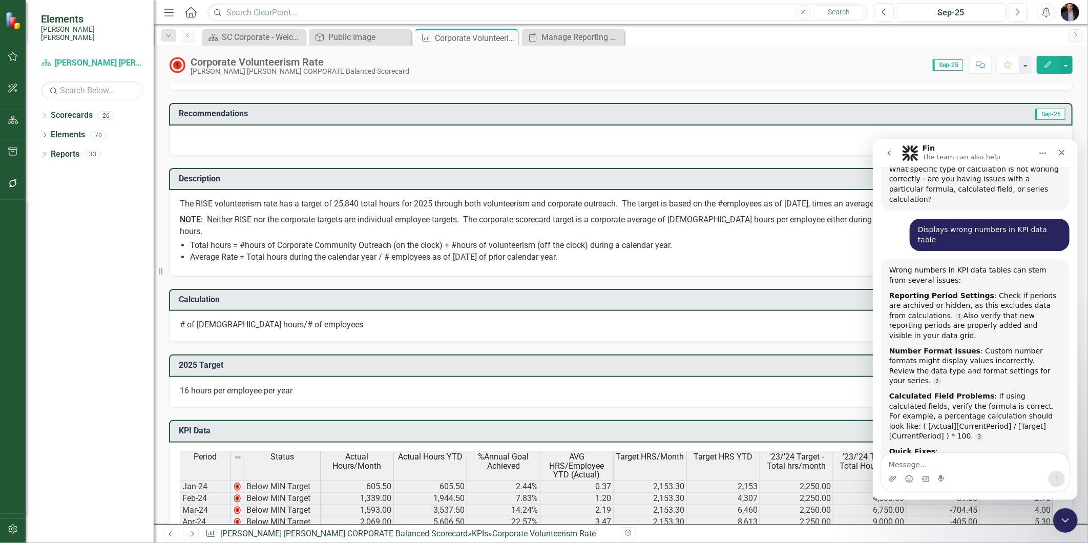
scroll to position [363, 0]
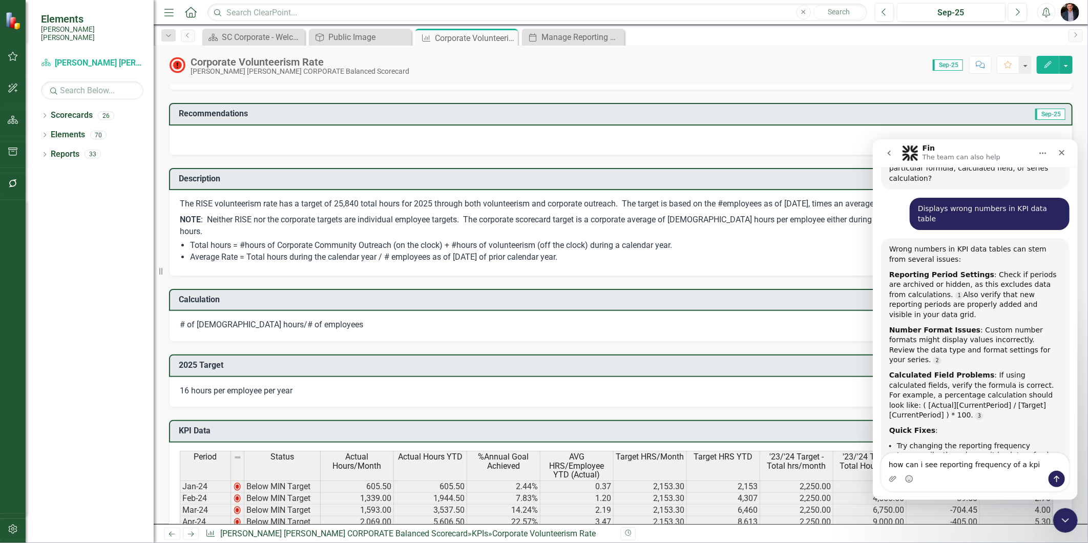
type textarea "how can i see reporting frequency of a kpi?"
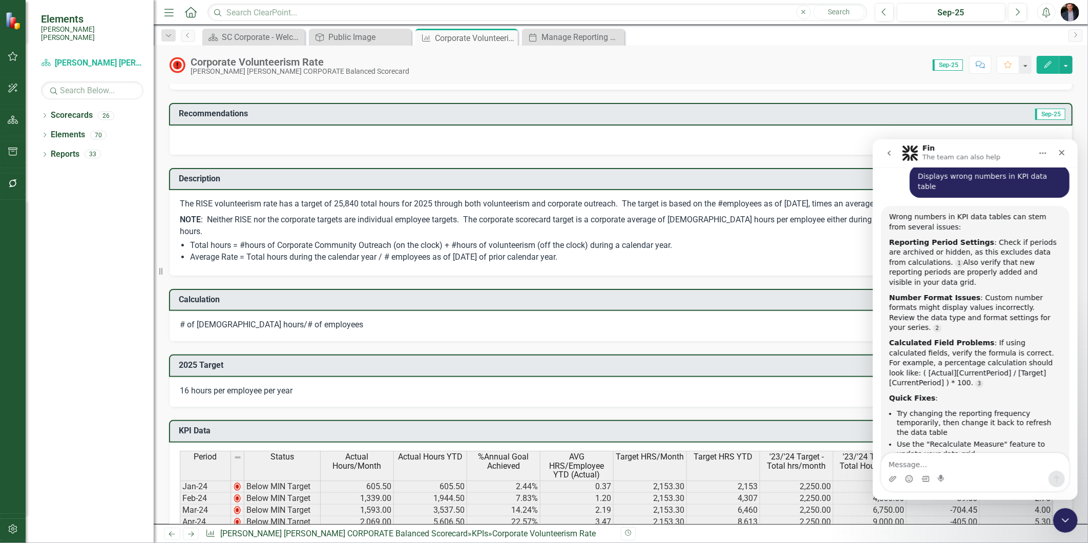
scroll to position [427, 0]
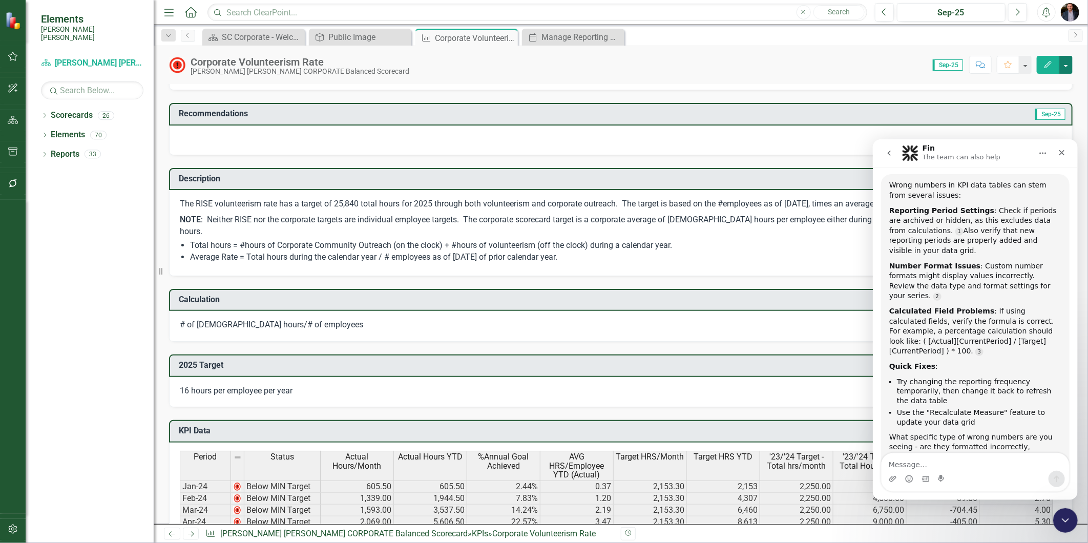
click at [1061, 68] on button "button" at bounding box center [1065, 65] width 13 height 18
click at [1048, 67] on icon "Edit" at bounding box center [1047, 64] width 9 height 7
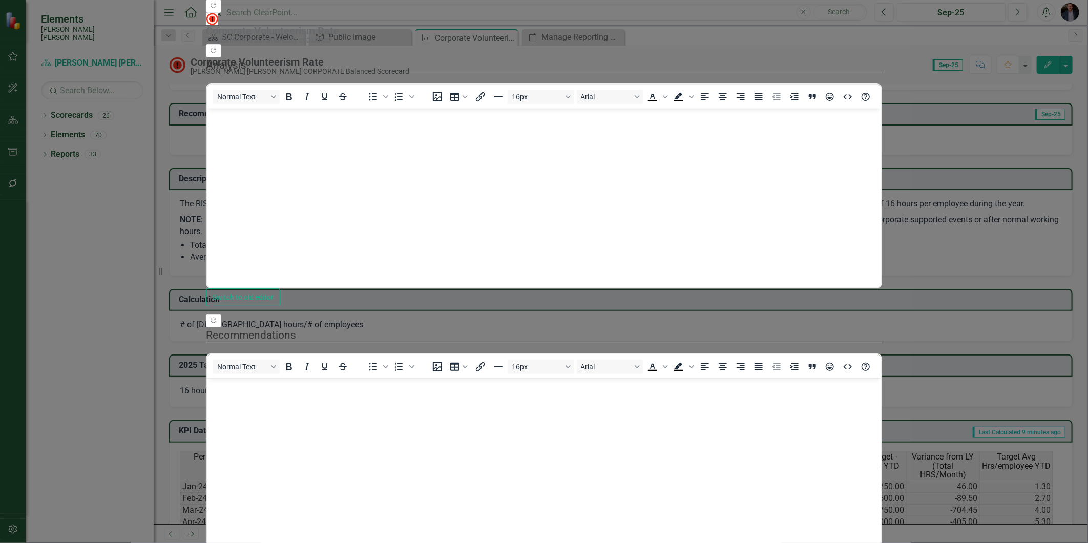
scroll to position [63, 0]
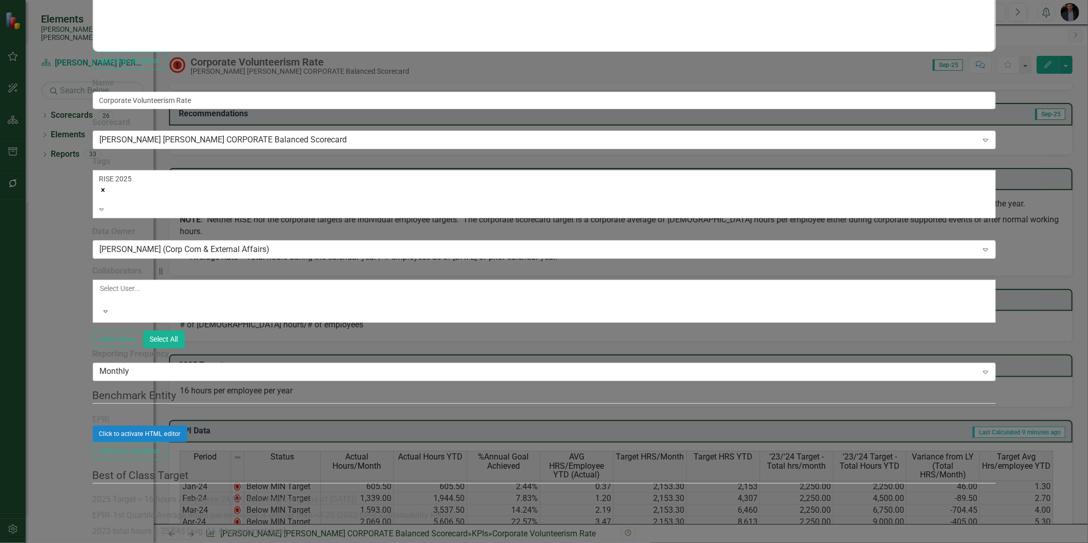
click at [374, 366] on div "Monthly" at bounding box center [539, 372] width 878 height 12
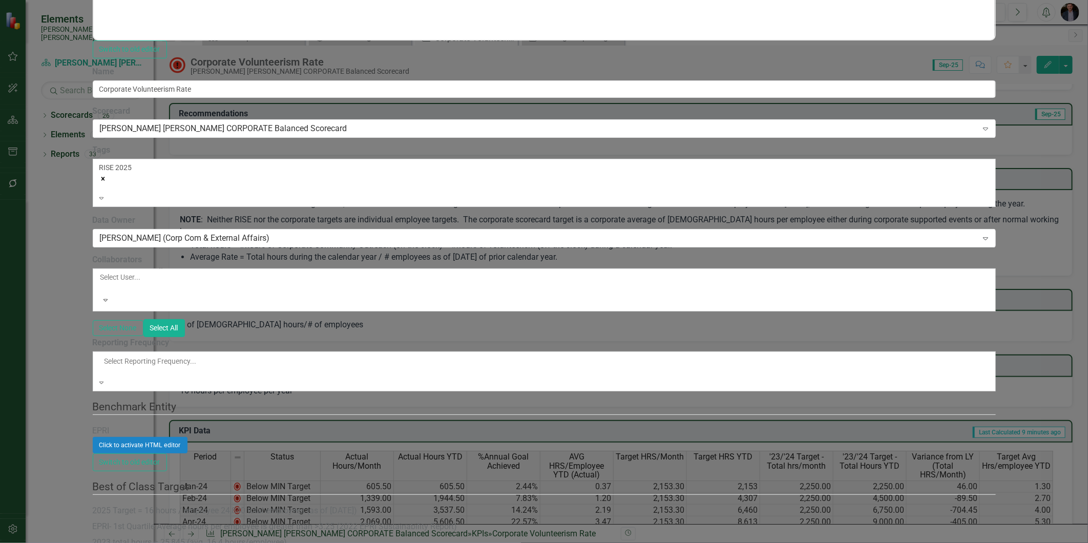
scroll to position [48, 0]
click at [431, 319] on div "Select None Select All" at bounding box center [544, 328] width 903 height 18
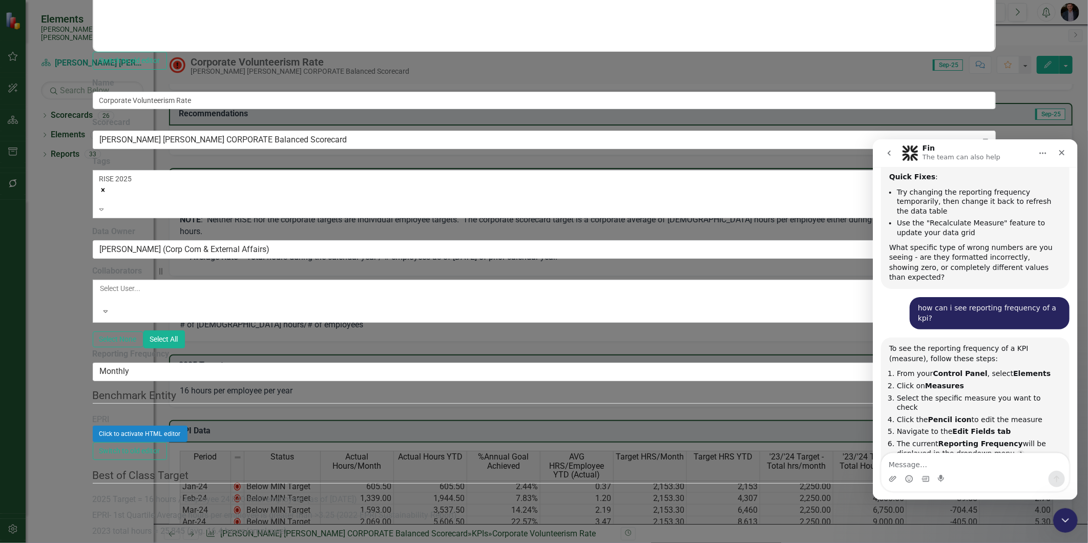
scroll to position [659, 0]
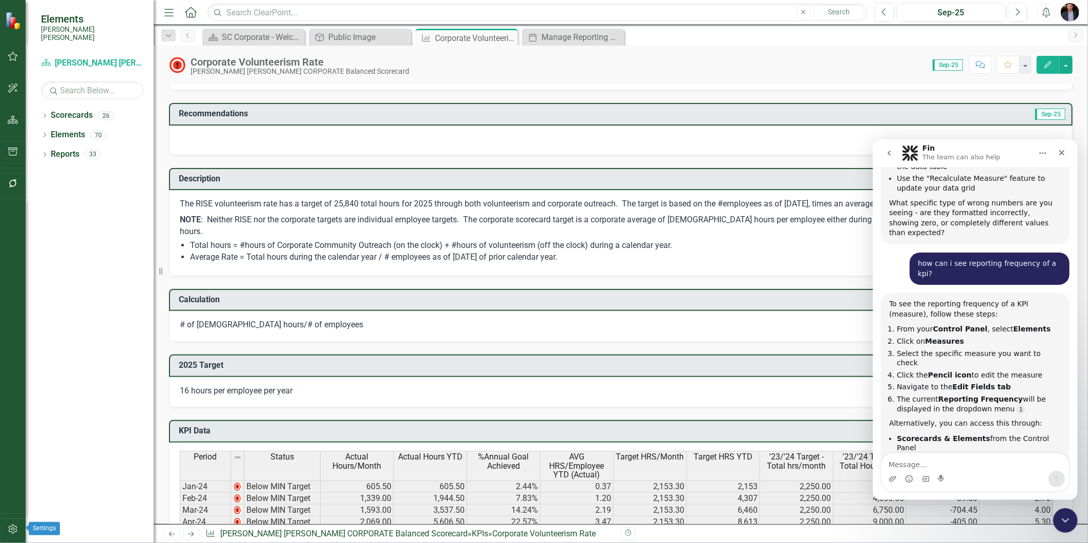
click at [2, 529] on button "button" at bounding box center [13, 530] width 23 height 22
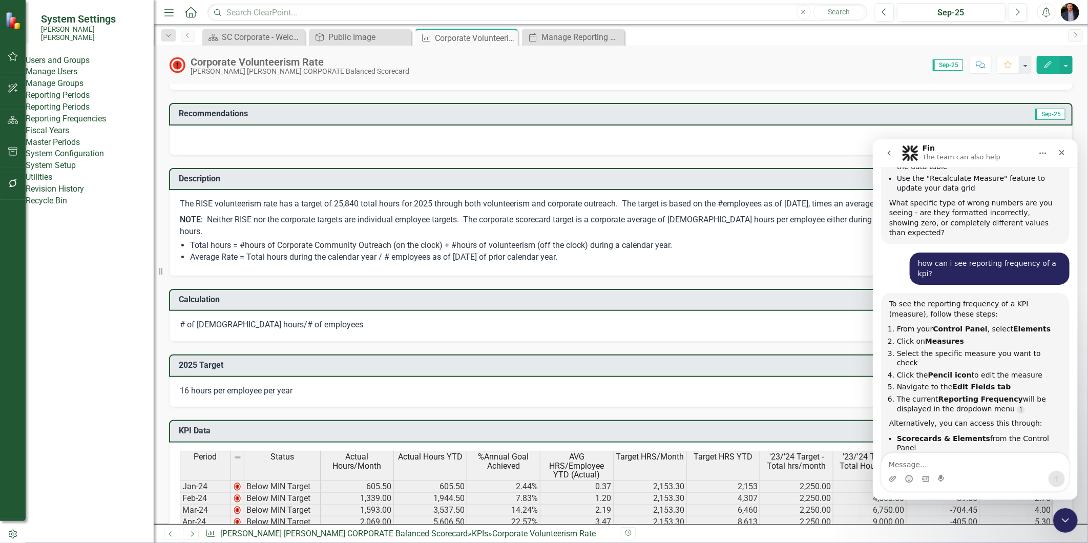
click at [87, 125] on link "Reporting Frequencies" at bounding box center [90, 119] width 128 height 12
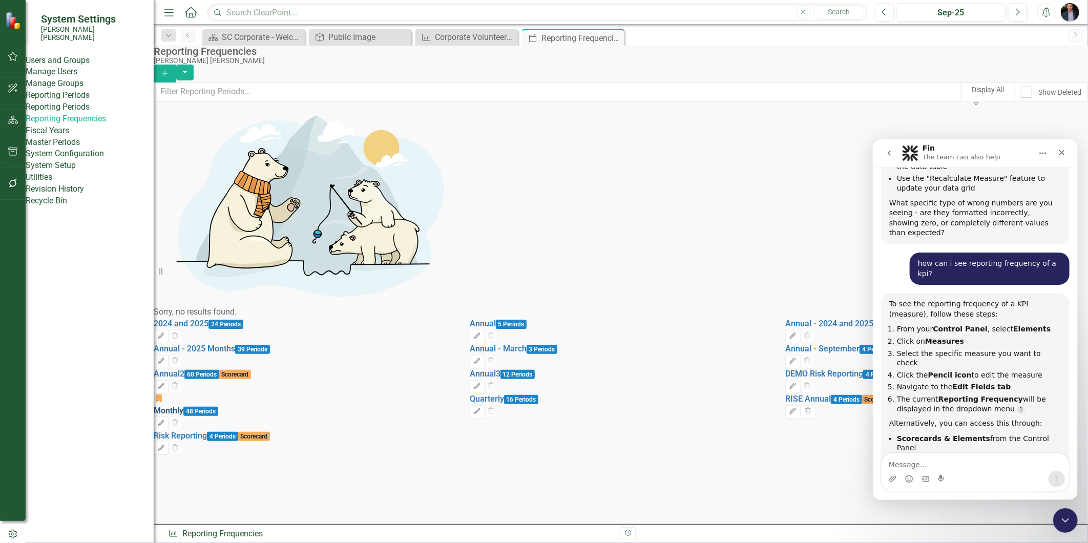
click at [183, 406] on link "Monthly" at bounding box center [169, 411] width 30 height 10
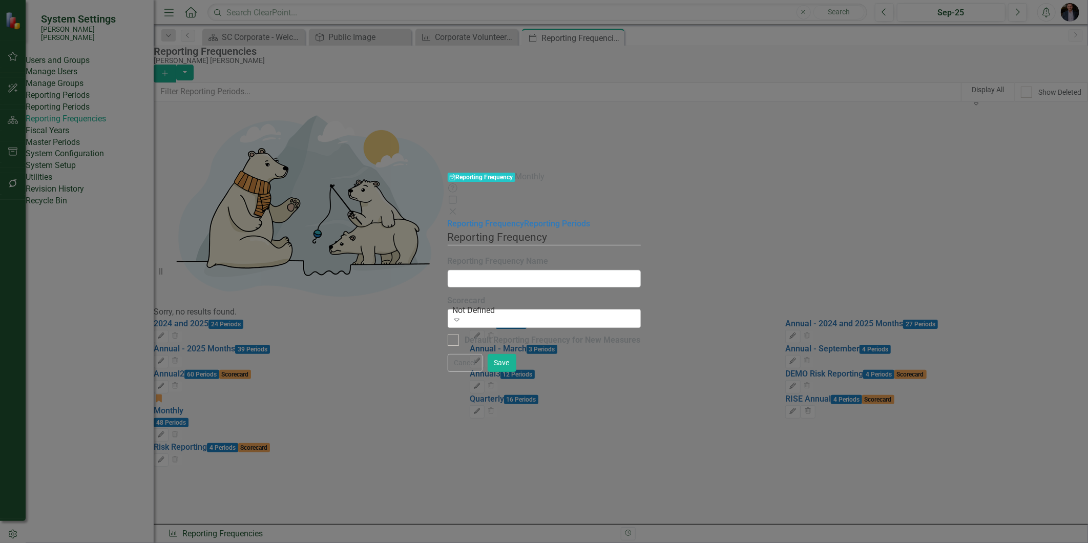
type input "Monthly"
checkbox input "true"
click at [524, 219] on link "Reporting Periods" at bounding box center [557, 224] width 66 height 10
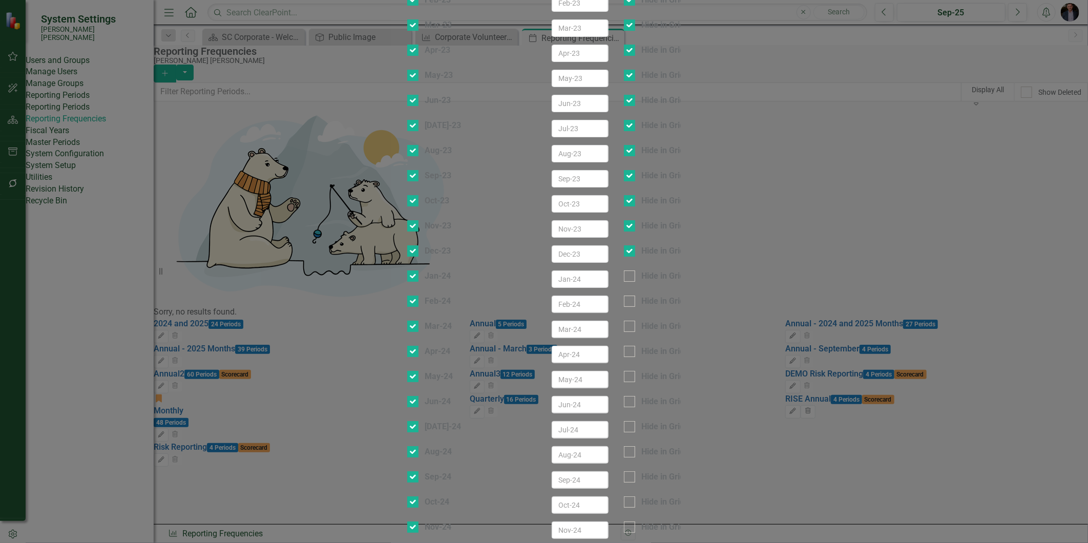
checkbox input "false"
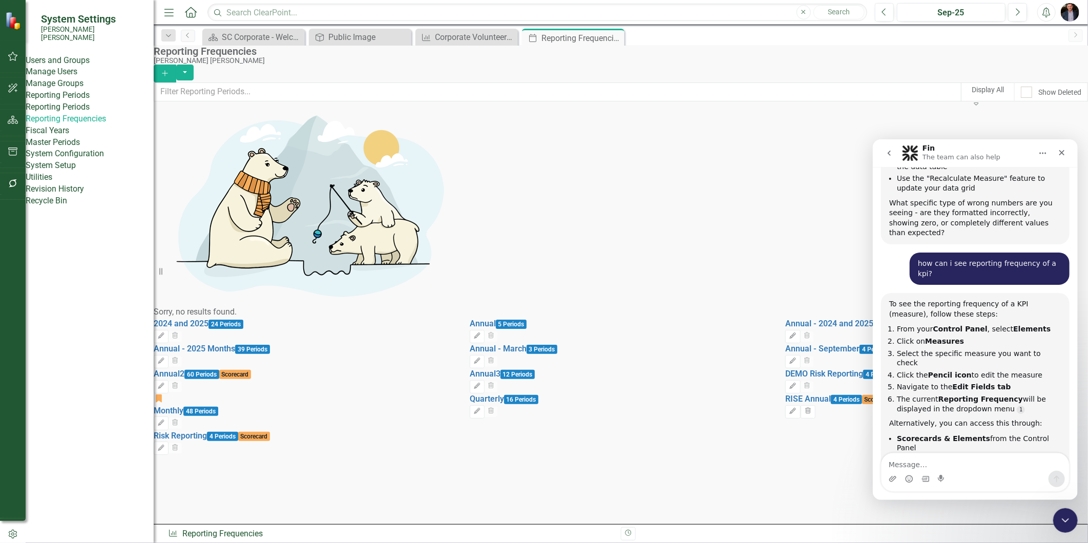
click at [710, 455] on div "2024 and 2025 24 Periods Edit Trash Annual 5 Periods Edit Trash Annual - 2024 a…" at bounding box center [620, 386] width 932 height 137
drag, startPoint x: 1065, startPoint y: 152, endPoint x: 1918, endPoint y: 310, distance: 868.2
click at [1065, 152] on icon "Close" at bounding box center [1061, 152] width 8 height 8
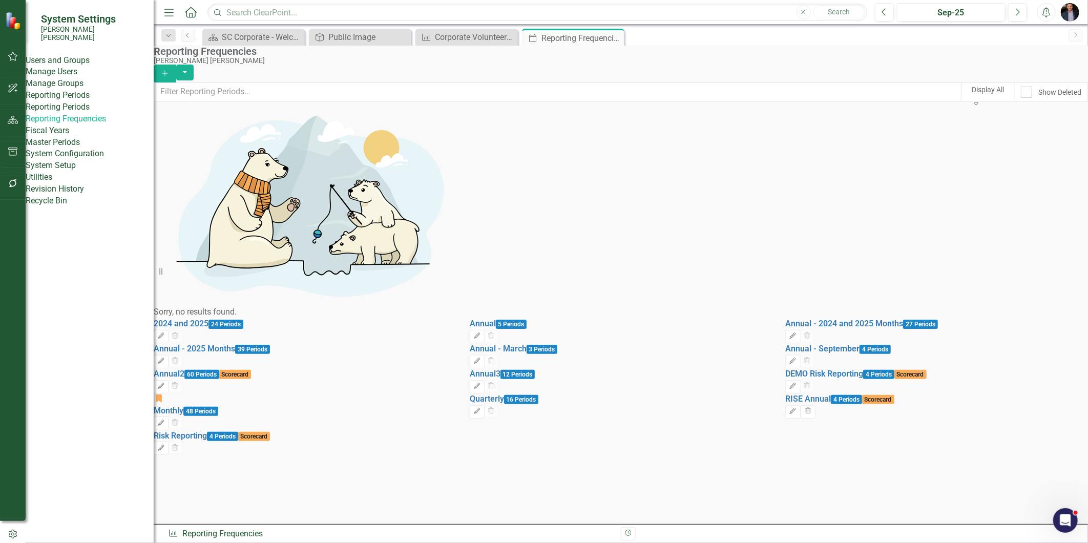
click at [789, 420] on div "2024 and 2025 24 Periods Edit Trash Annual 5 Periods Edit Trash Annual - 2024 a…" at bounding box center [620, 386] width 932 height 137
click at [884, 318] on link "Annual - 2024 and 2025 Months" at bounding box center [844, 323] width 118 height 10
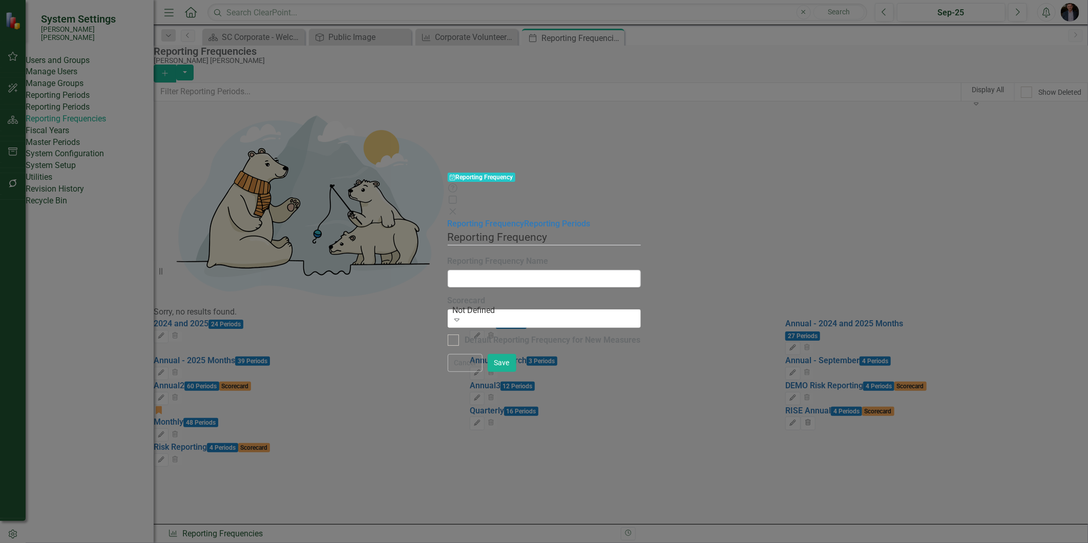
type input "Annual - 2024 and 2025 Months"
click at [524, 219] on link "Reporting Periods" at bounding box center [557, 224] width 66 height 10
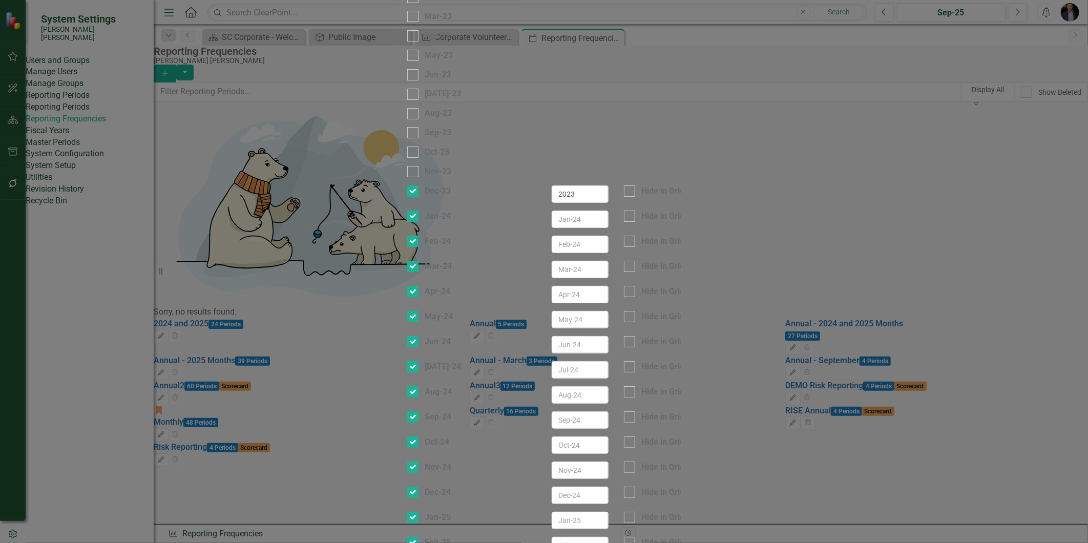
checkbox input "false"
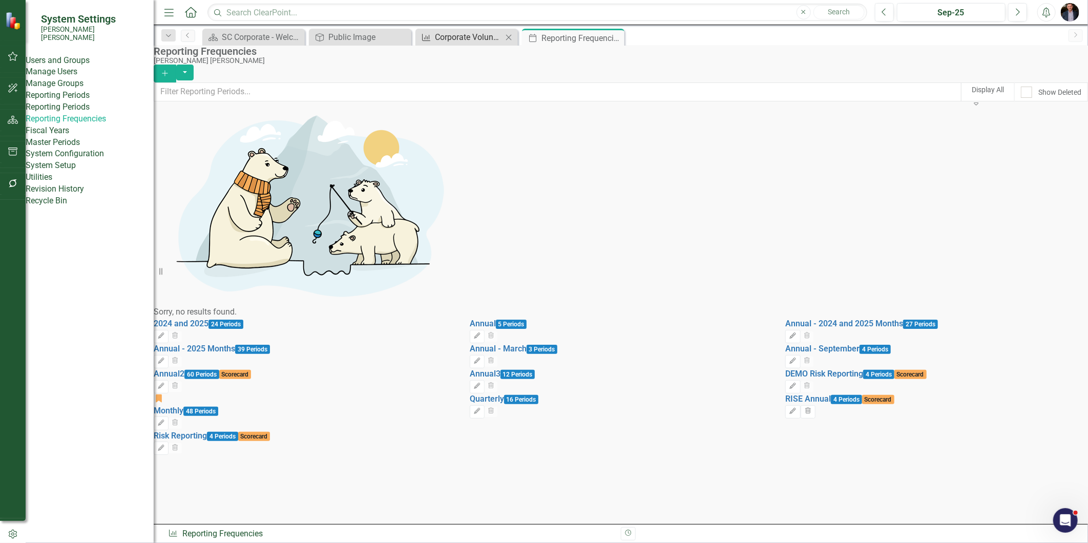
click at [477, 39] on div "Corporate Volunteerism Rate" at bounding box center [469, 37] width 68 height 13
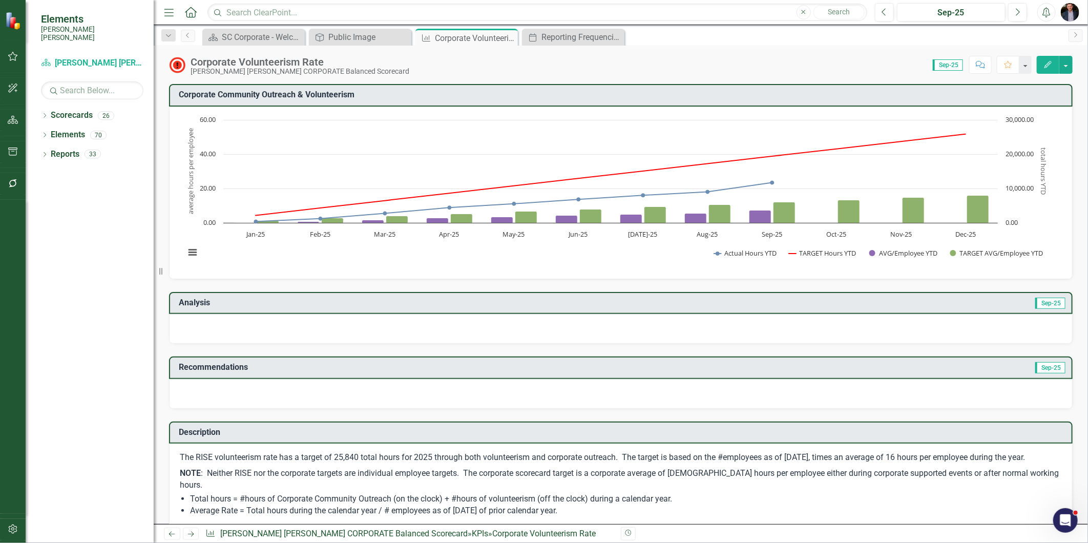
click at [1051, 61] on icon "Edit" at bounding box center [1047, 64] width 9 height 7
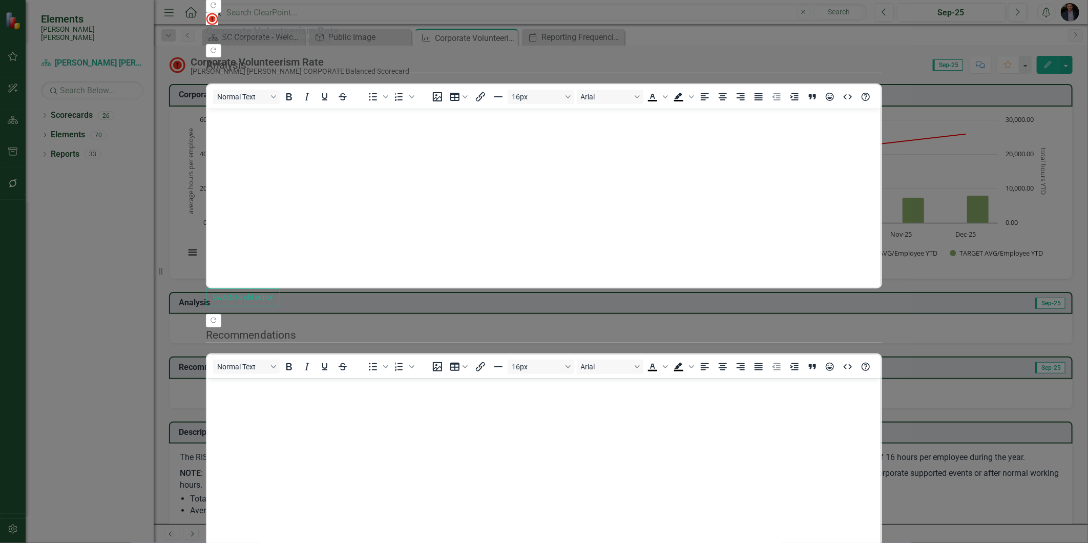
scroll to position [63, 0]
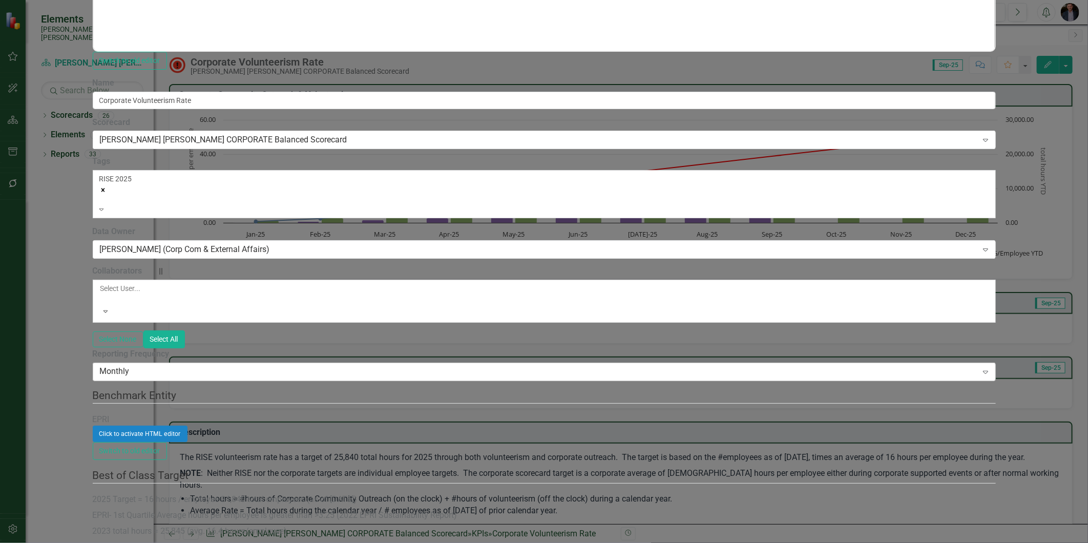
click at [356, 366] on div "Monthly" at bounding box center [539, 372] width 878 height 12
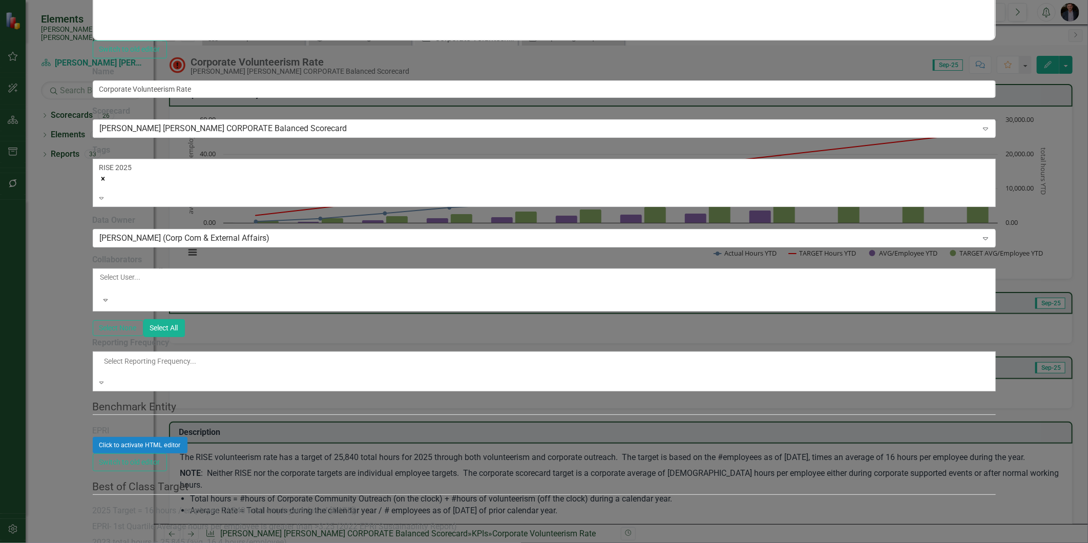
scroll to position [48, 0]
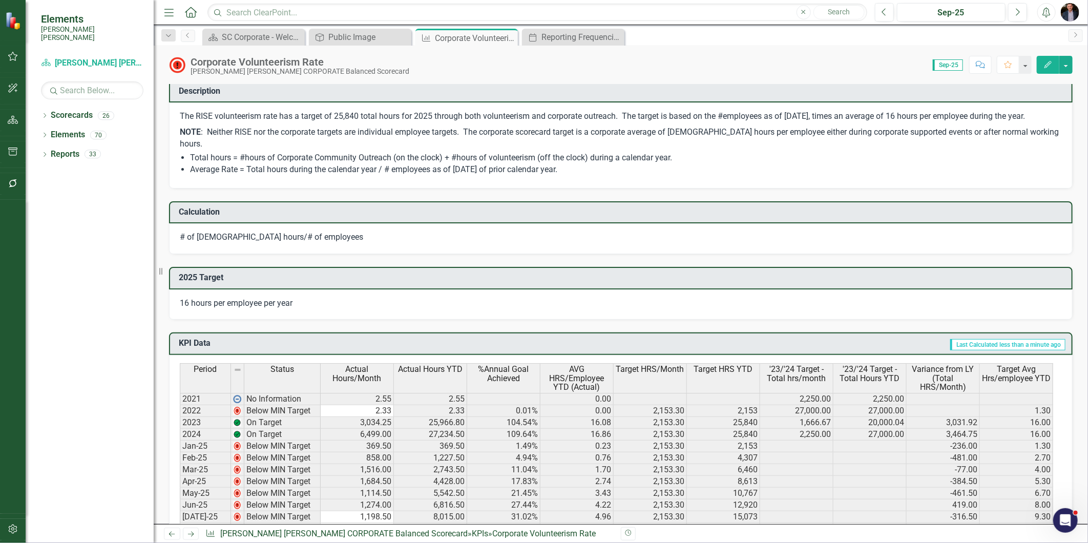
scroll to position [683, 0]
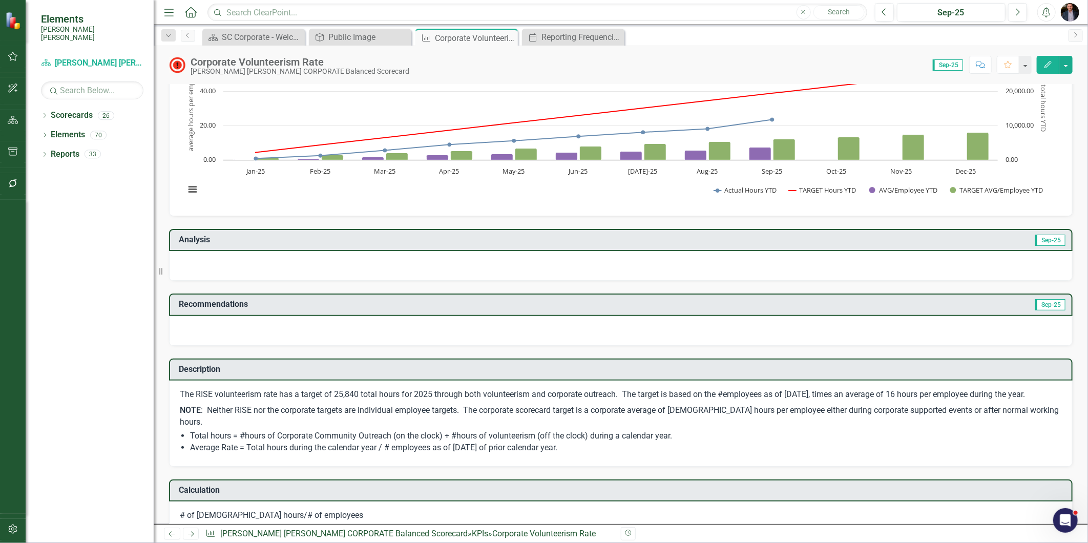
scroll to position [57, 0]
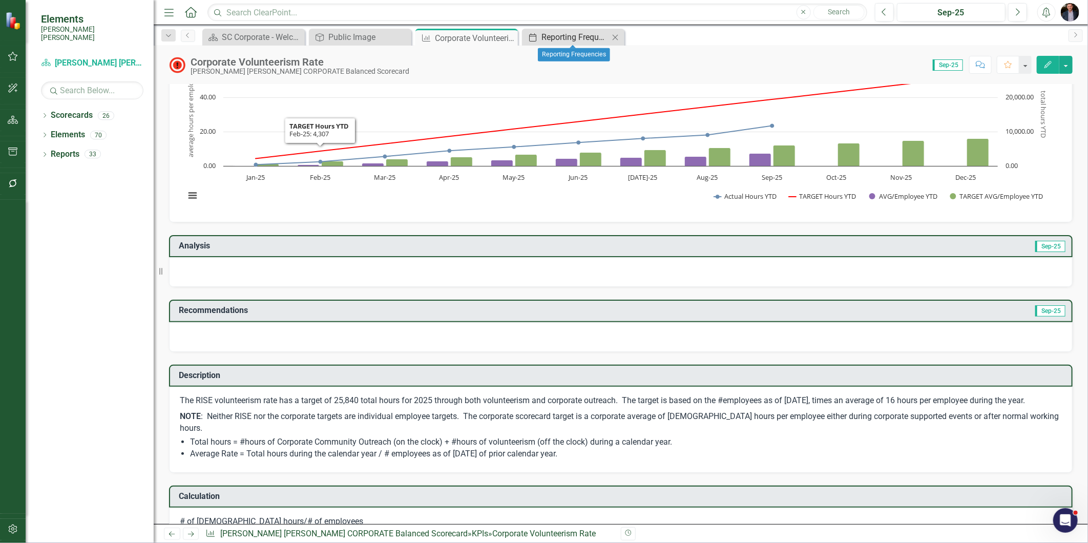
click at [550, 39] on div "Reporting Frequencies" at bounding box center [575, 37] width 68 height 13
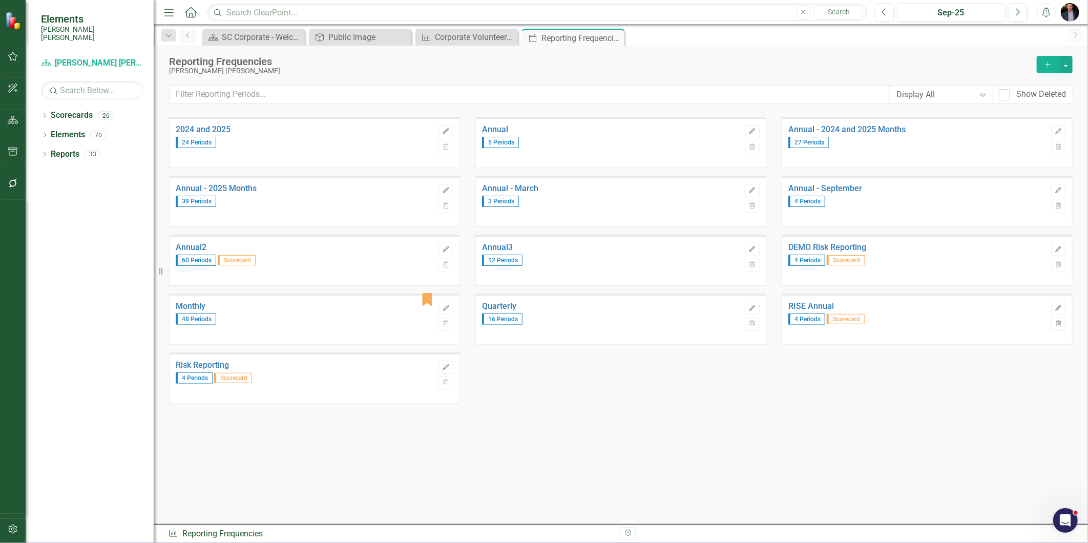
click at [233, 182] on div "Annual - 2025 Months 39 Periods" at bounding box center [305, 202] width 258 height 49
click at [228, 186] on link "Annual - 2025 Months" at bounding box center [305, 188] width 258 height 9
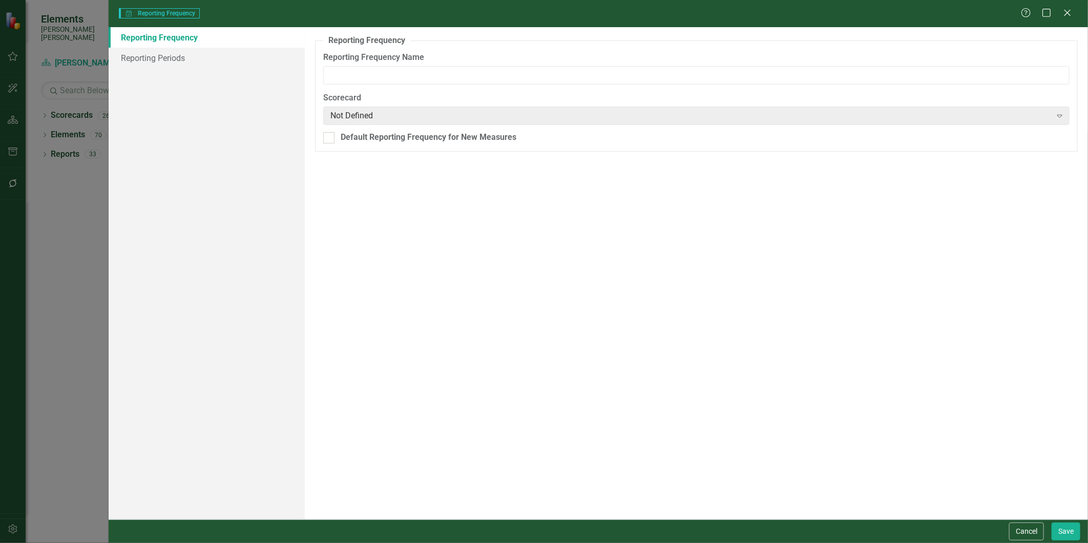
type input "Annual - 2025 Months"
click at [155, 55] on link "Reporting Periods" at bounding box center [207, 58] width 196 height 20
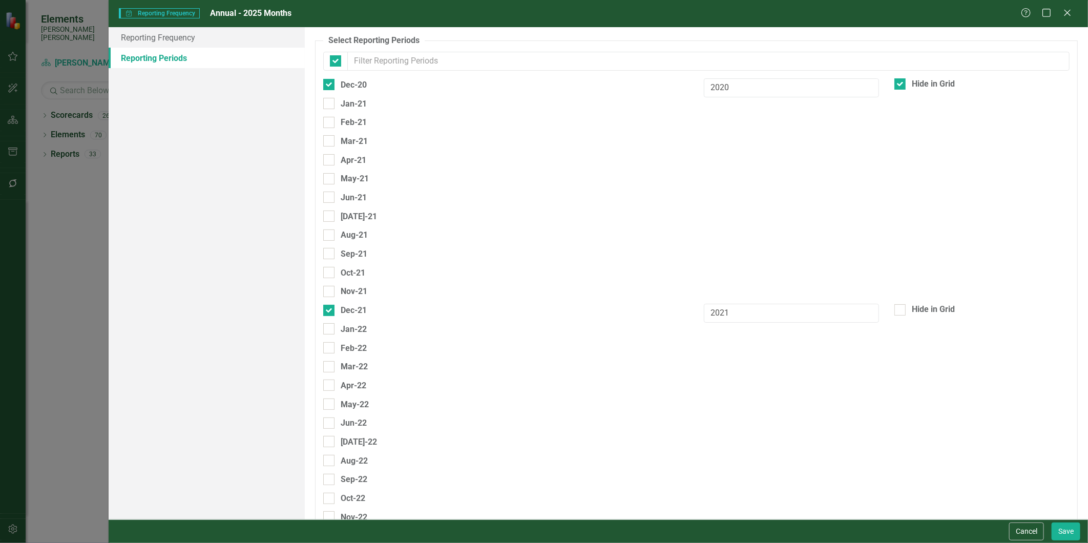
checkbox input "false"
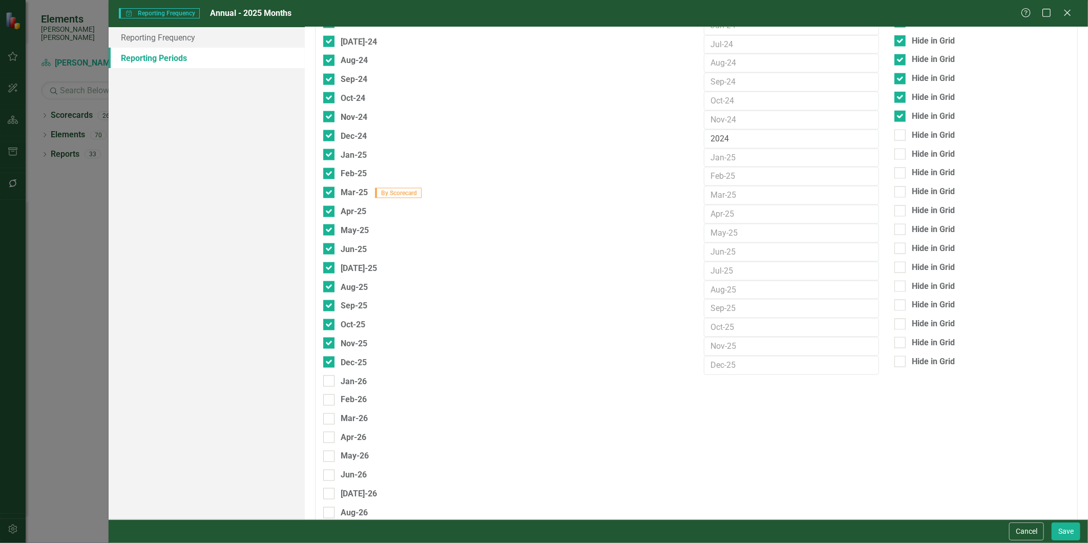
scroll to position [853, 0]
click at [1063, 13] on icon "Close" at bounding box center [1066, 13] width 13 height 10
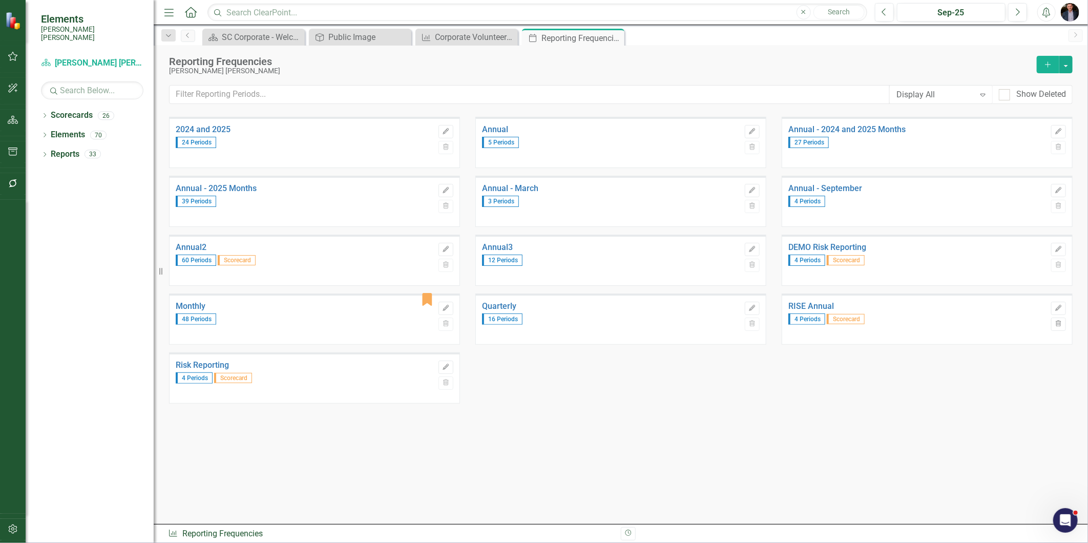
click at [10, 534] on button "button" at bounding box center [13, 530] width 23 height 22
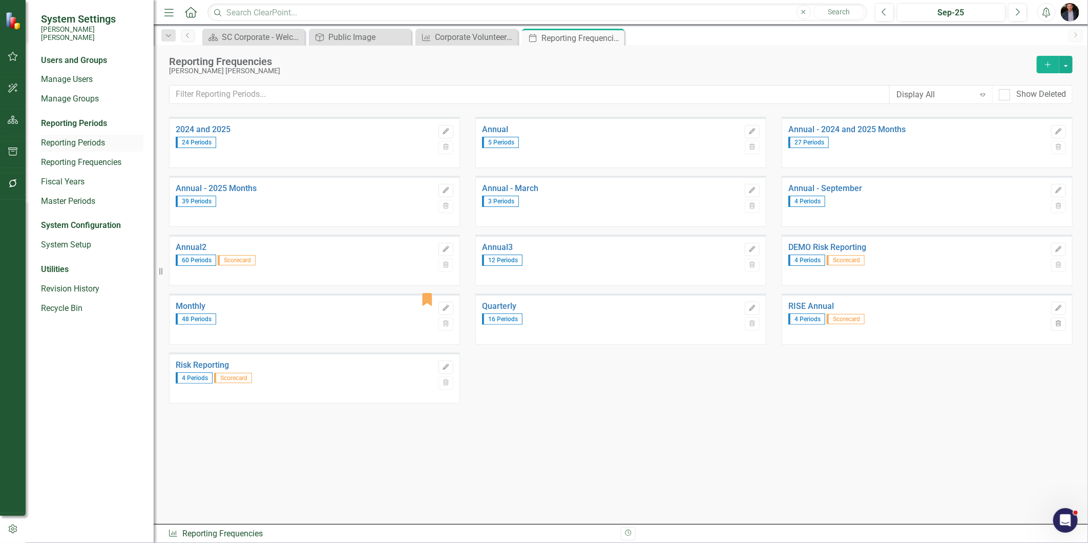
click at [112, 137] on link "Reporting Periods" at bounding box center [92, 143] width 102 height 12
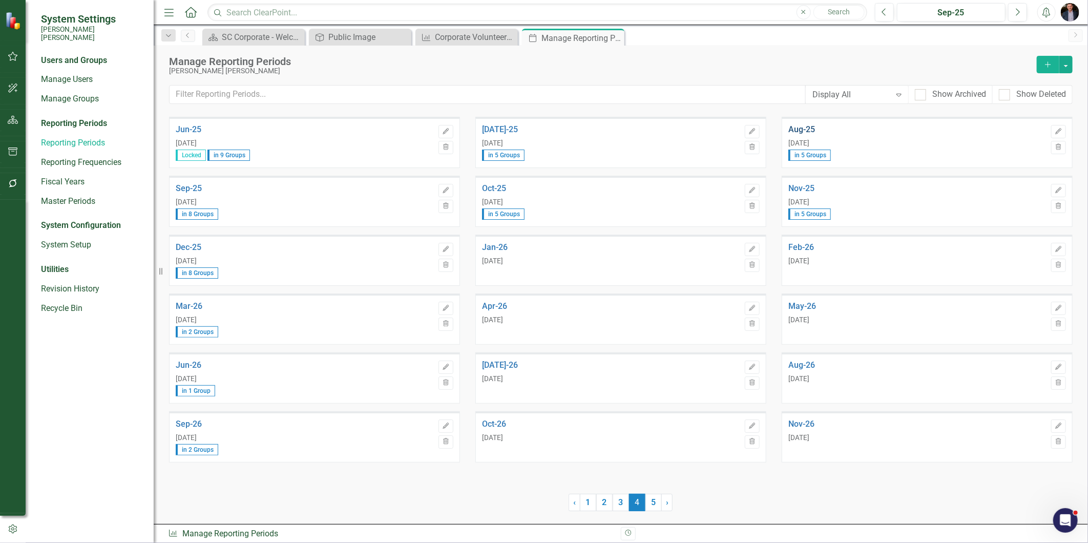
click at [796, 129] on link "Aug-25" at bounding box center [917, 129] width 258 height 9
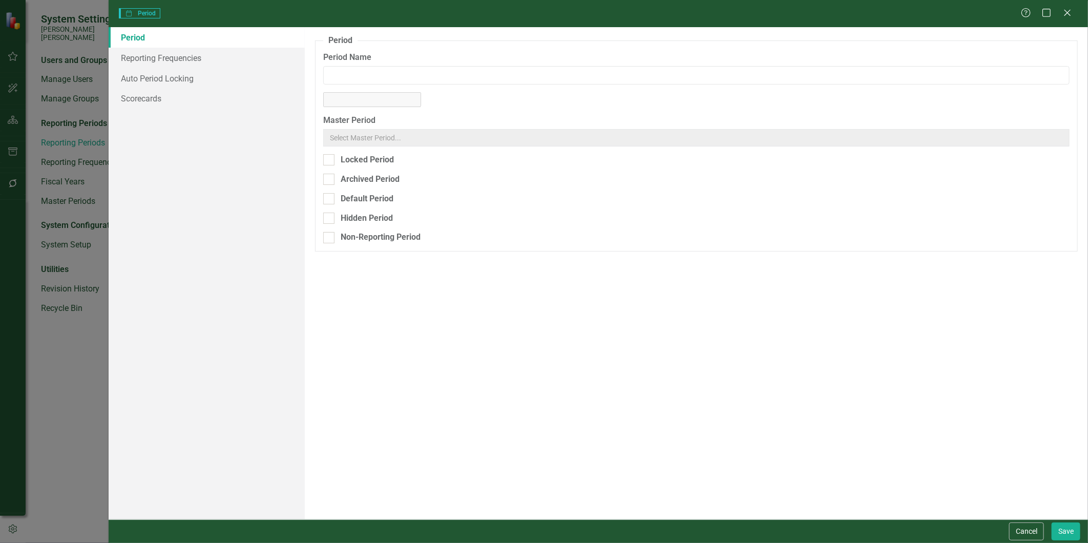
type input "Aug-25"
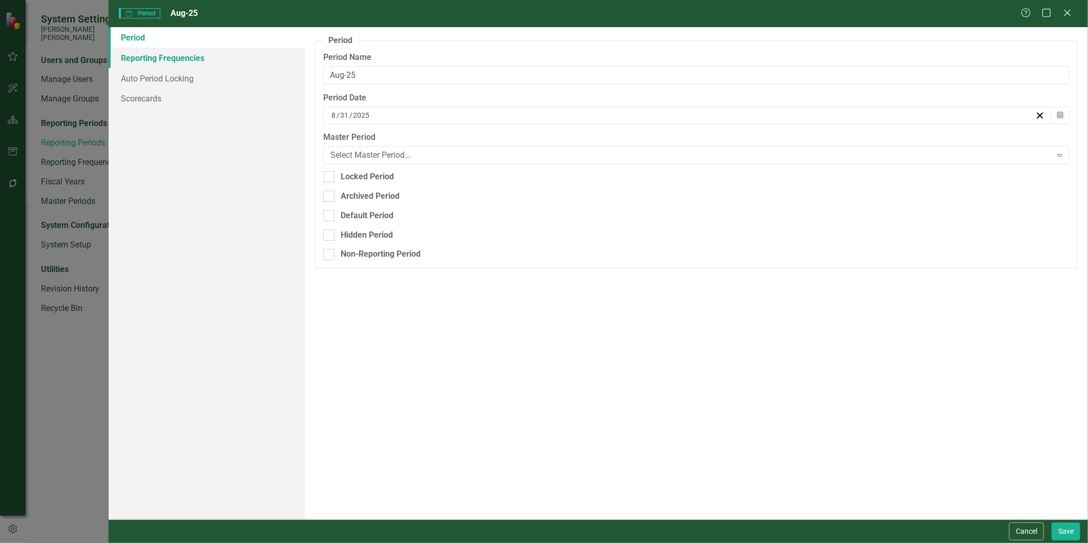
click at [185, 60] on link "Reporting Frequencies" at bounding box center [207, 58] width 196 height 20
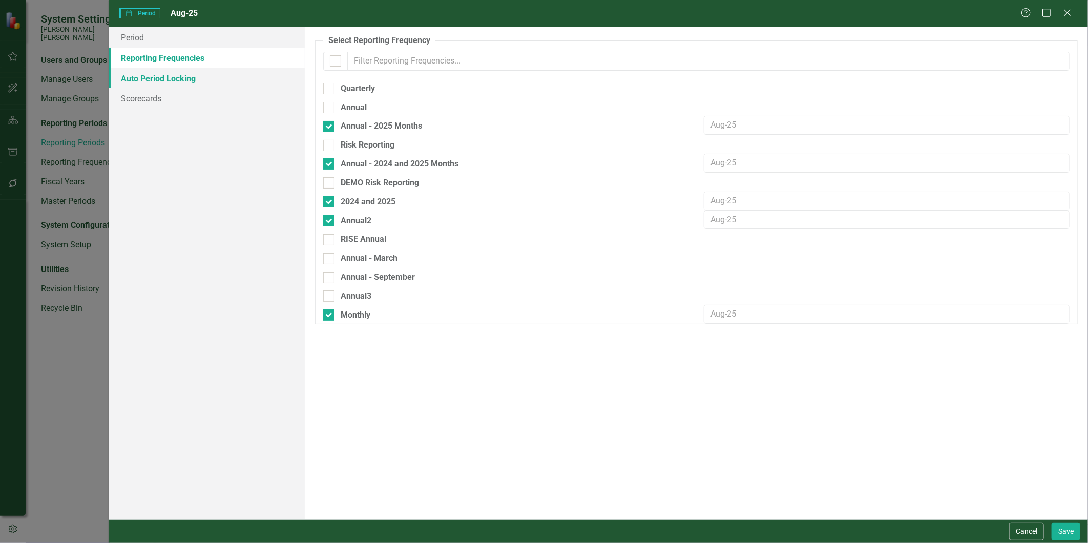
click at [151, 79] on link "Auto Period Locking" at bounding box center [207, 78] width 196 height 20
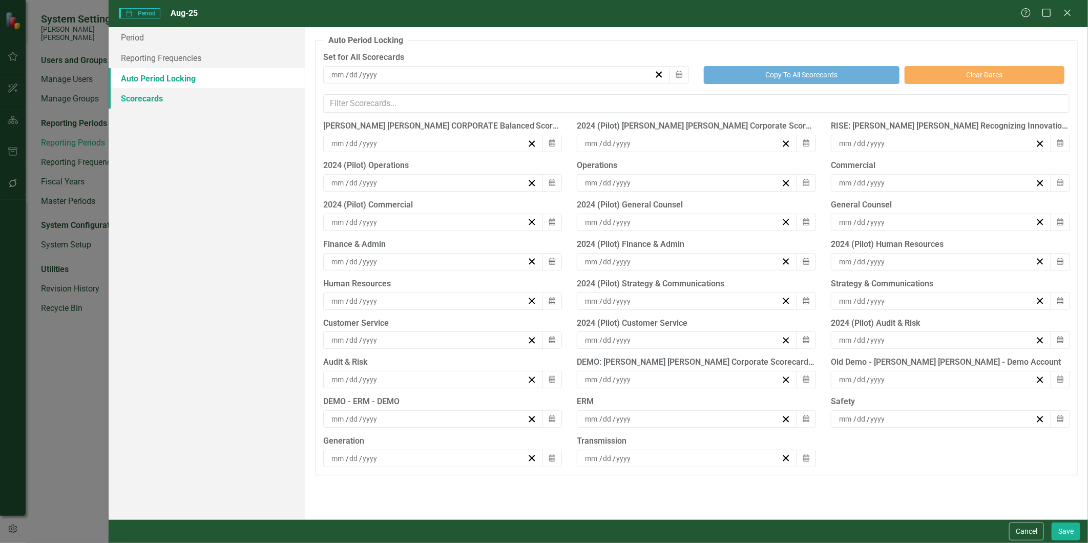
click at [136, 108] on link "Scorecards" at bounding box center [207, 98] width 196 height 20
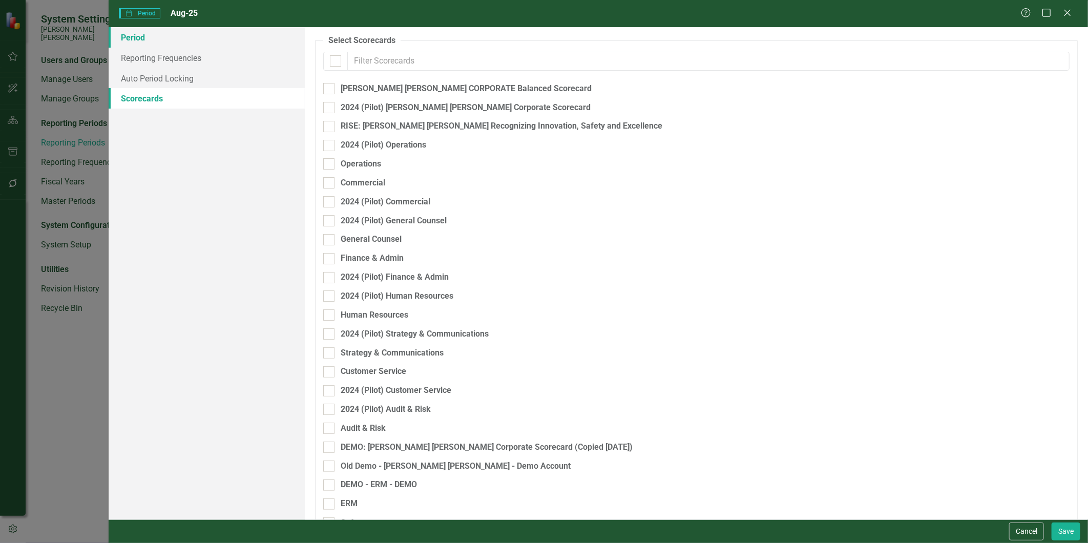
click at [152, 43] on link "Period" at bounding box center [207, 37] width 196 height 20
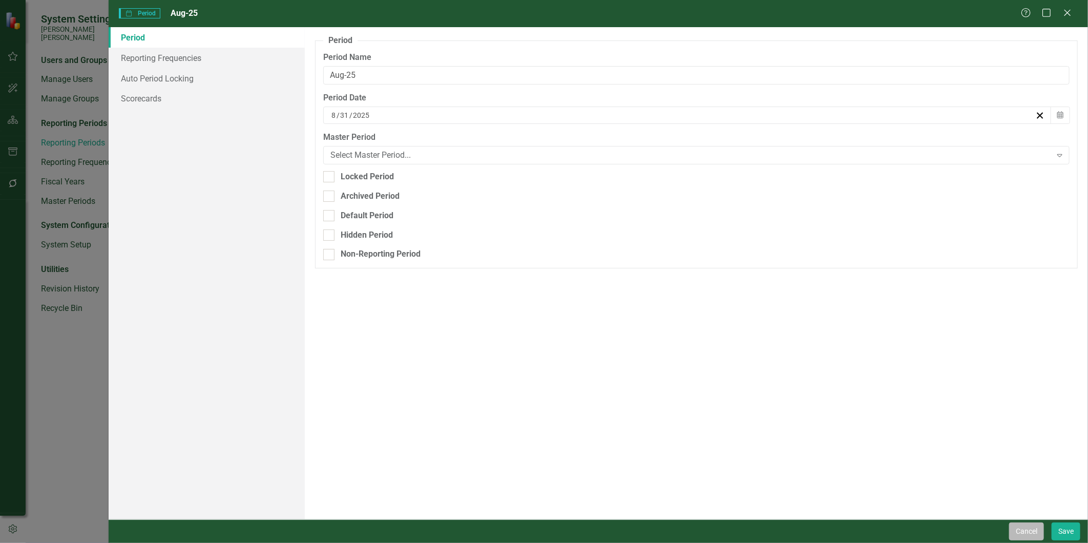
click at [1014, 524] on button "Cancel" at bounding box center [1026, 531] width 35 height 18
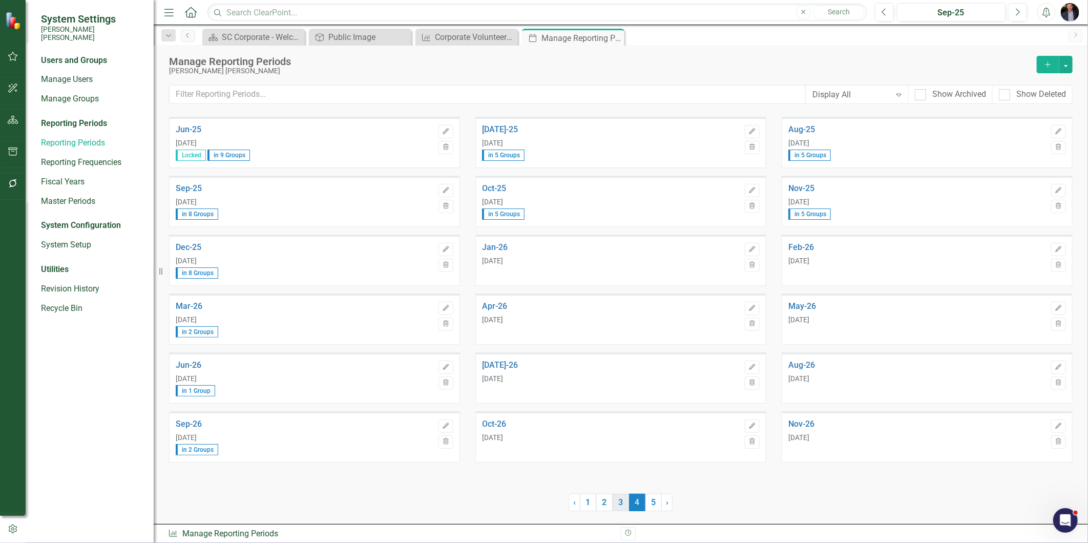
click at [615, 505] on link "3" at bounding box center [620, 502] width 16 height 17
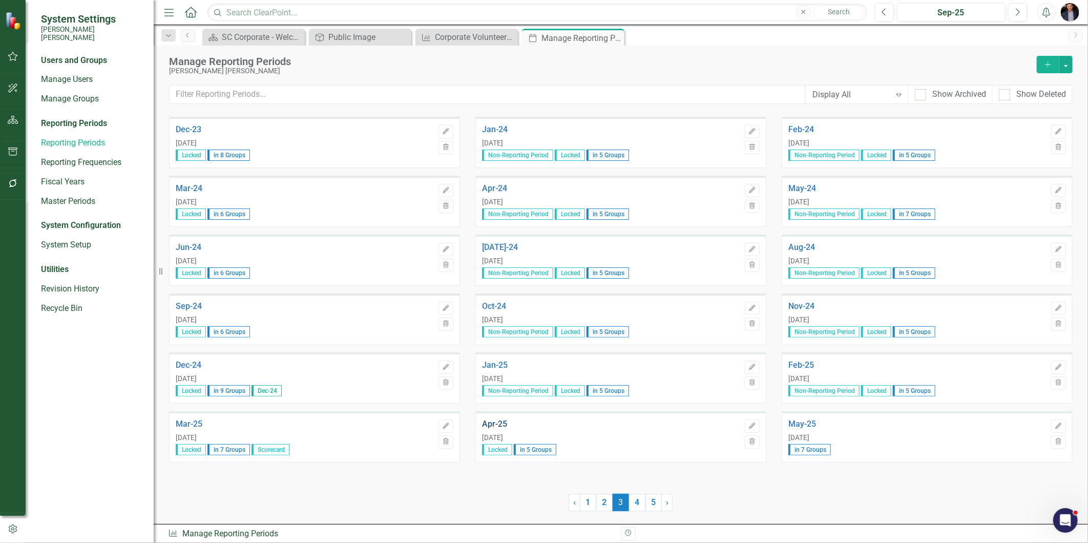
click at [500, 419] on link "Apr-25" at bounding box center [611, 423] width 258 height 9
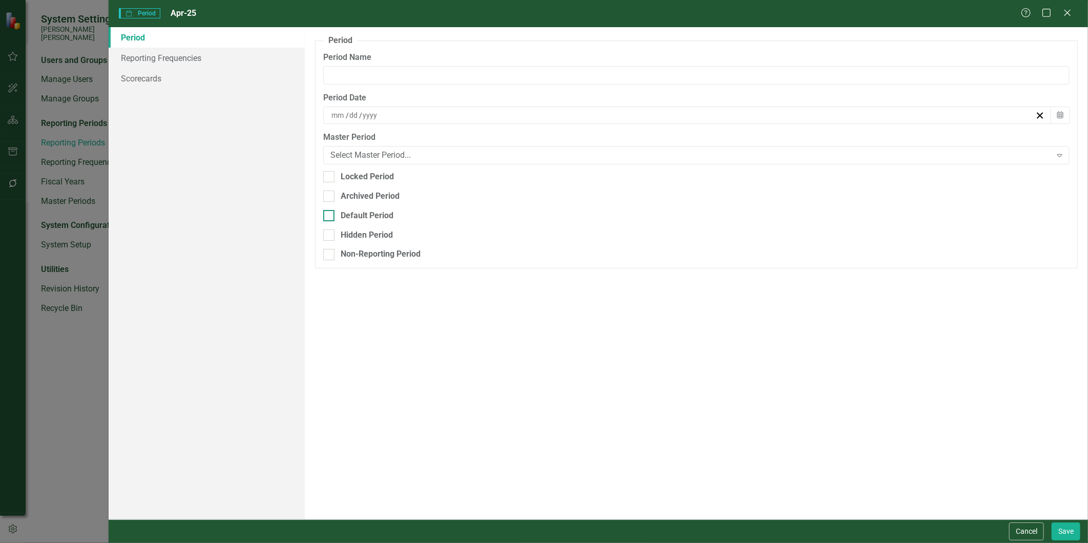
type input "Apr-25"
type input "4"
type input "30"
type input "2025"
checkbox input "true"
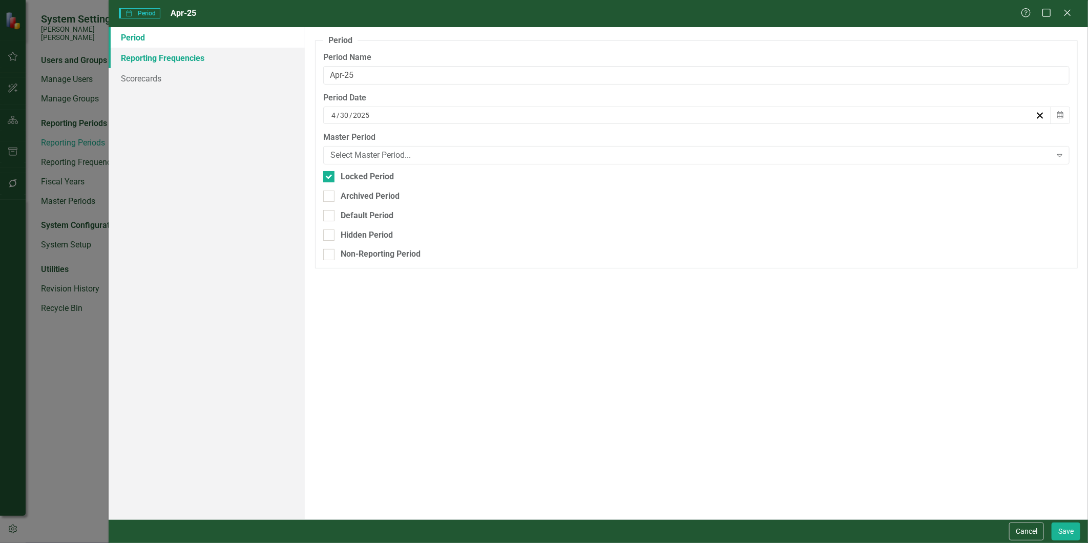
click at [205, 63] on link "Reporting Frequencies" at bounding box center [207, 58] width 196 height 20
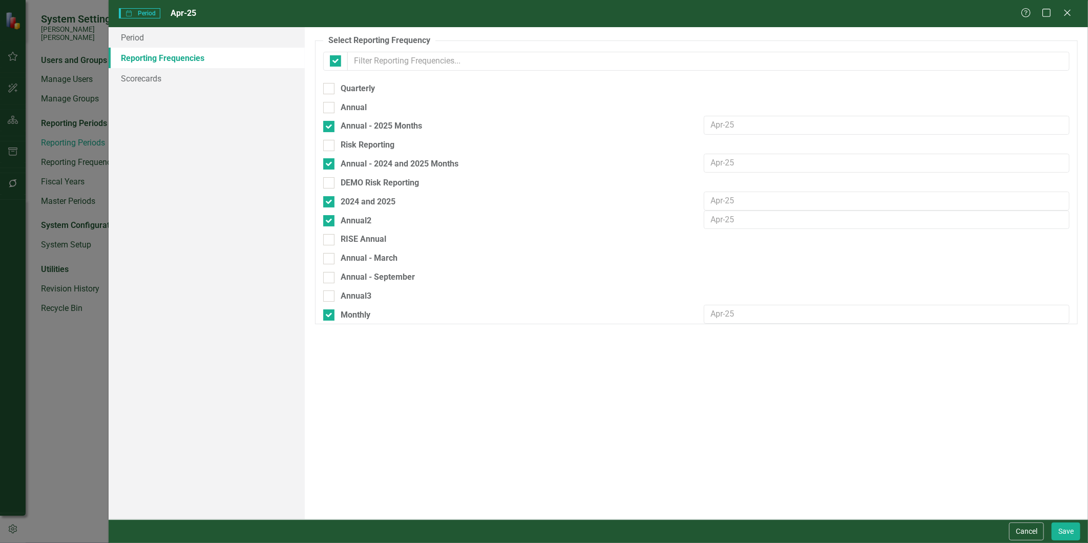
checkbox input "false"
click at [185, 73] on link "Scorecards" at bounding box center [207, 78] width 196 height 20
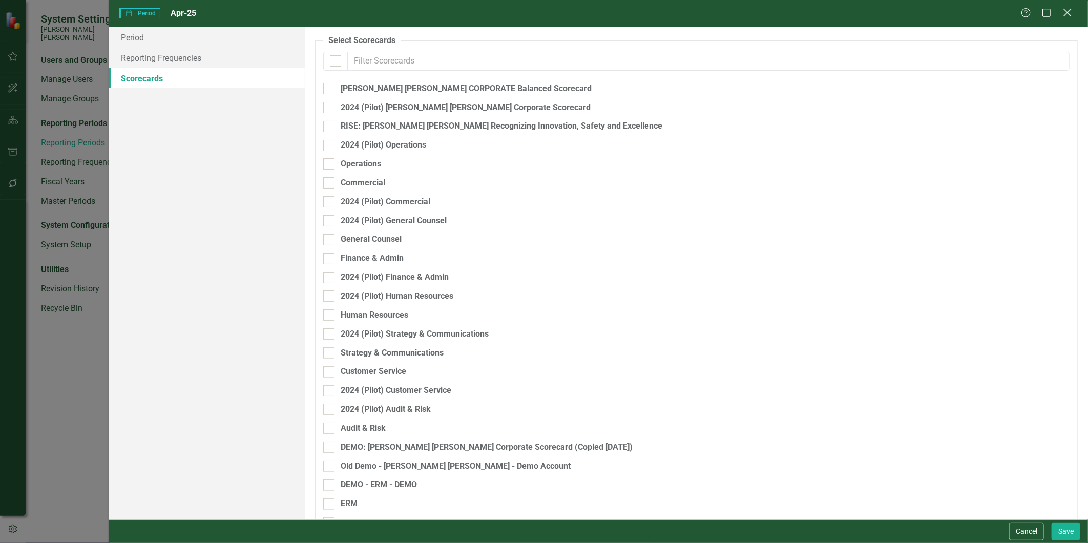
click at [1068, 11] on icon "Close" at bounding box center [1066, 13] width 13 height 10
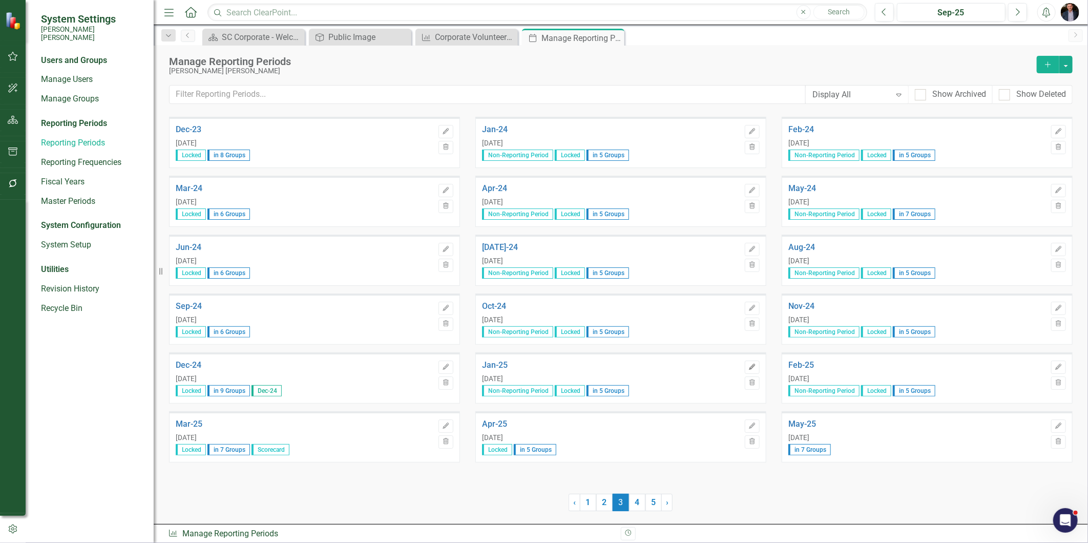
click at [751, 365] on icon "Edit" at bounding box center [752, 367] width 8 height 6
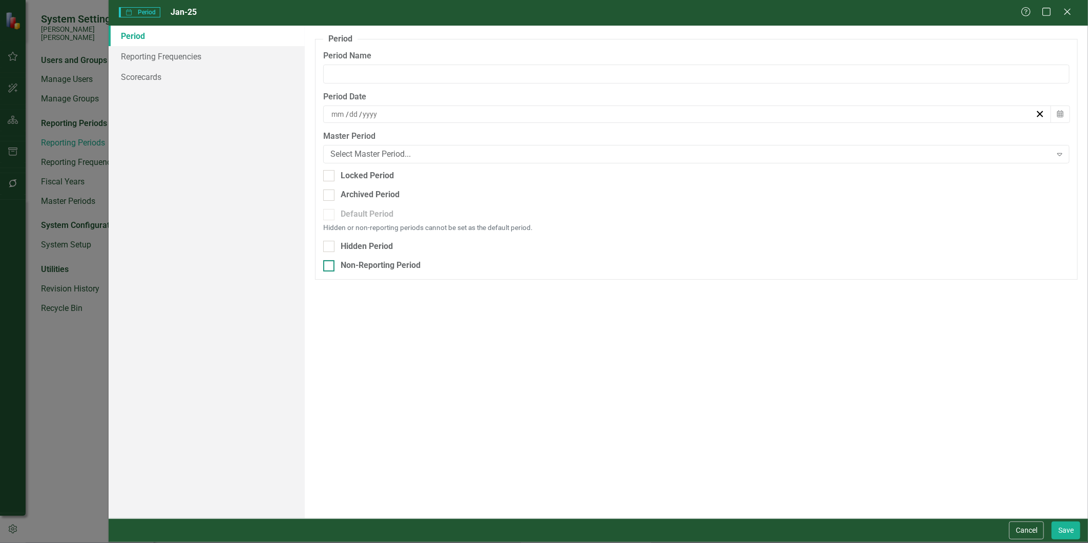
type input "Jan-25"
type input "1"
type input "31"
type input "2025"
checkbox input "true"
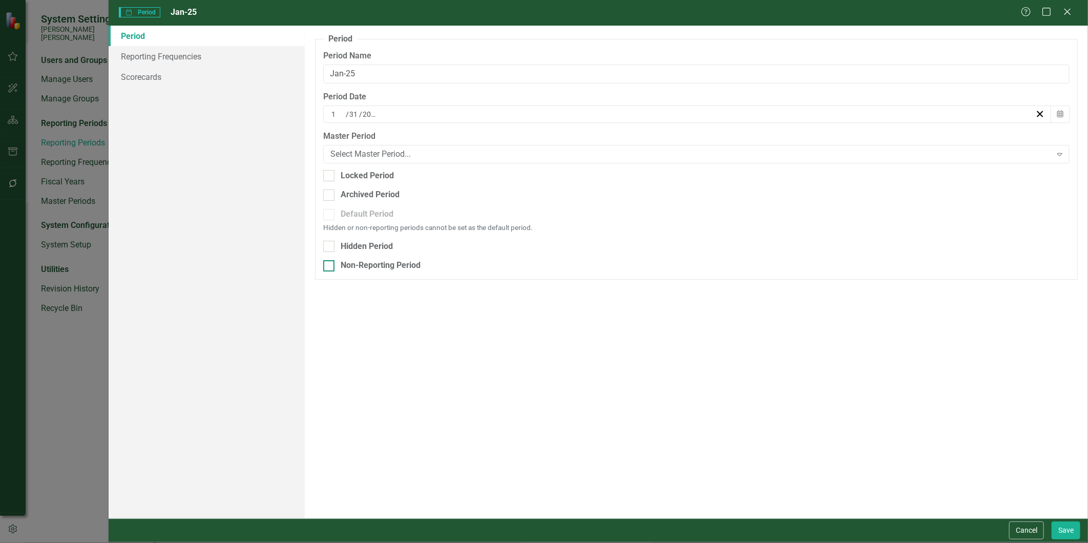
checkbox input "true"
click at [329, 173] on input "Locked Period" at bounding box center [326, 173] width 7 height 7
checkbox input "false"
click at [1064, 530] on button "Save" at bounding box center [1065, 530] width 29 height 18
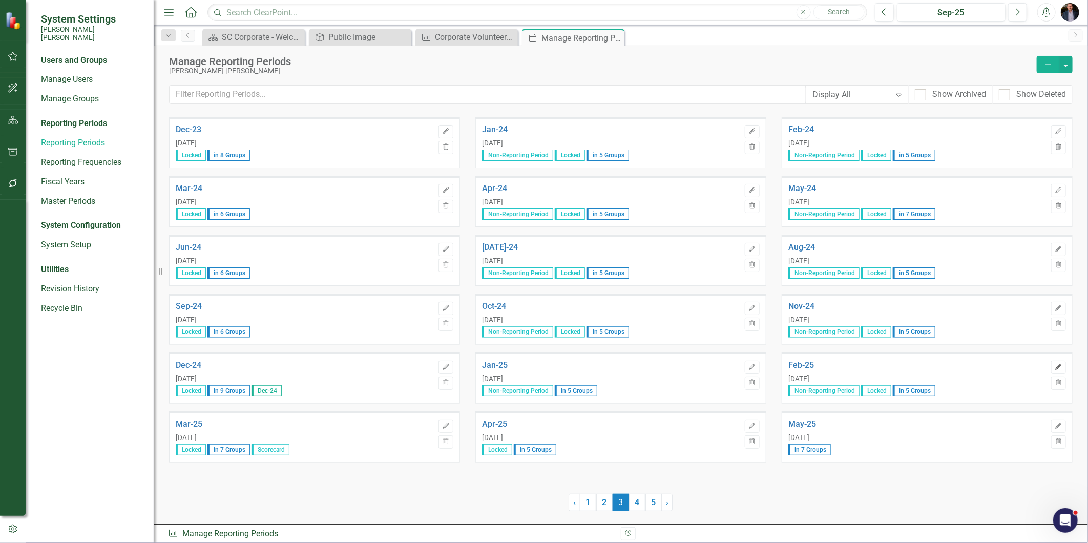
click at [1064, 367] on button "Edit" at bounding box center [1058, 366] width 15 height 13
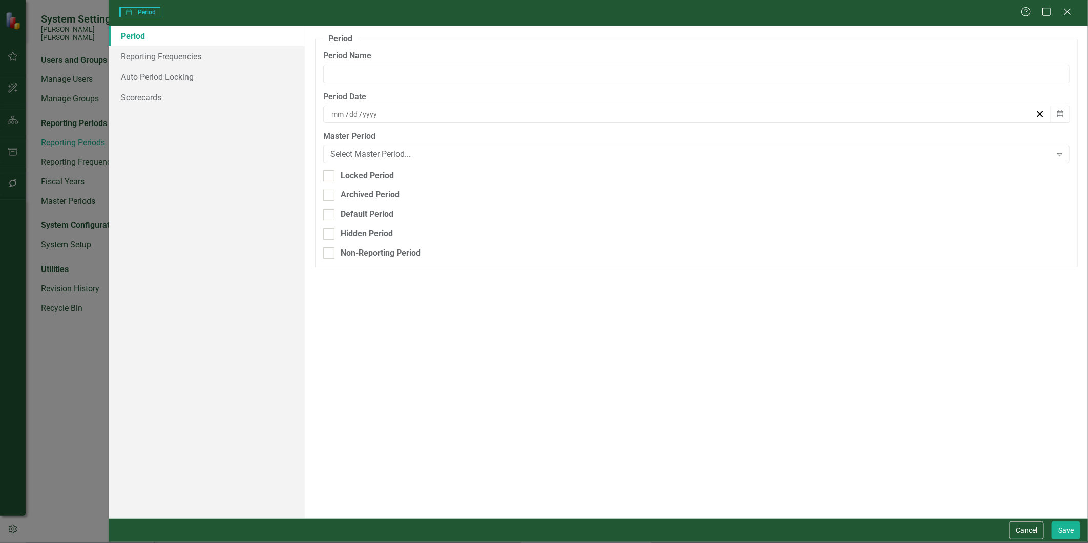
type input "Feb-25"
type input "2"
type input "28"
type input "2025"
checkbox input "true"
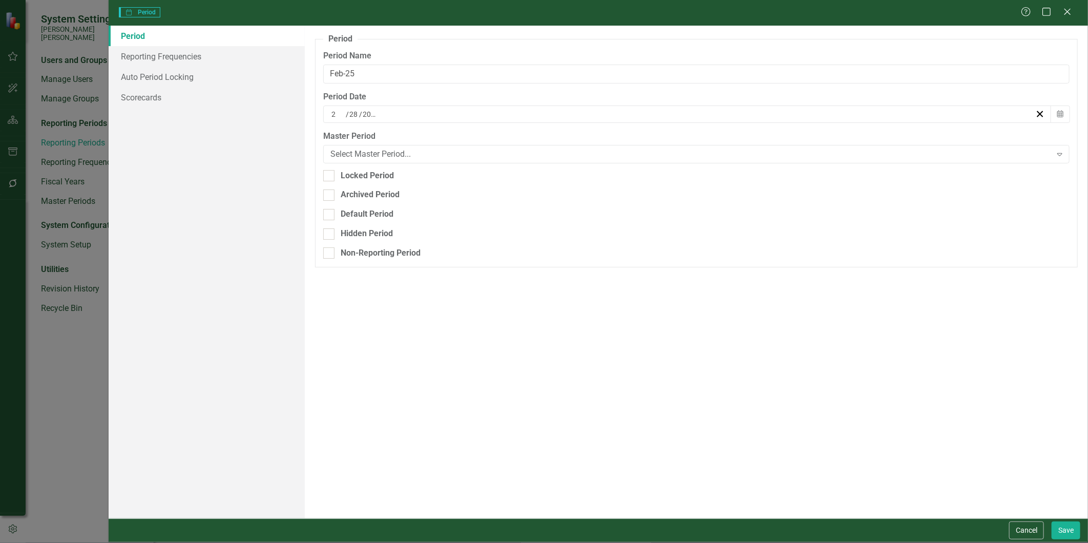
checkbox input "true"
click at [354, 173] on div "Locked Period" at bounding box center [367, 176] width 53 height 12
click at [330, 173] on input "Locked Period" at bounding box center [326, 173] width 7 height 7
checkbox input "false"
click at [1067, 536] on button "Save" at bounding box center [1065, 530] width 29 height 18
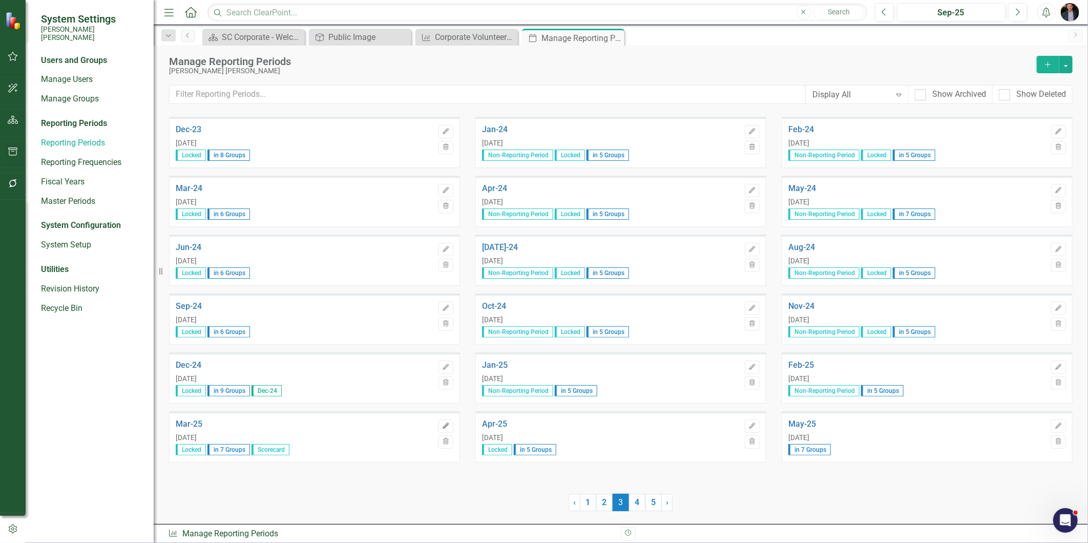
click at [447, 427] on icon "Edit" at bounding box center [446, 426] width 8 height 6
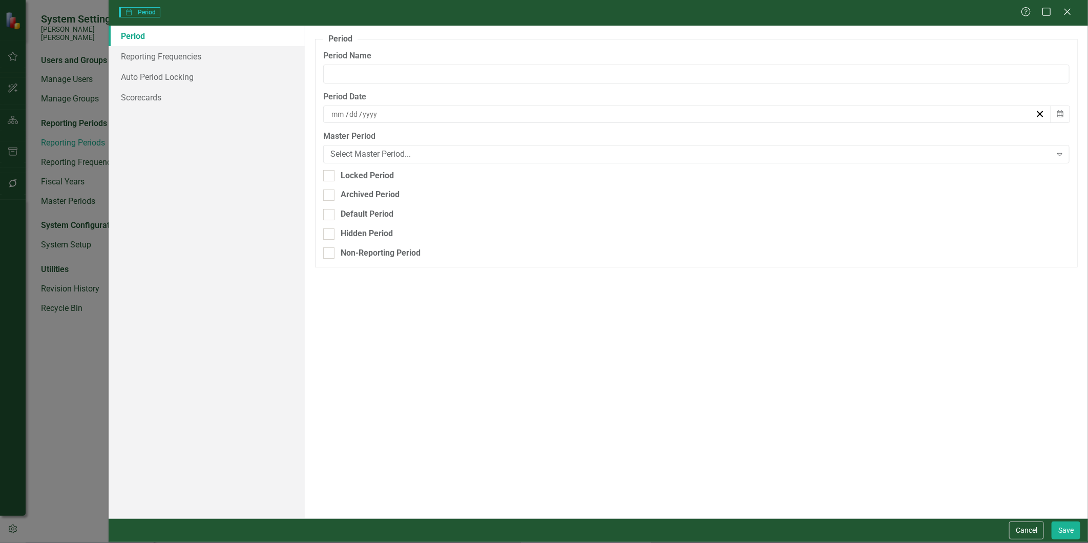
type input "Mar-25"
type input "3"
type input "31"
type input "2025"
click at [329, 175] on input "Locked Period" at bounding box center [326, 173] width 7 height 7
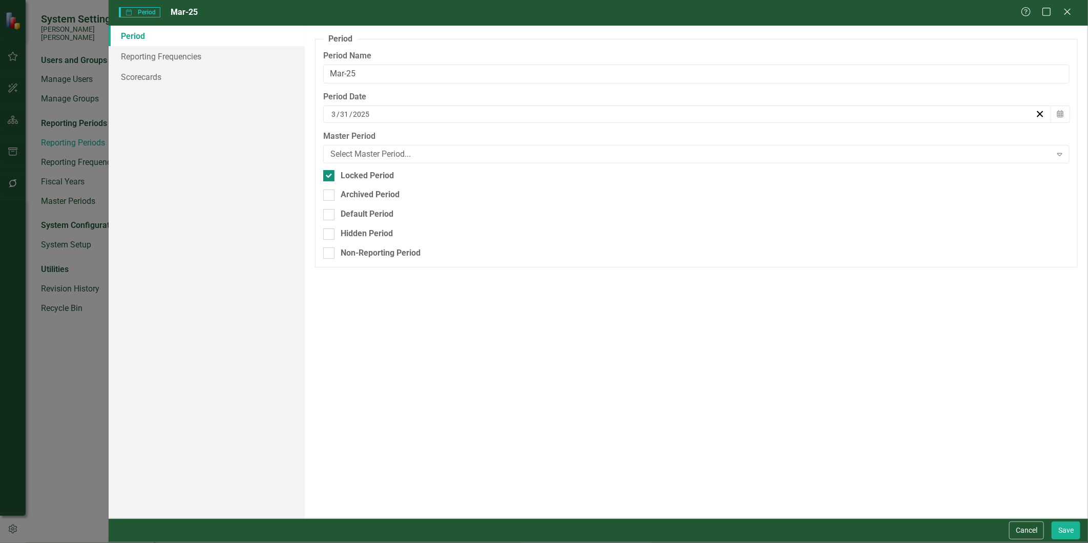
checkbox input "false"
click at [1074, 533] on button "Save" at bounding box center [1065, 530] width 29 height 18
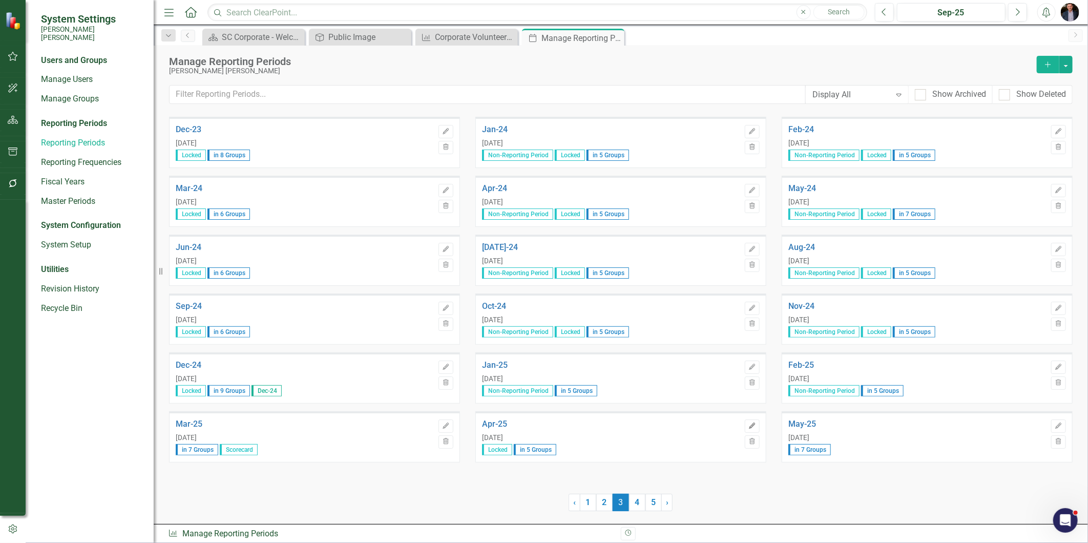
click at [756, 425] on button "Edit" at bounding box center [752, 425] width 15 height 13
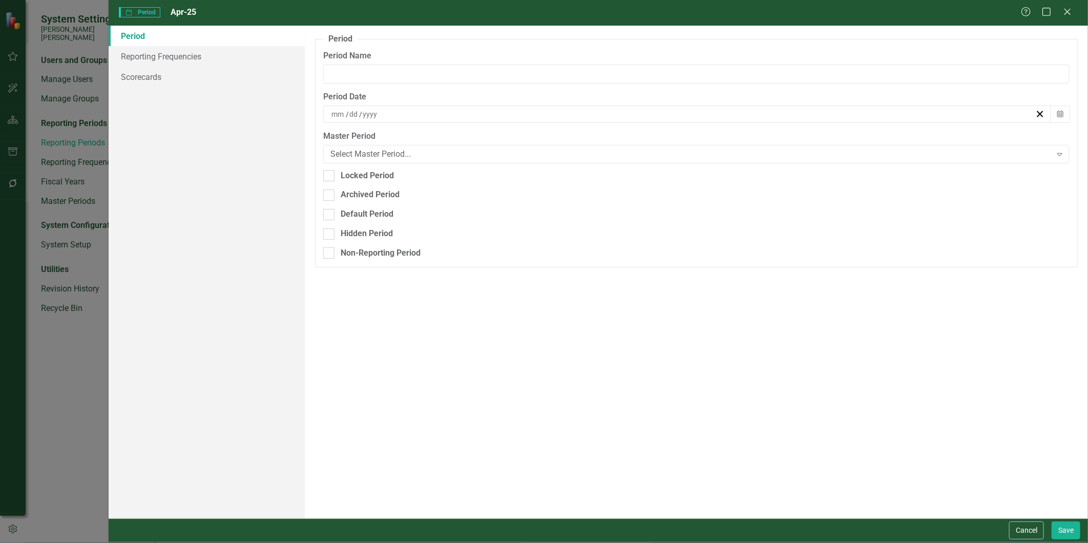
type input "Apr-25"
type input "4"
type input "30"
type input "2025"
click at [354, 176] on div "Locked Period" at bounding box center [367, 176] width 53 height 12
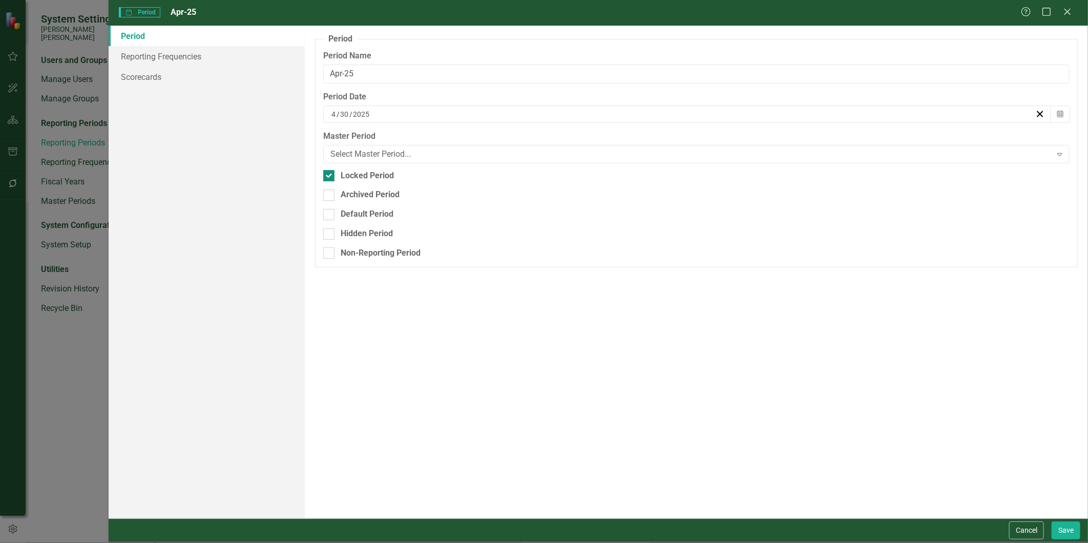
click at [330, 176] on input "Locked Period" at bounding box center [326, 173] width 7 height 7
checkbox input "false"
click at [1071, 530] on button "Save" at bounding box center [1065, 530] width 29 height 18
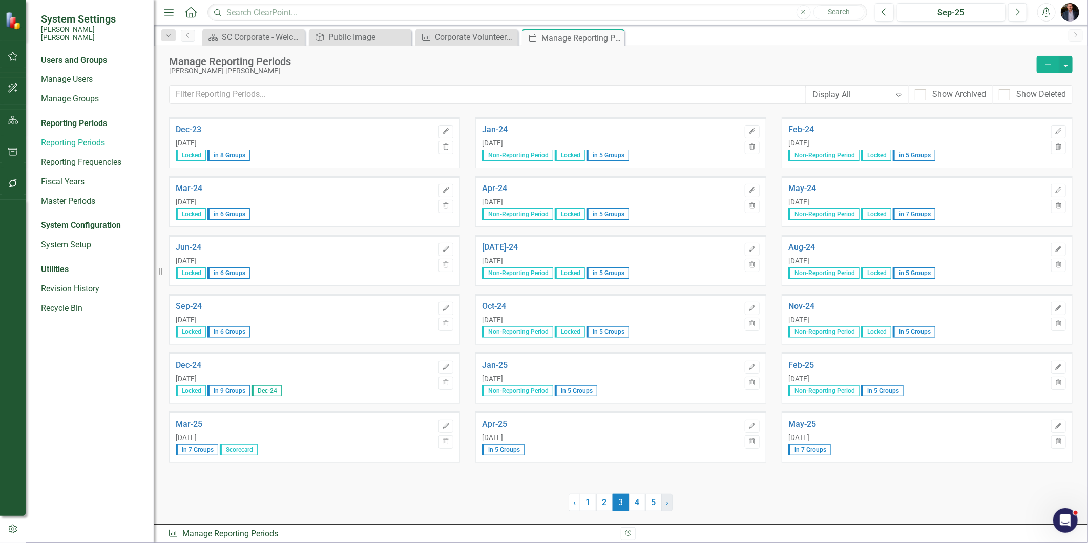
click at [665, 500] on link "› Next" at bounding box center [666, 502] width 11 height 17
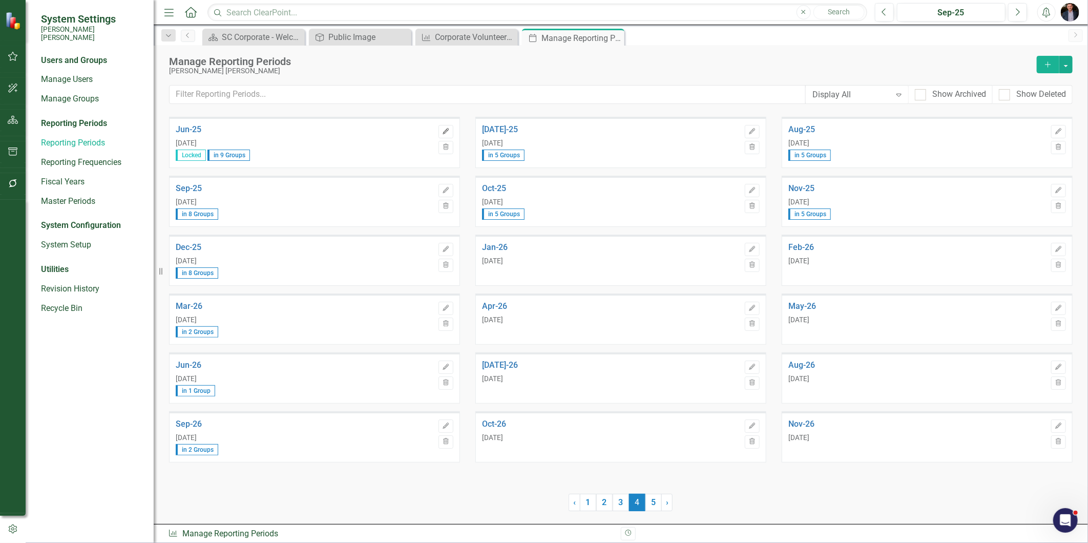
click at [447, 131] on icon "Edit" at bounding box center [446, 132] width 8 height 6
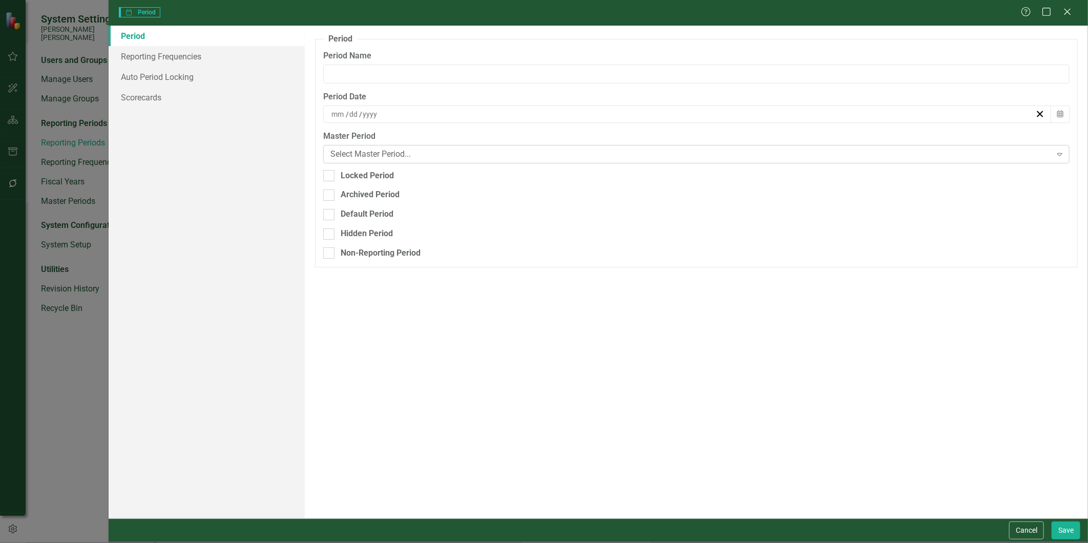
type input "Jun-25"
type input "6"
type input "30"
type input "2025"
click at [367, 168] on fieldset "Period Reporting periods are one of the core concepts in ClearPoint. They defin…" at bounding box center [696, 149] width 762 height 233
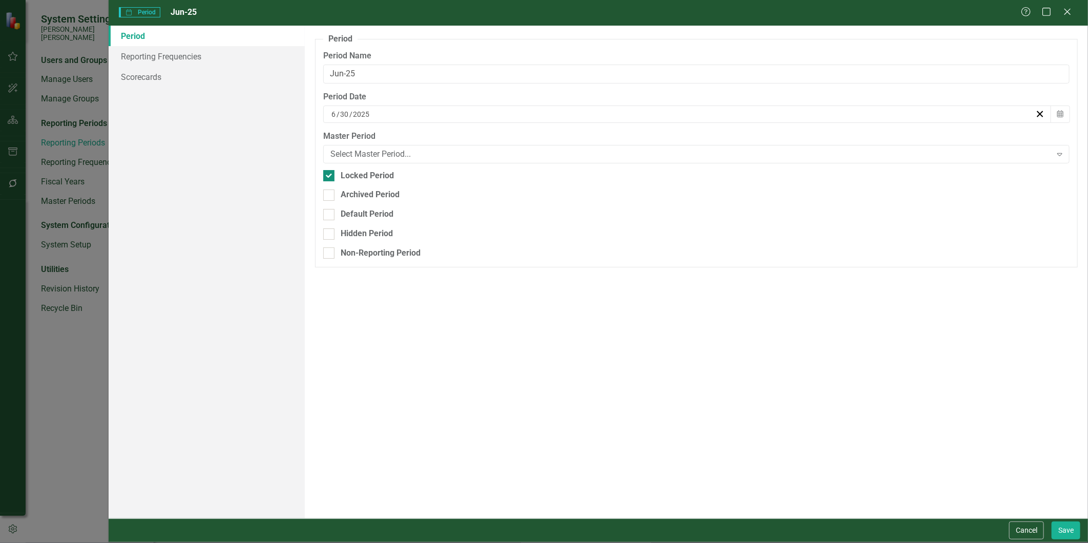
click at [353, 172] on div "Locked Period" at bounding box center [367, 176] width 53 height 12
click at [330, 172] on input "Locked Period" at bounding box center [326, 173] width 7 height 7
checkbox input "false"
click at [1066, 528] on button "Save" at bounding box center [1065, 530] width 29 height 18
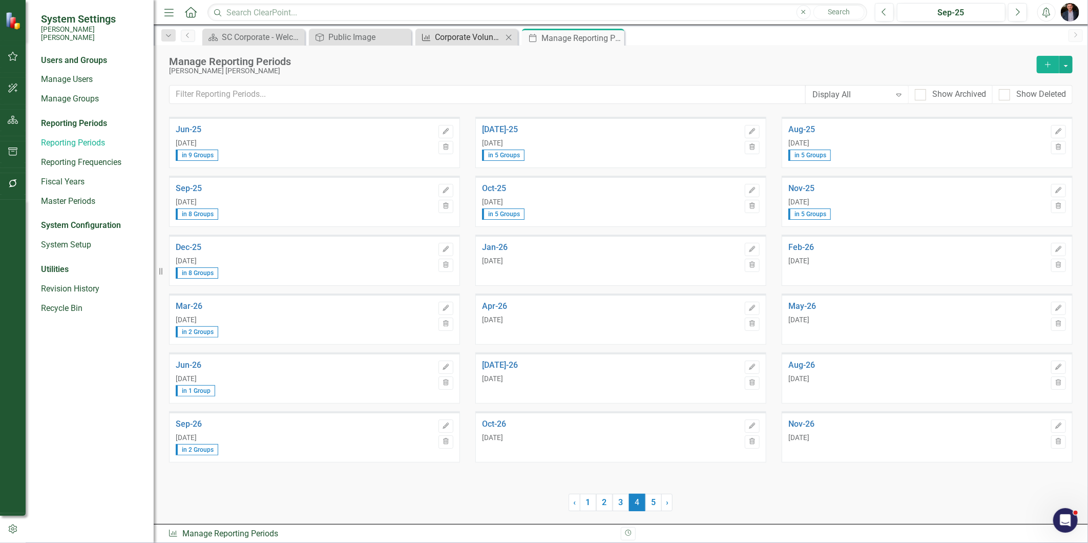
click at [478, 41] on div "Corporate Volunteerism Rate" at bounding box center [469, 37] width 68 height 13
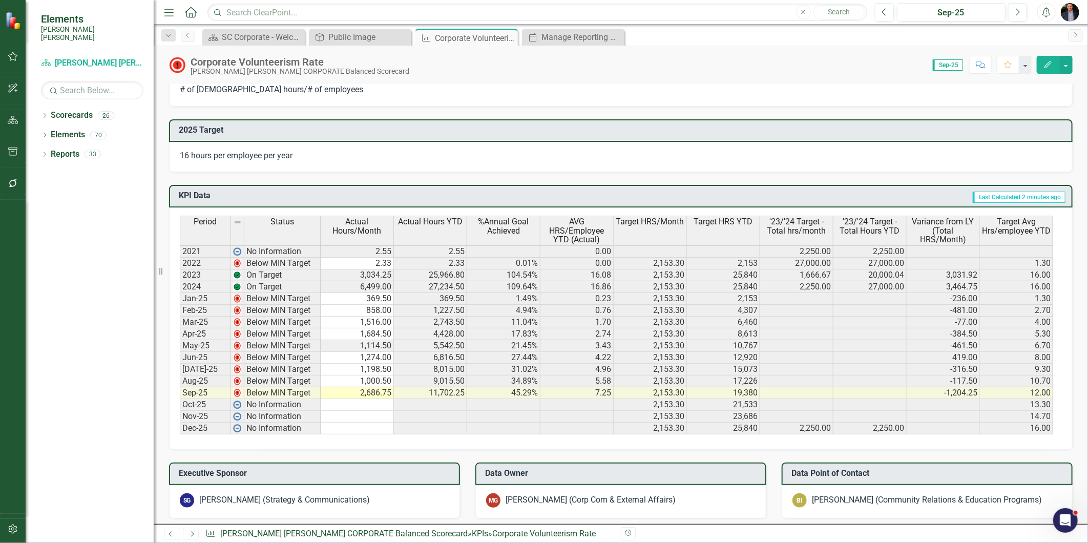
scroll to position [512, 0]
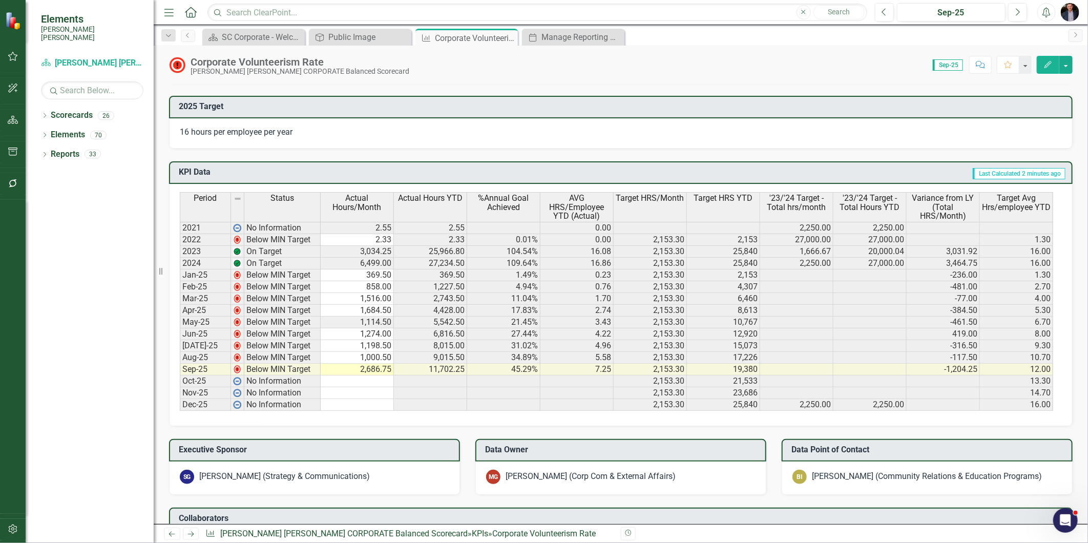
click at [1051, 62] on icon "Edit" at bounding box center [1047, 64] width 9 height 7
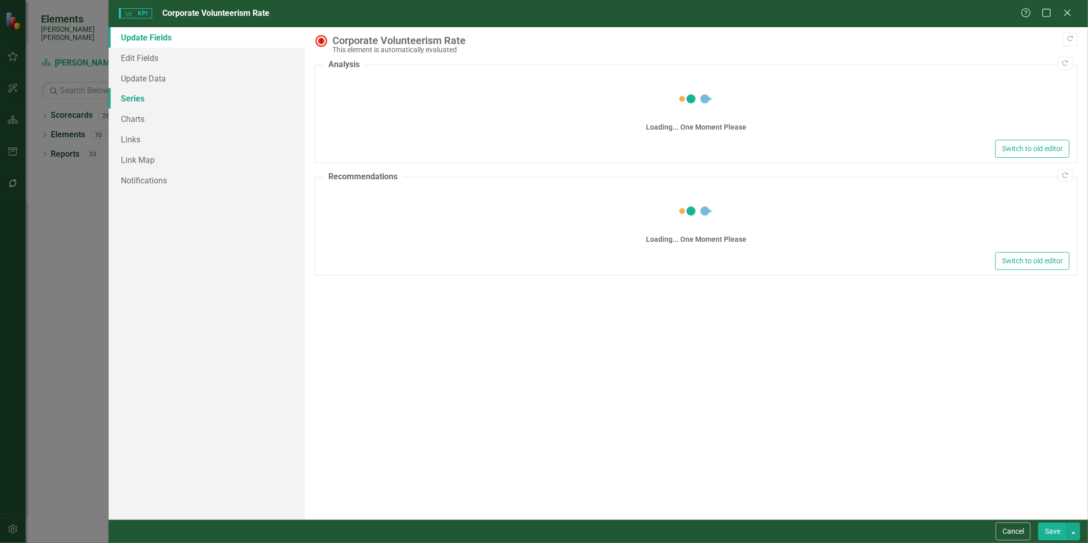
click at [144, 101] on link "Series" at bounding box center [207, 98] width 196 height 20
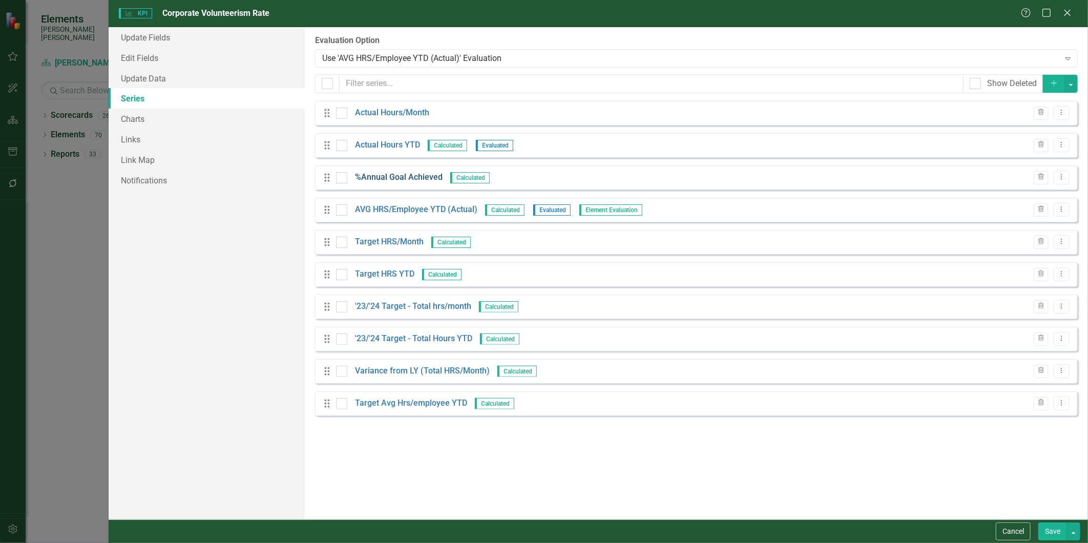
click at [415, 178] on link "%Annual Goal Achieved" at bounding box center [399, 178] width 88 height 12
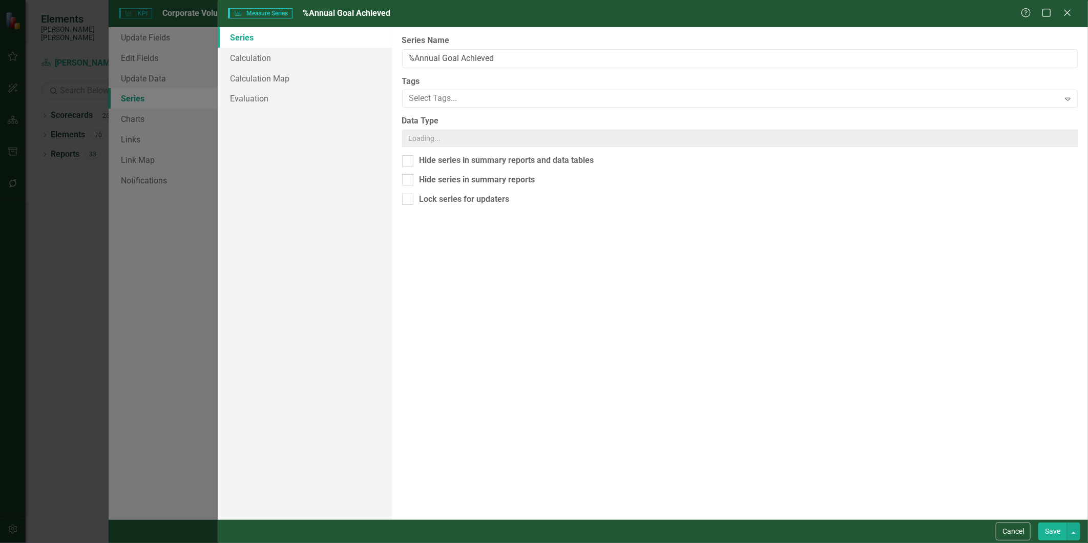
scroll to position [0, 0]
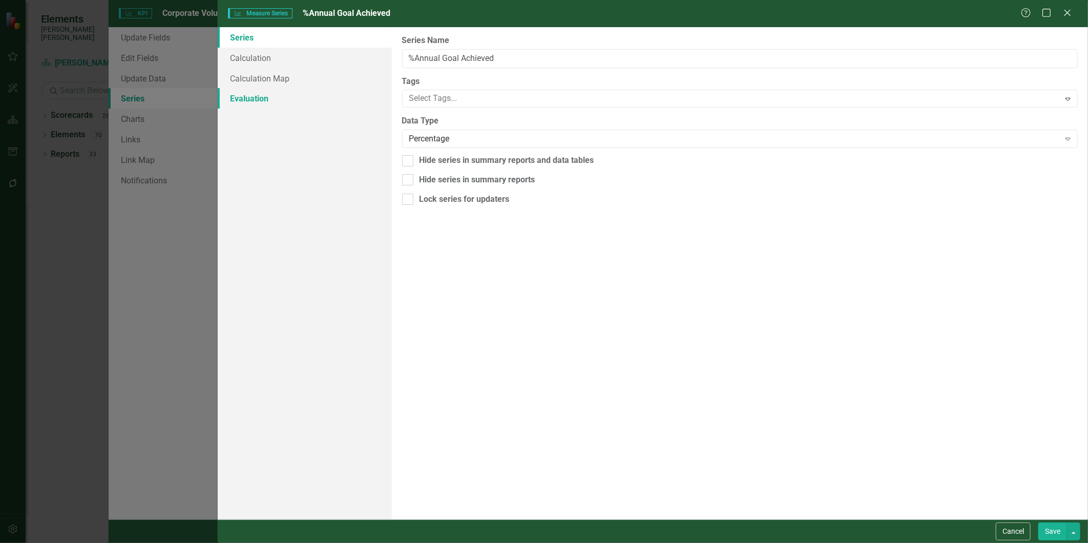
click at [264, 99] on link "Evaluation" at bounding box center [305, 98] width 174 height 20
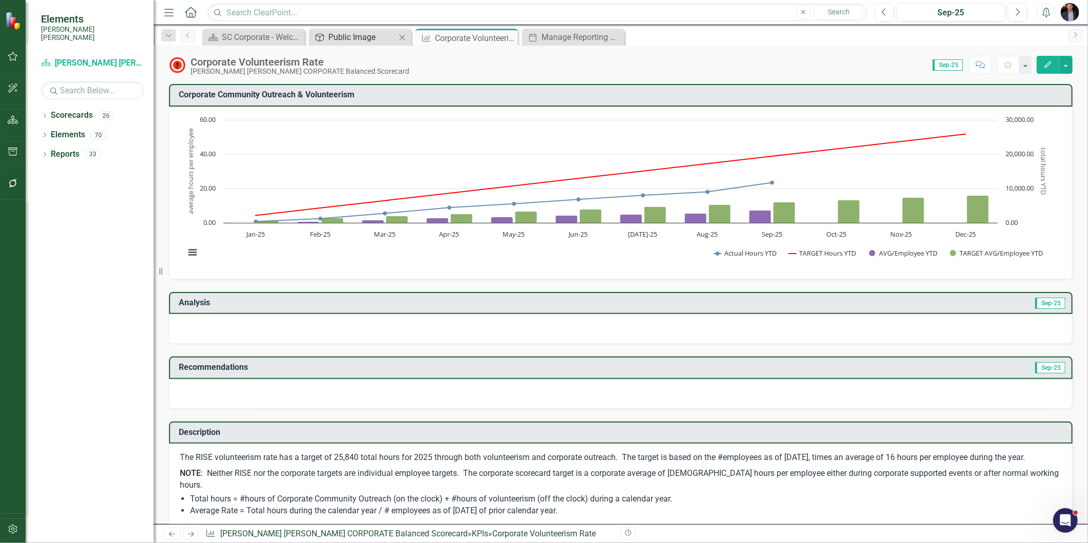
click at [378, 36] on div "Public Image" at bounding box center [362, 37] width 68 height 13
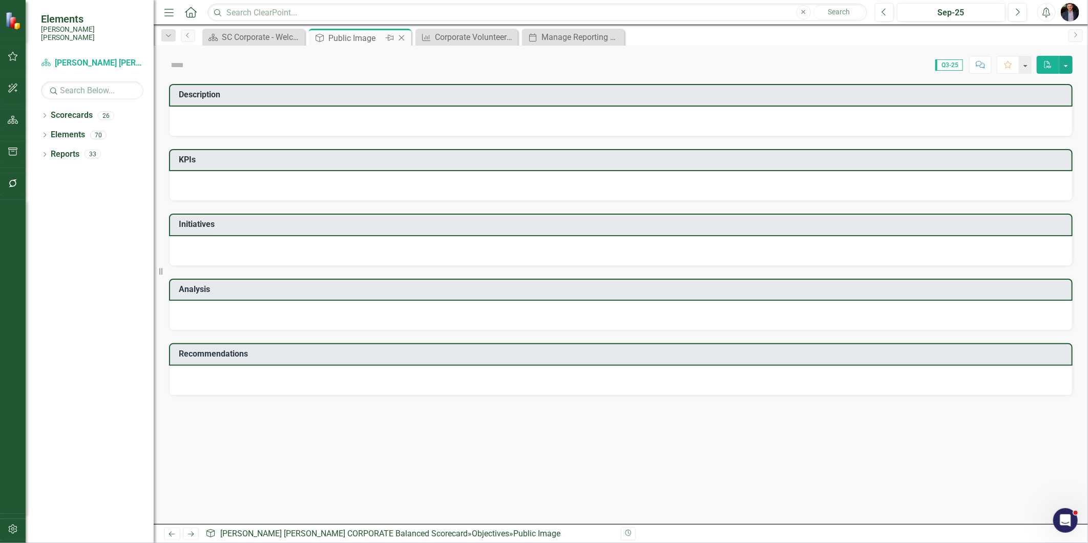
click at [403, 37] on icon "Close" at bounding box center [401, 38] width 10 height 8
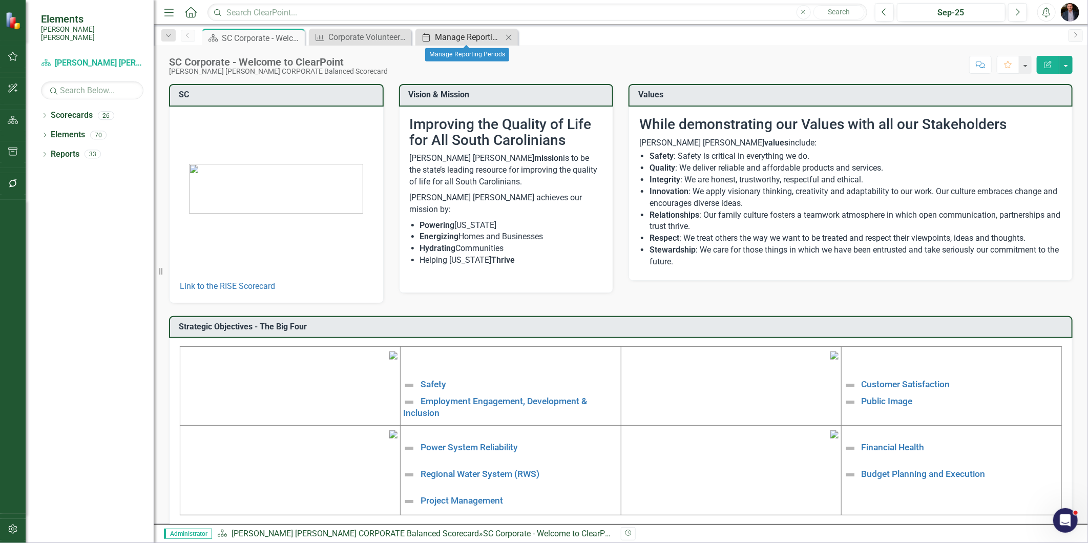
click at [446, 38] on div "Manage Reporting Periods" at bounding box center [469, 37] width 68 height 13
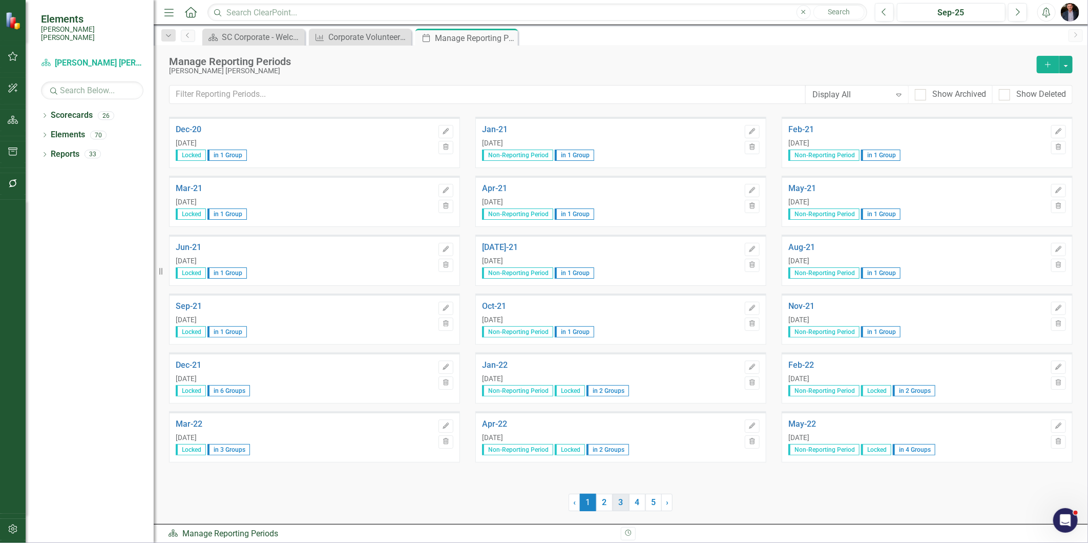
click at [627, 505] on link "3" at bounding box center [620, 502] width 16 height 17
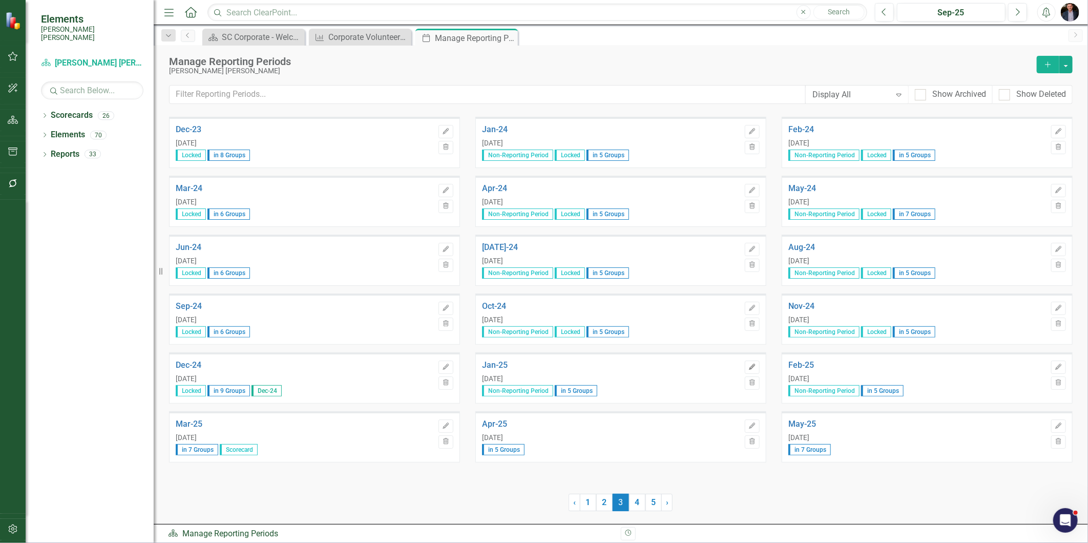
click at [751, 371] on button "Edit" at bounding box center [752, 366] width 15 height 13
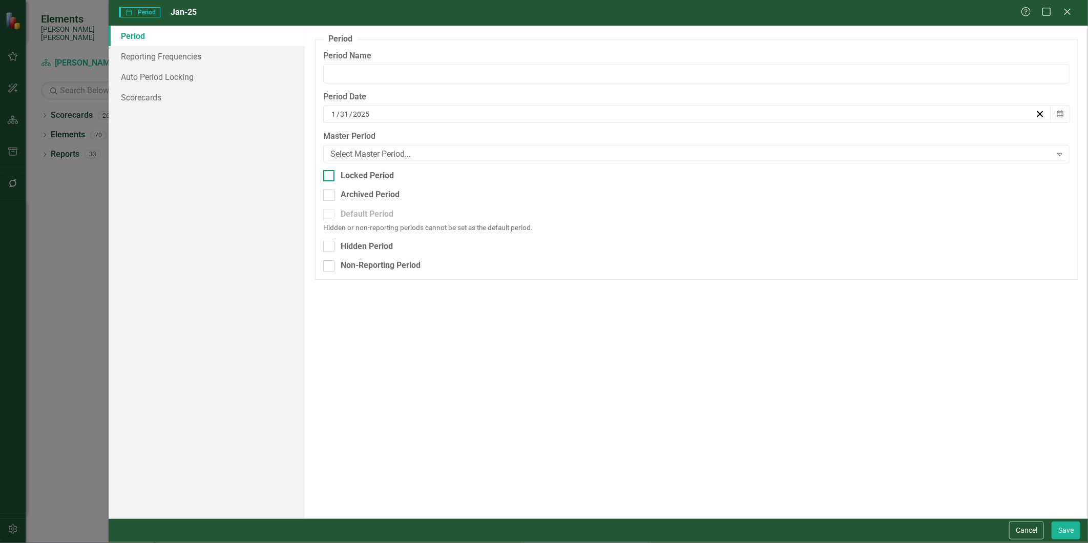
type input "Jan-25"
checkbox input "true"
click at [372, 178] on div "Locked Period" at bounding box center [367, 176] width 53 height 12
click at [330, 177] on input "Locked Period" at bounding box center [326, 173] width 7 height 7
checkbox input "true"
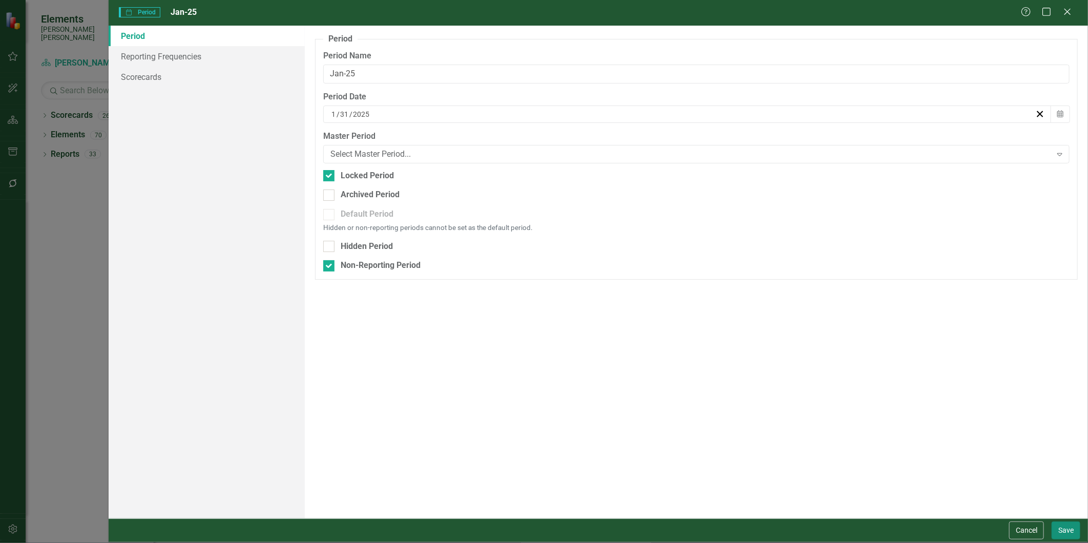
click at [1056, 529] on button "Save" at bounding box center [1065, 530] width 29 height 18
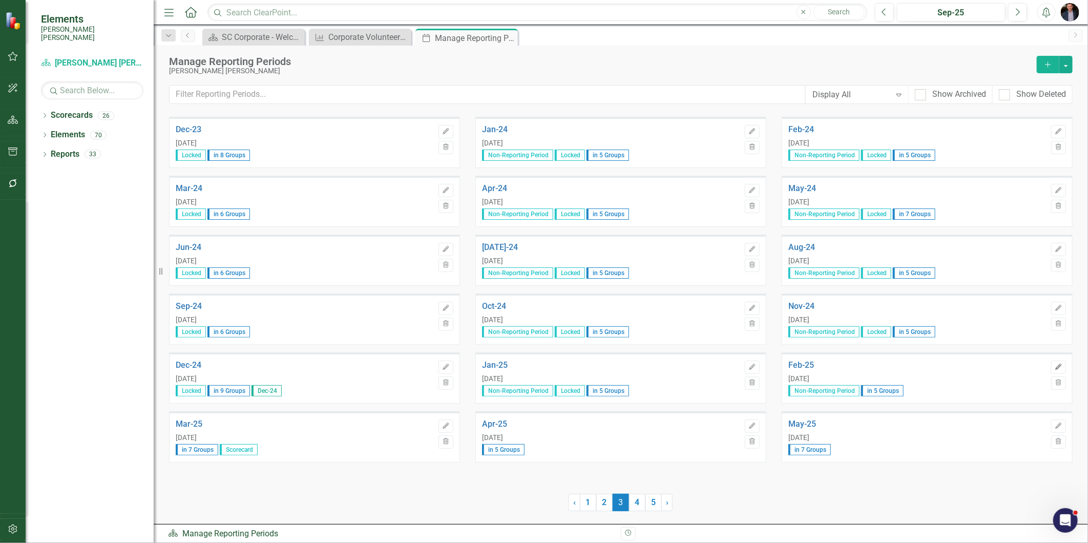
click at [1057, 369] on icon "Edit" at bounding box center [1058, 367] width 8 height 6
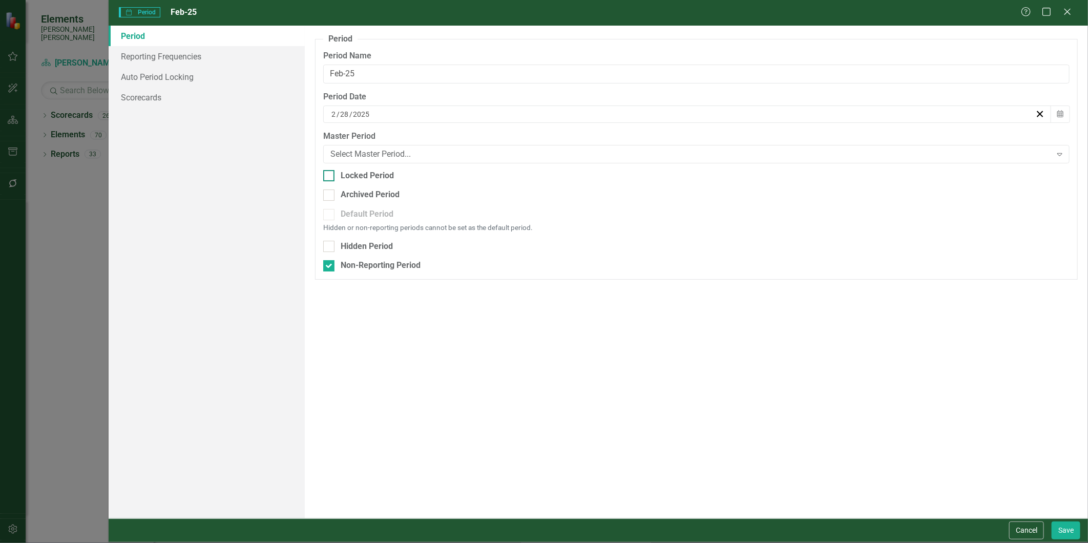
click at [376, 175] on div "Locked Period" at bounding box center [367, 176] width 53 height 12
click at [330, 175] on input "Locked Period" at bounding box center [326, 173] width 7 height 7
checkbox input "true"
click at [1072, 524] on button "Save" at bounding box center [1065, 530] width 29 height 18
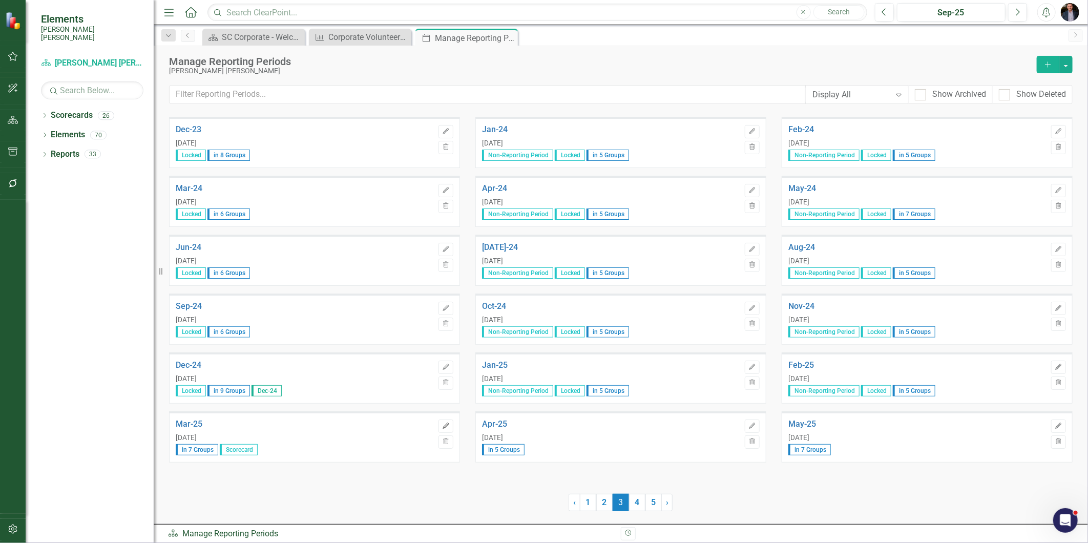
click at [441, 428] on button "Edit" at bounding box center [445, 425] width 15 height 13
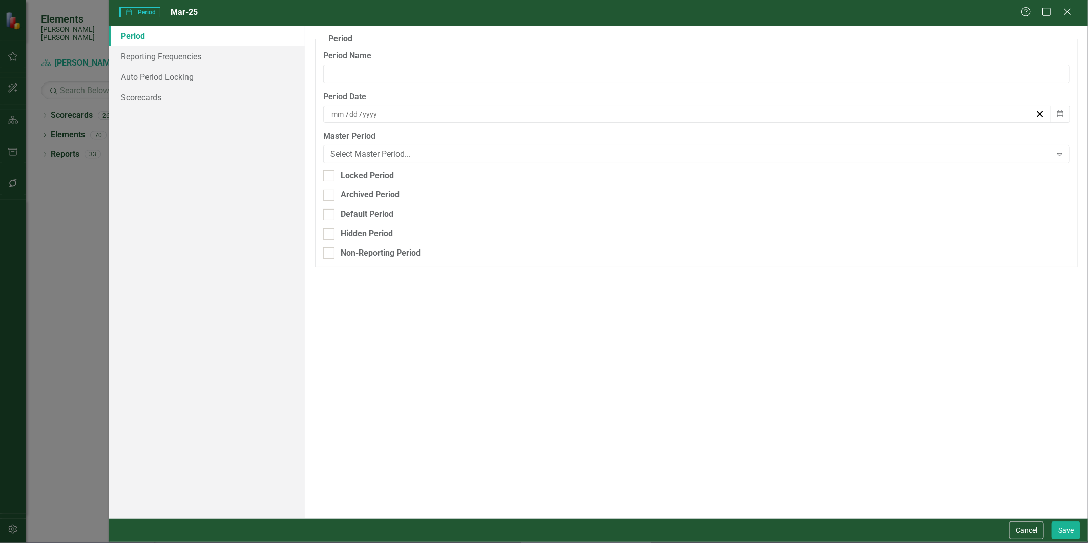
type input "Mar-25"
type input "3"
type input "31"
type input "2025"
click at [375, 175] on div "Locked Period" at bounding box center [367, 176] width 53 height 12
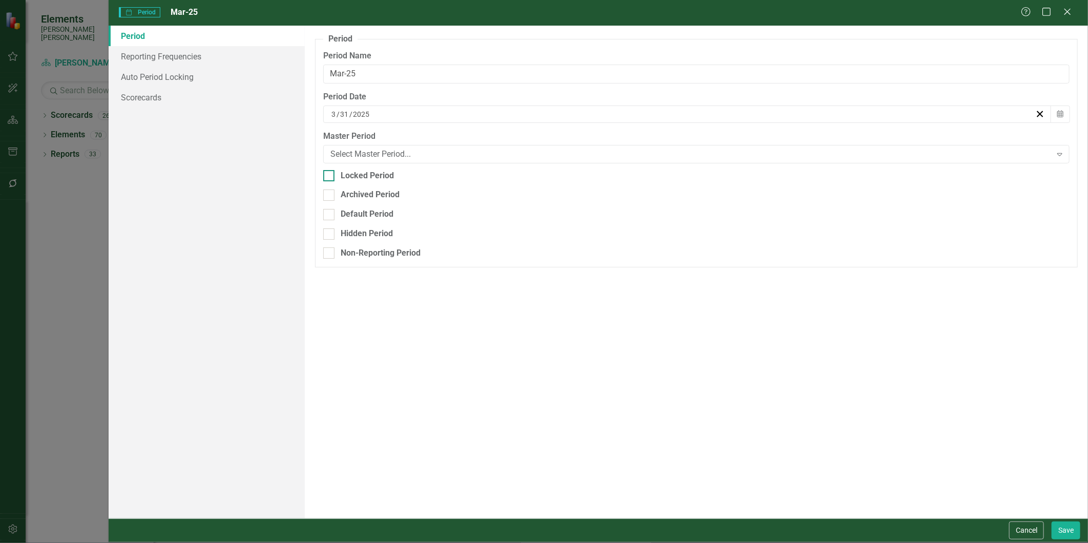
click at [330, 175] on input "Locked Period" at bounding box center [326, 173] width 7 height 7
checkbox input "true"
click at [1061, 524] on button "Save" at bounding box center [1065, 530] width 29 height 18
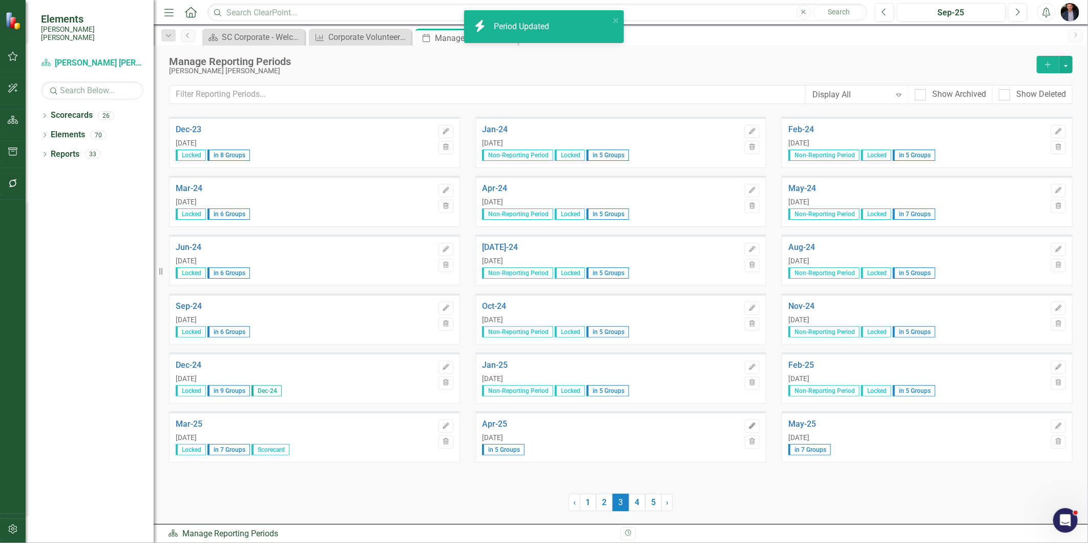
click at [748, 423] on icon "Edit" at bounding box center [752, 426] width 8 height 6
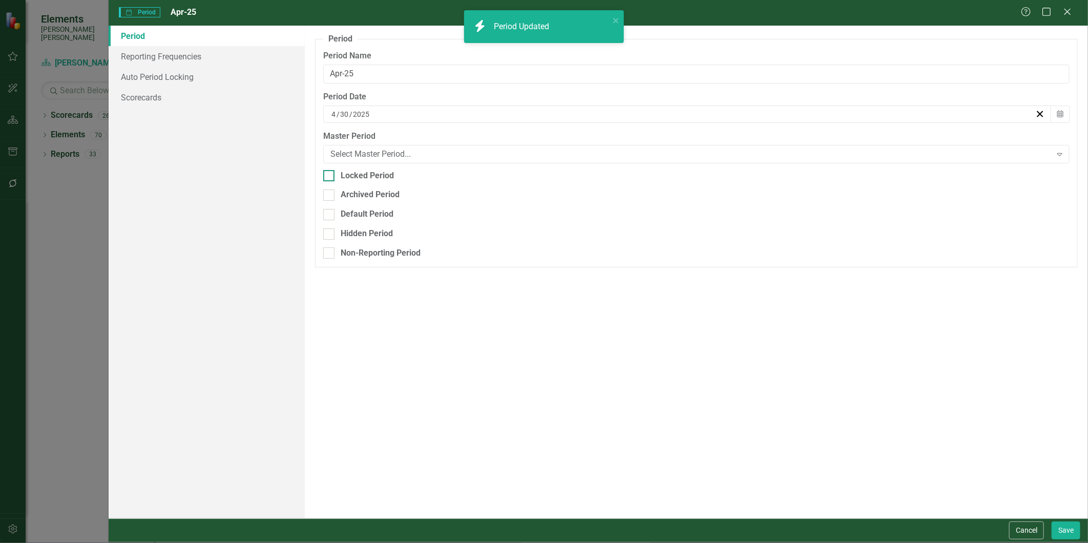
click at [352, 177] on div "Locked Period" at bounding box center [367, 176] width 53 height 12
click at [330, 177] on input "Locked Period" at bounding box center [326, 173] width 7 height 7
checkbox input "true"
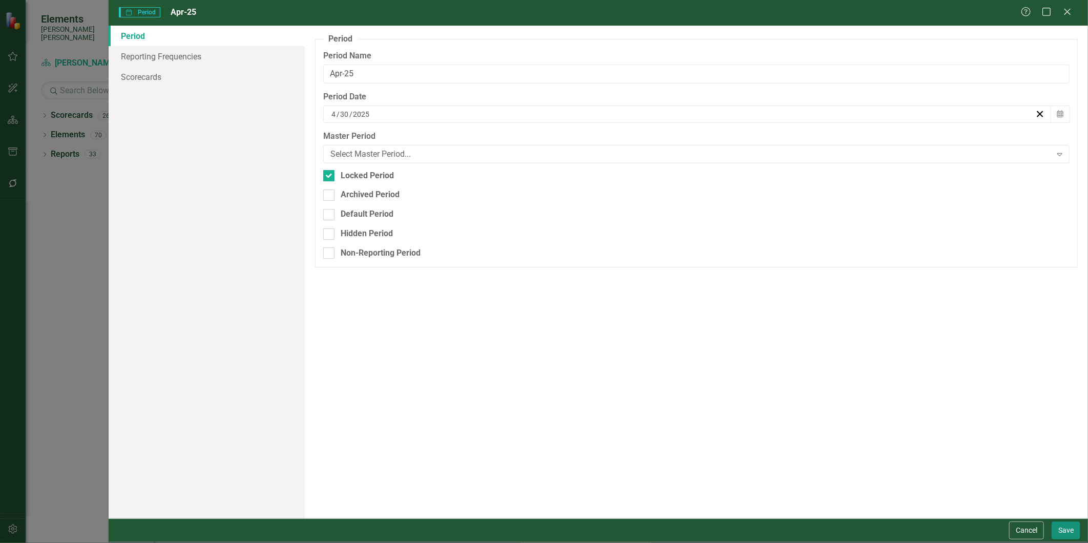
click at [1060, 534] on button "Save" at bounding box center [1065, 530] width 29 height 18
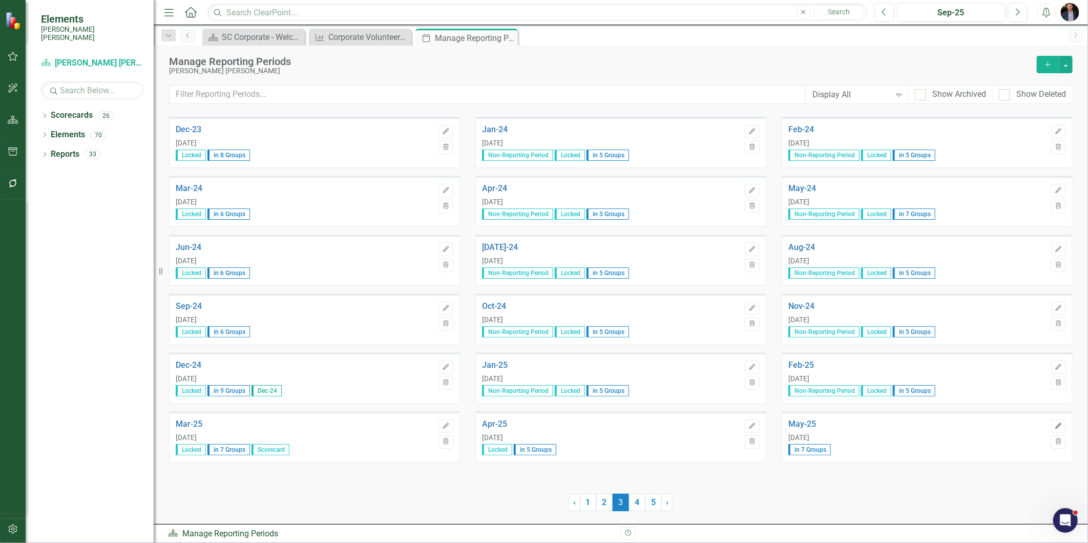
click at [1056, 424] on icon "Edit" at bounding box center [1058, 426] width 8 height 6
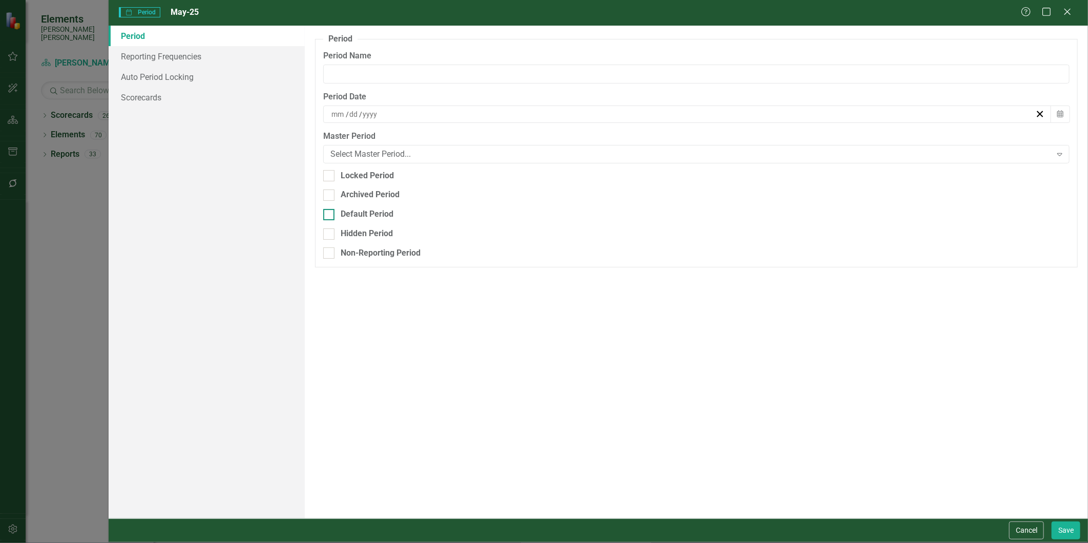
type input "May-25"
type input "5"
type input "31"
type input "2025"
click at [372, 175] on div "Locked Period" at bounding box center [367, 176] width 53 height 12
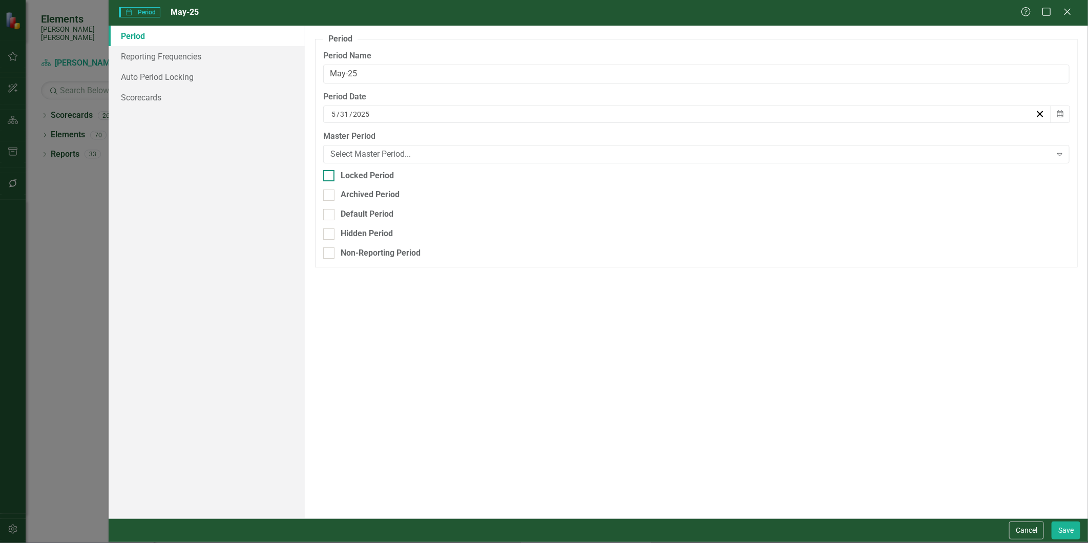
click at [330, 175] on input "Locked Period" at bounding box center [326, 173] width 7 height 7
checkbox input "true"
click at [1063, 530] on button "Save" at bounding box center [1065, 530] width 29 height 18
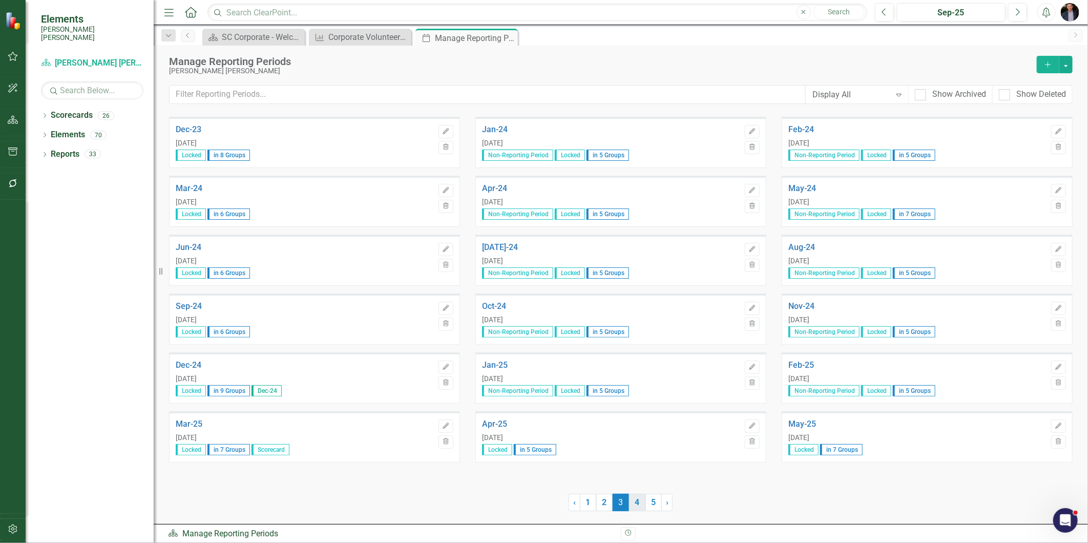
click at [633, 502] on link "4" at bounding box center [637, 502] width 16 height 17
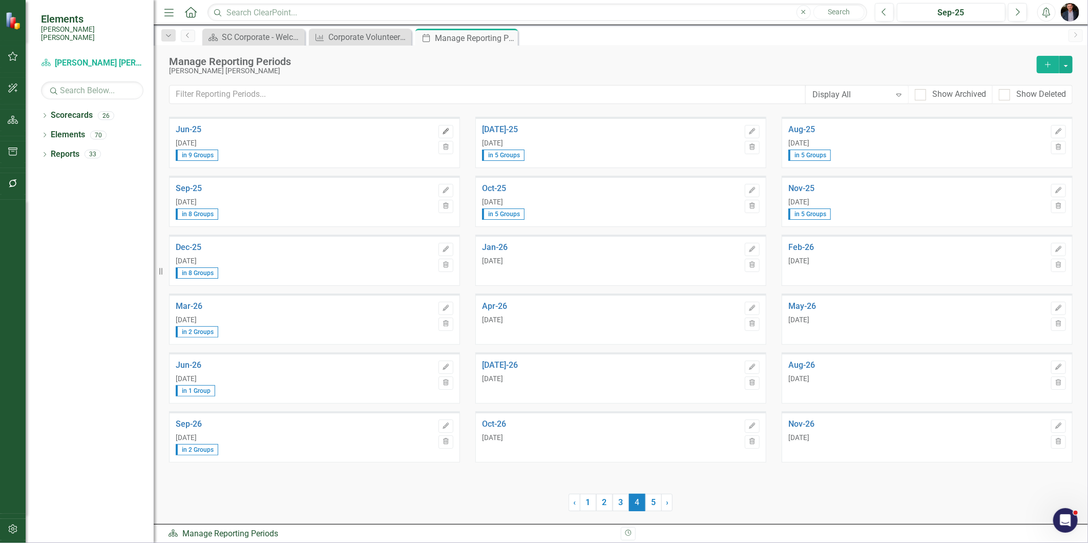
click at [452, 129] on button "Edit" at bounding box center [445, 131] width 15 height 13
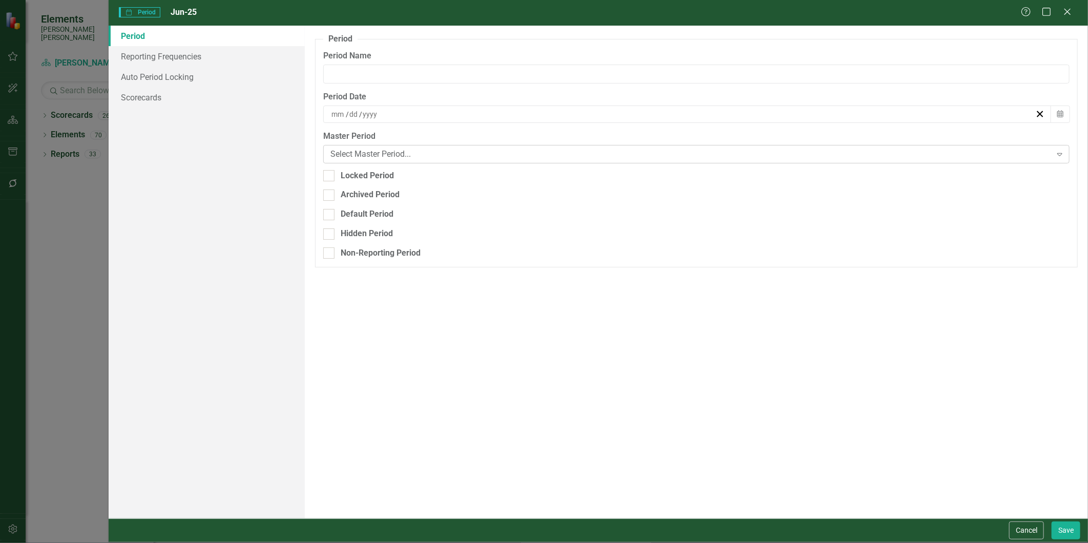
type input "Jun-25"
type input "6"
type input "30"
type input "2025"
click at [360, 170] on div "Locked Period" at bounding box center [367, 176] width 53 height 12
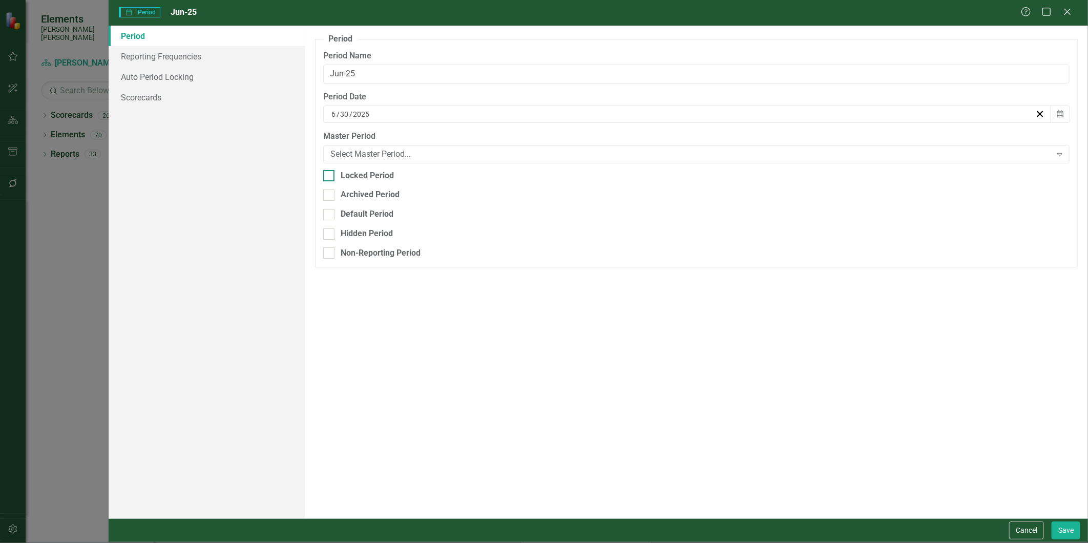
click at [330, 170] on input "Locked Period" at bounding box center [326, 173] width 7 height 7
checkbox input "true"
click at [1060, 528] on button "Save" at bounding box center [1065, 530] width 29 height 18
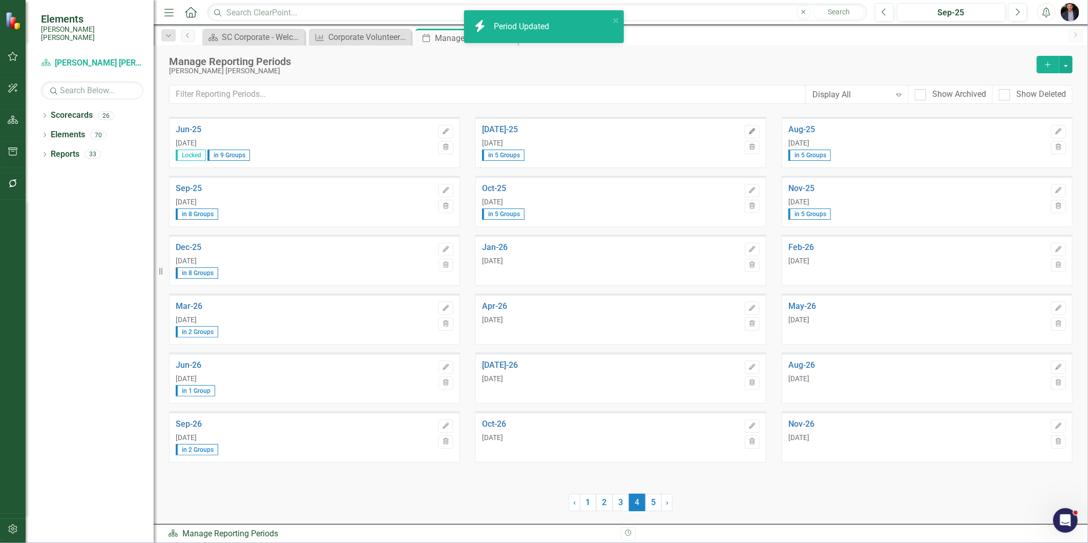
click at [752, 131] on icon "Edit" at bounding box center [752, 132] width 8 height 6
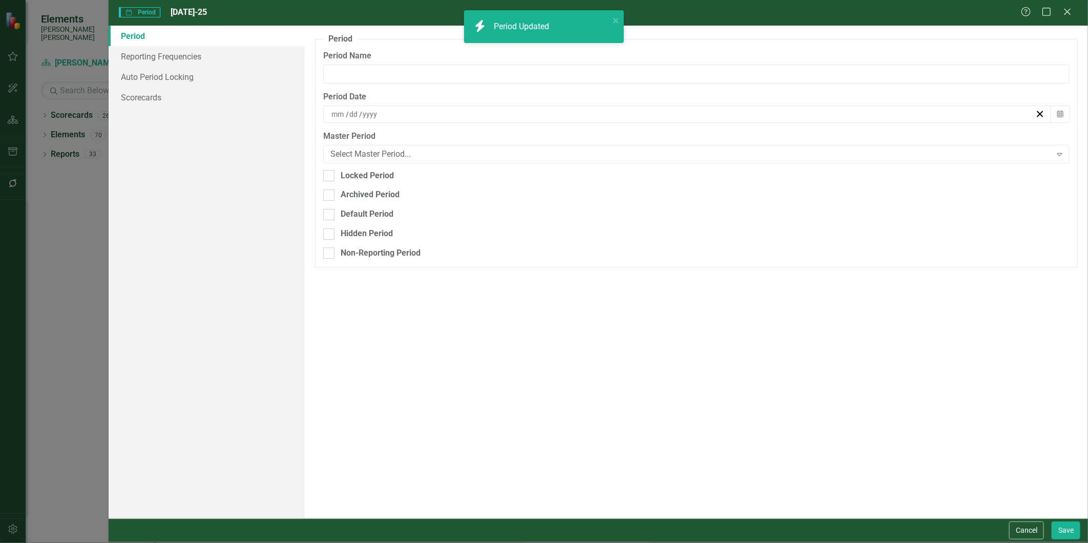
type input "[DATE]-25"
type input "7"
type input "31"
type input "2025"
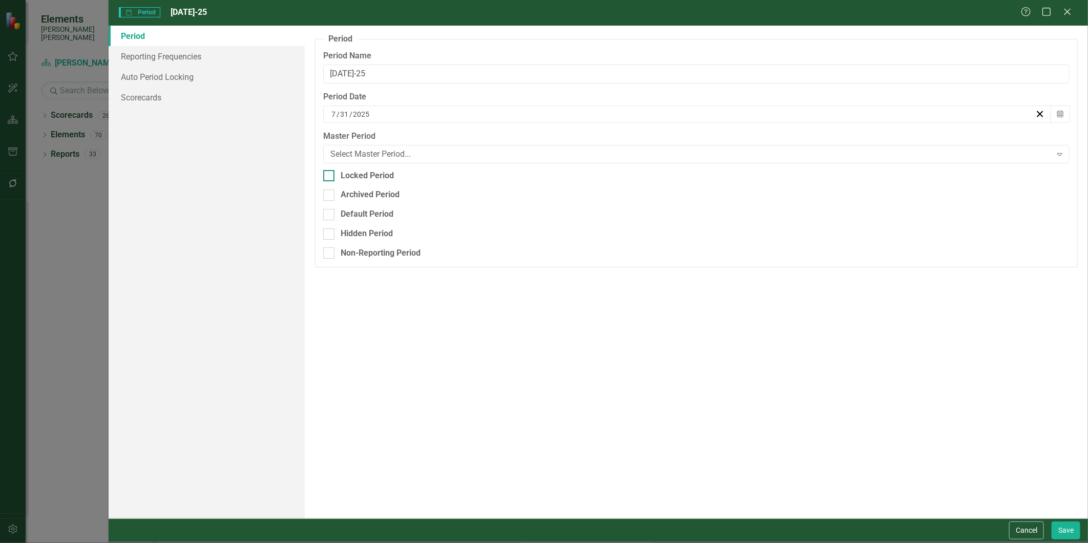
click at [385, 177] on div "Locked Period" at bounding box center [367, 176] width 53 height 12
click at [330, 177] on input "Locked Period" at bounding box center [326, 173] width 7 height 7
checkbox input "true"
click at [1063, 532] on button "Save" at bounding box center [1065, 530] width 29 height 18
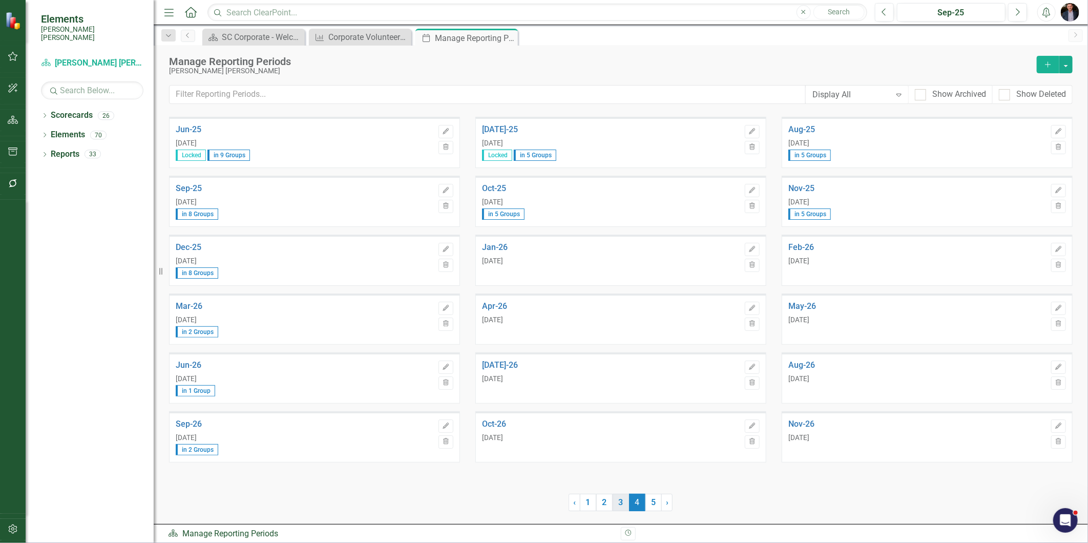
click at [623, 508] on link "3" at bounding box center [620, 502] width 16 height 17
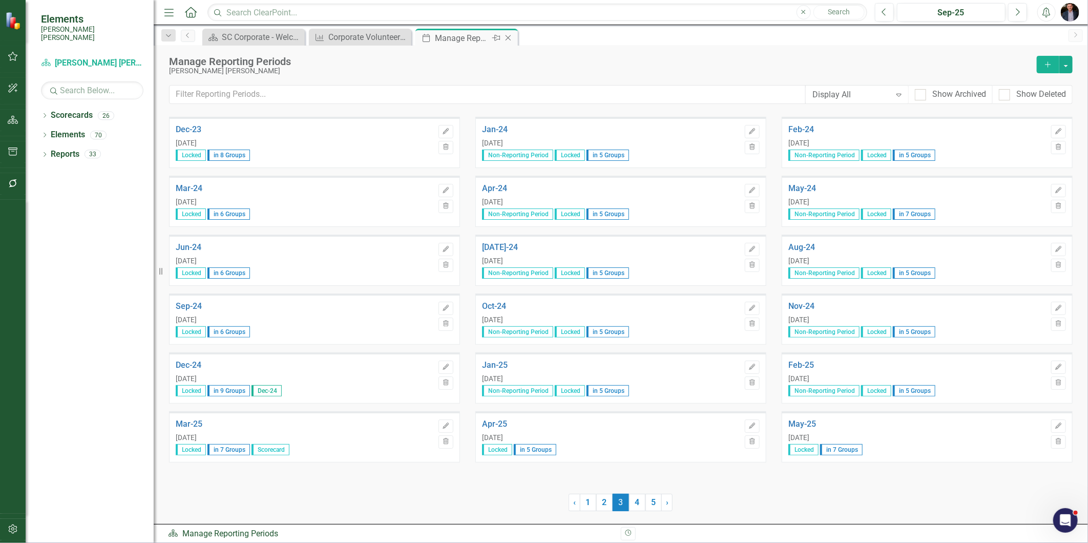
click at [508, 34] on icon "Close" at bounding box center [508, 38] width 10 height 8
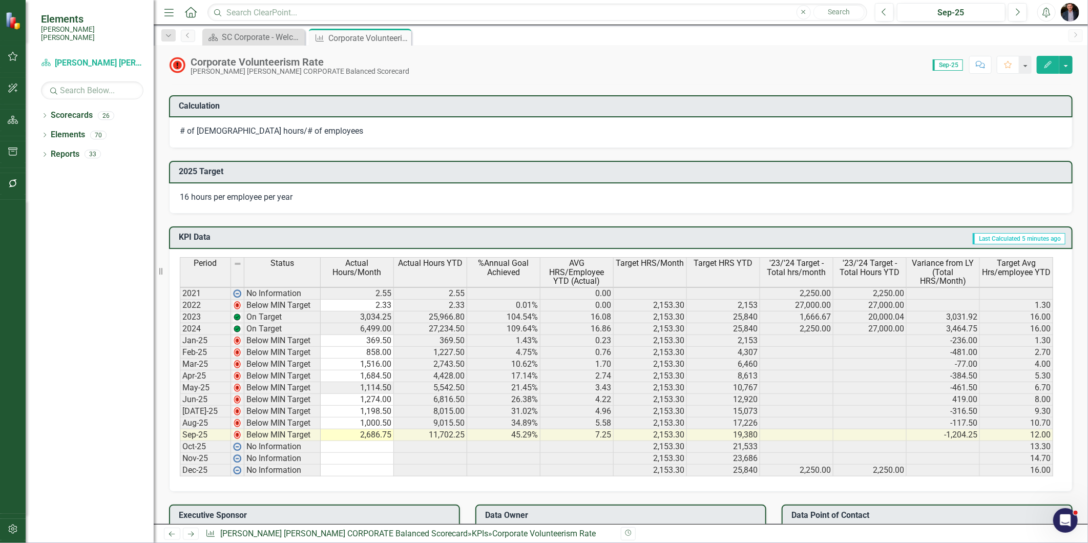
scroll to position [569, 0]
